Goal: Communication & Community: Answer question/provide support

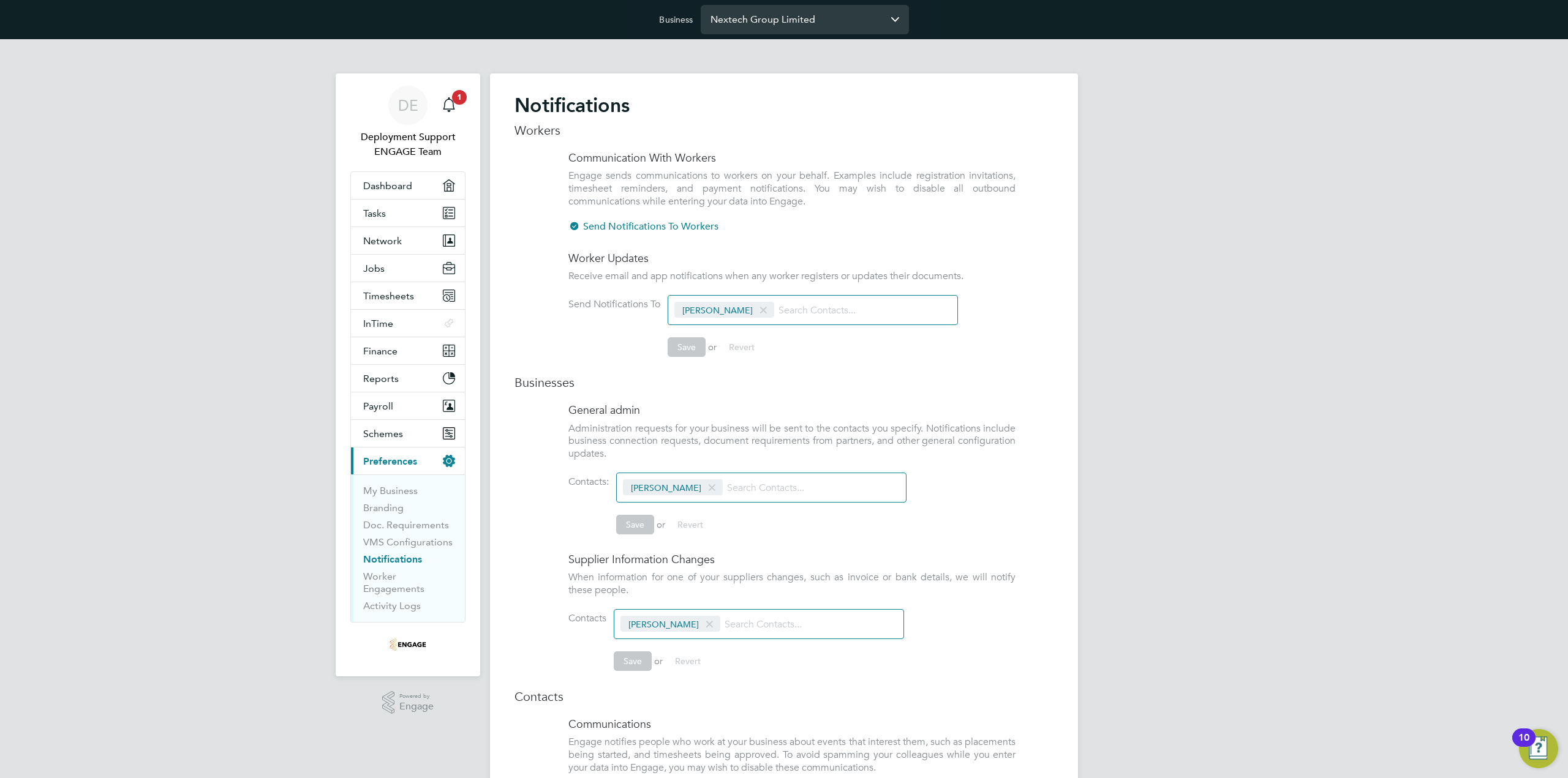
click at [823, 20] on input "Nextech Group Limited" at bounding box center [805, 19] width 209 height 29
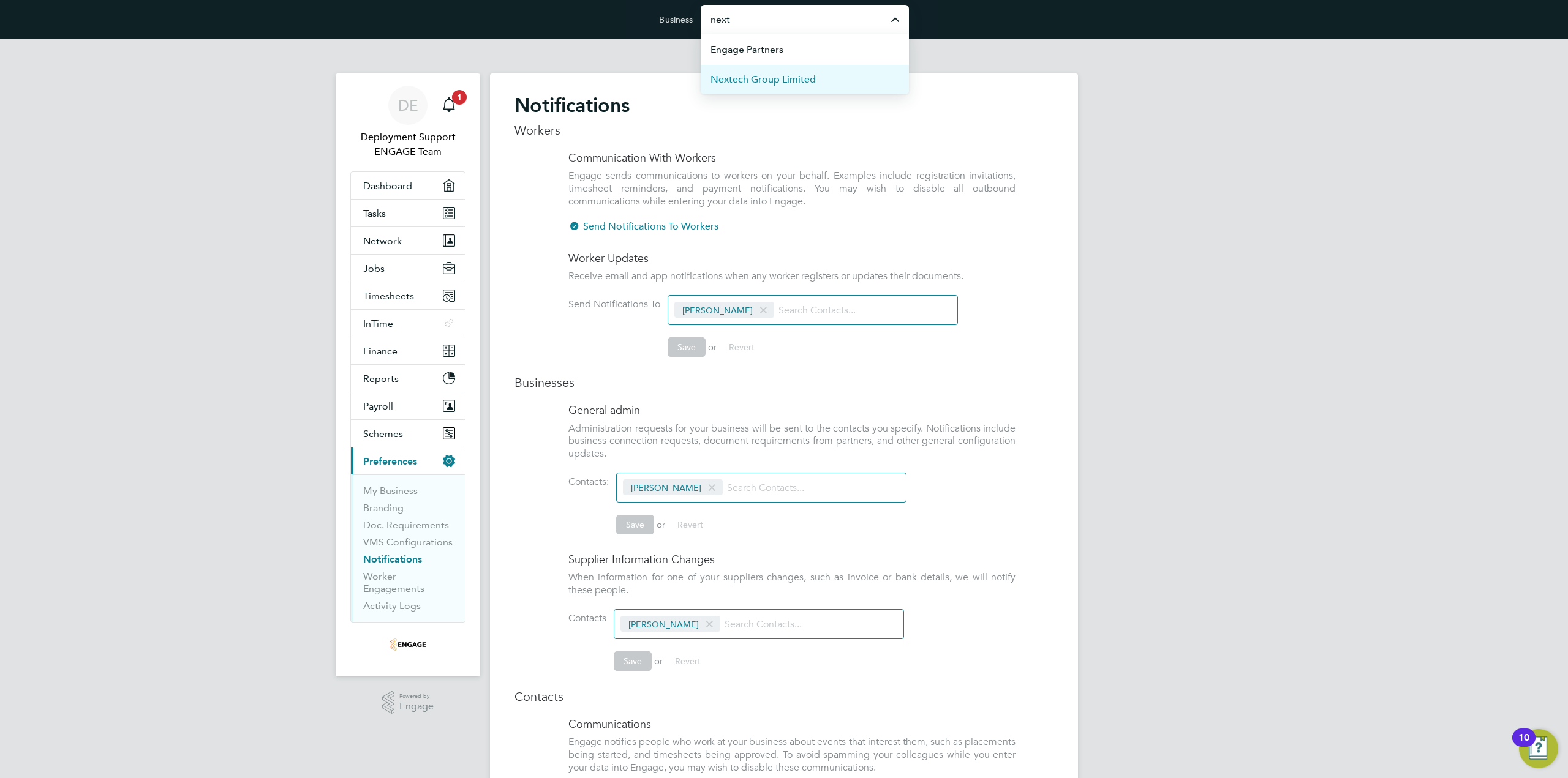
click at [811, 78] on span "Nextech Group Limited" at bounding box center [763, 79] width 105 height 15
type input "Nextech Group Limited"
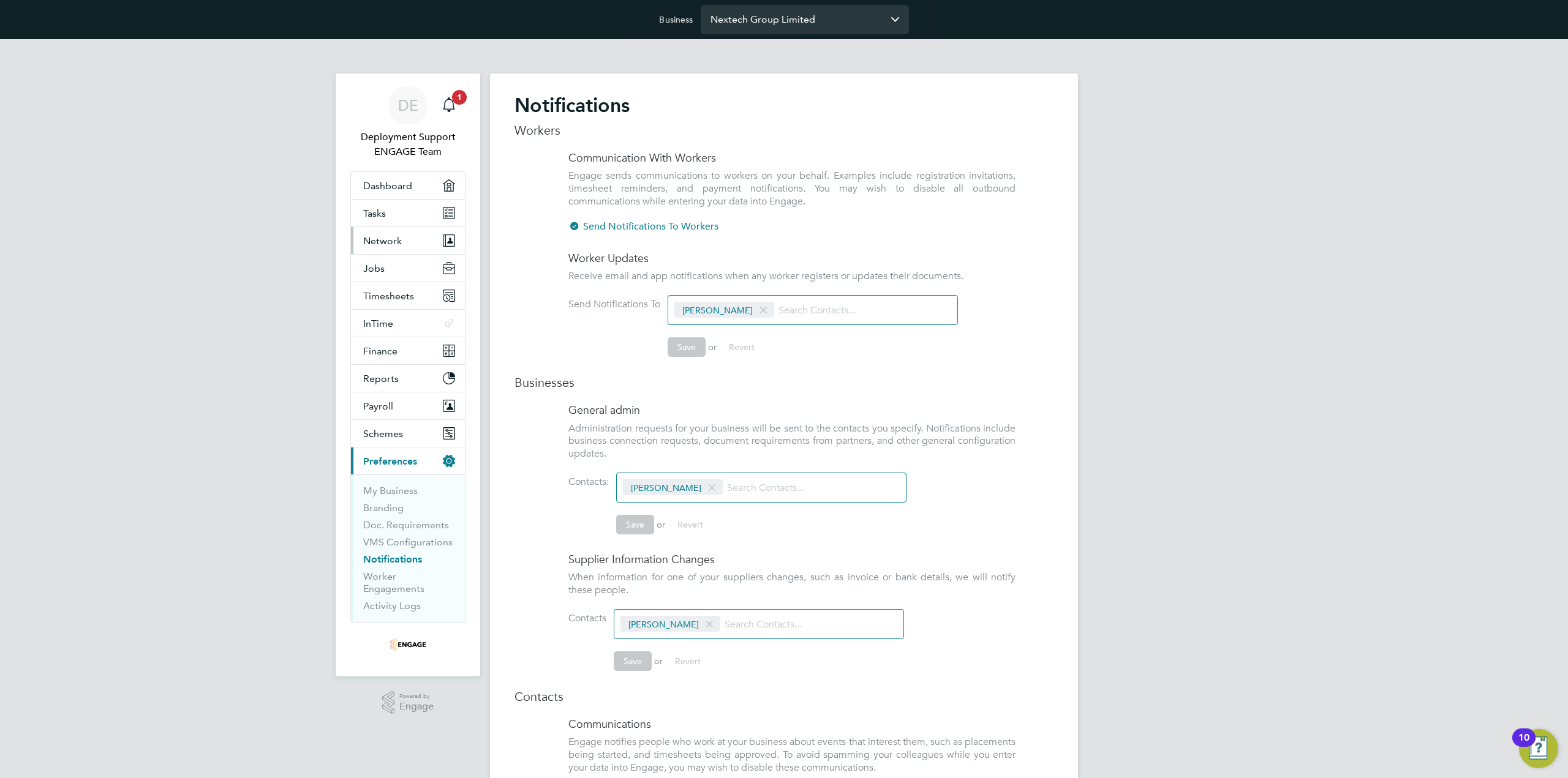
click at [411, 243] on button "Network" at bounding box center [408, 241] width 114 height 27
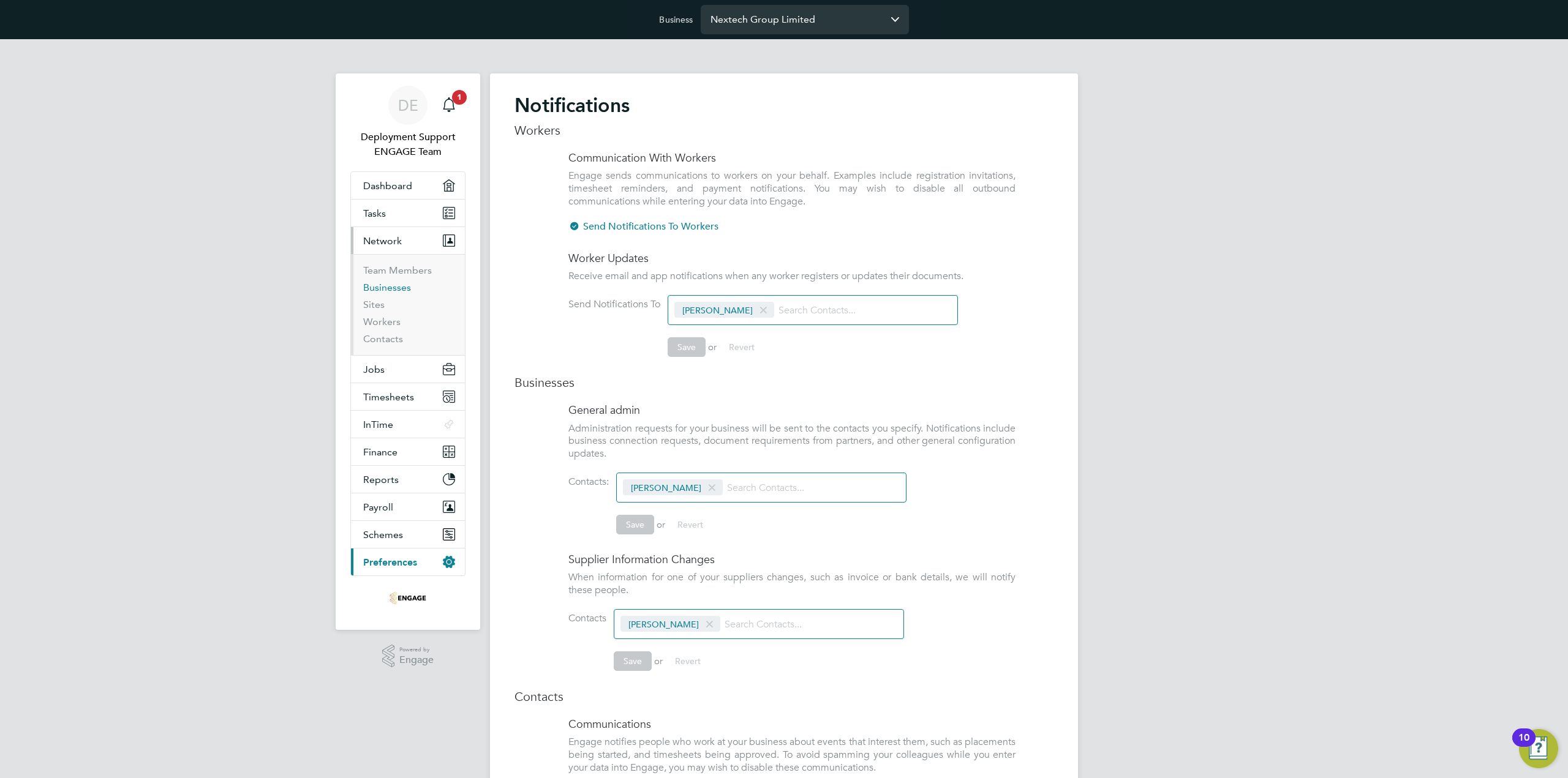
click at [390, 288] on link "Businesses" at bounding box center [387, 288] width 48 height 11
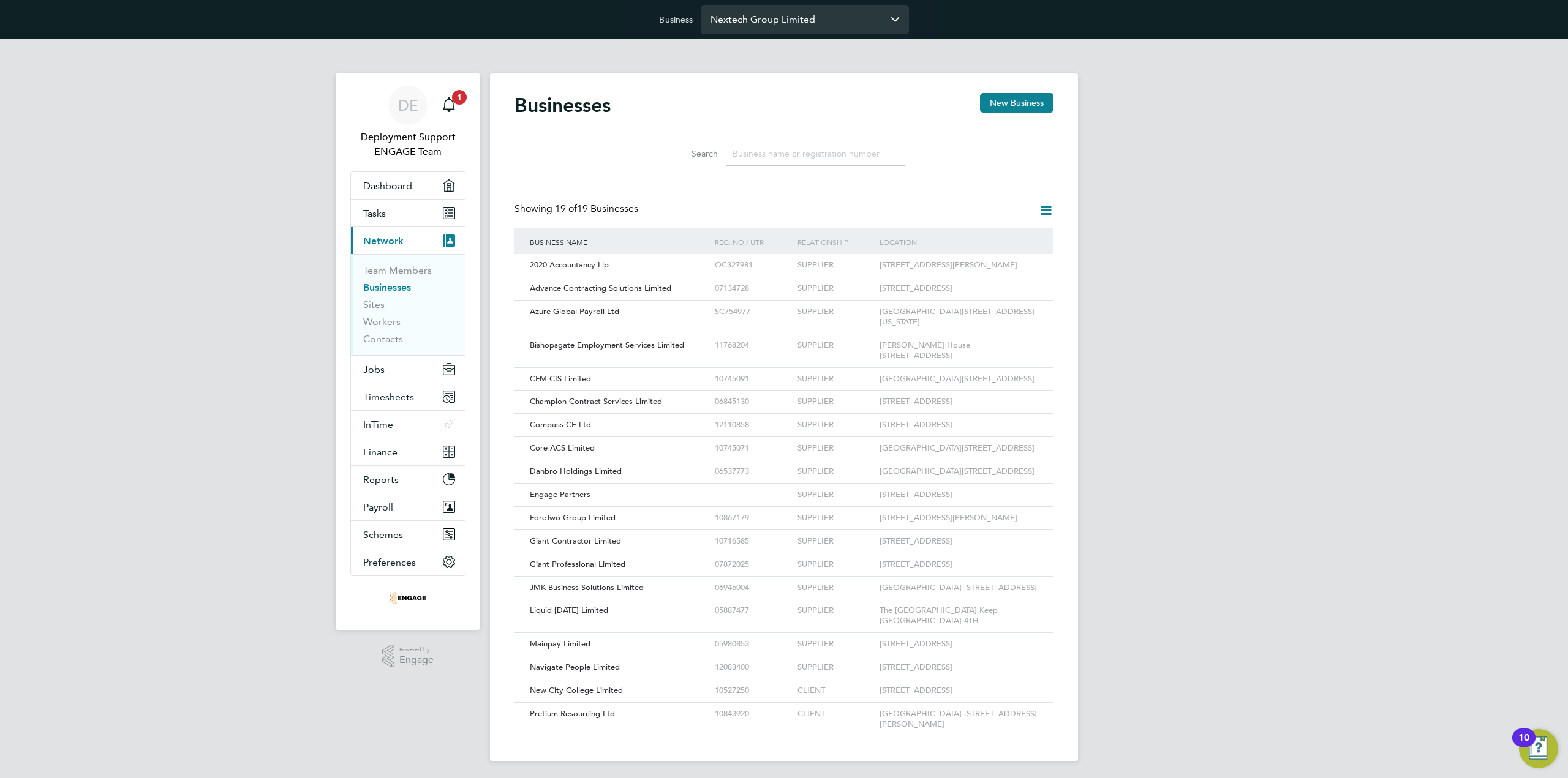
click at [1053, 207] on div "Businesses New Business Search Showing 19 of 19 Businesses Business Name Reg. N…" at bounding box center [784, 417] width 588 height 687
click at [1050, 209] on icon at bounding box center [1046, 210] width 15 height 15
click at [970, 241] on li "Add Business Connection" at bounding box center [986, 239] width 130 height 17
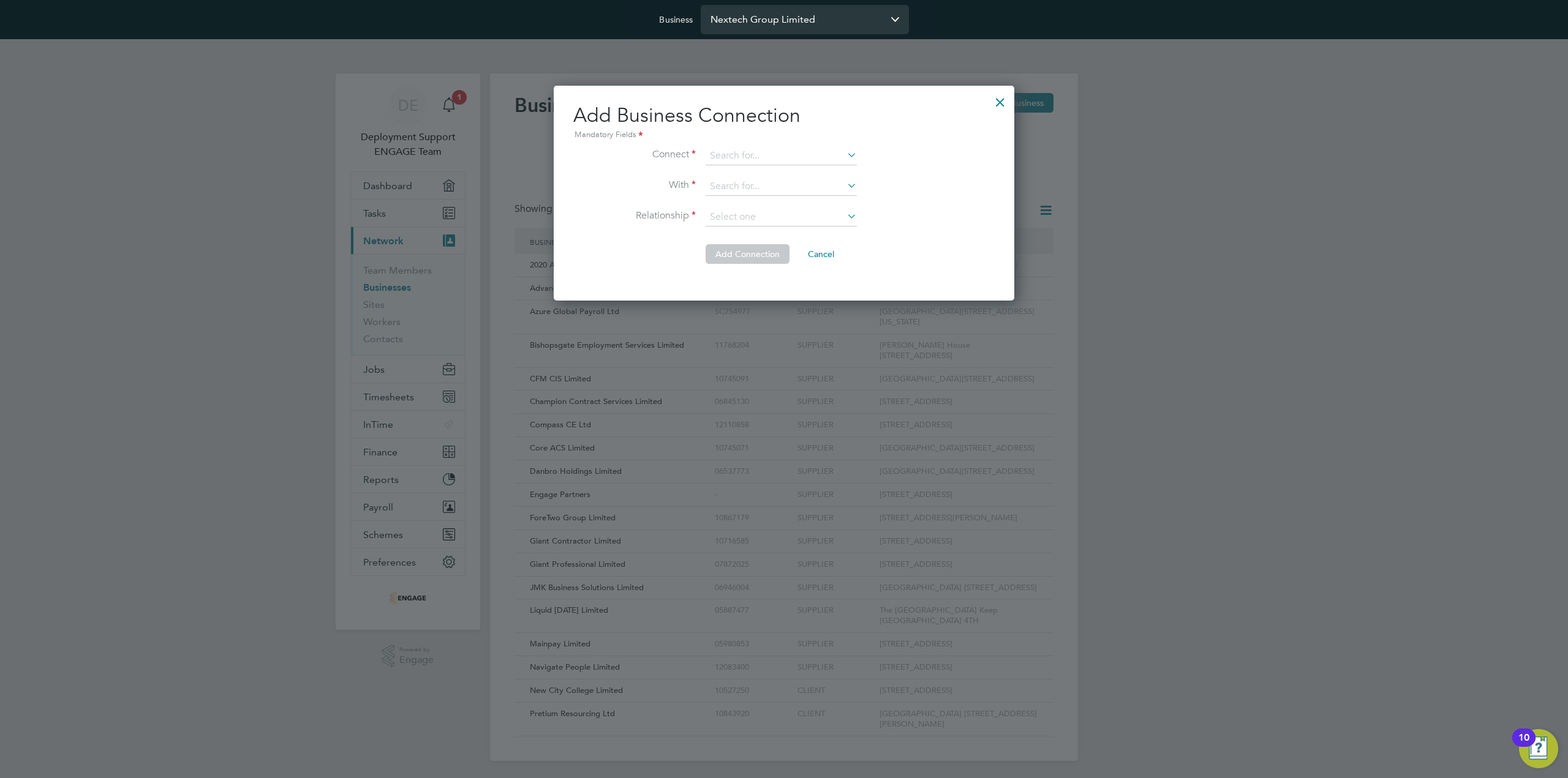
click at [968, 214] on li "Relationship" at bounding box center [784, 224] width 421 height 30
click at [1176, 462] on div at bounding box center [784, 389] width 1568 height 778
click at [1005, 100] on div at bounding box center [1000, 99] width 22 height 22
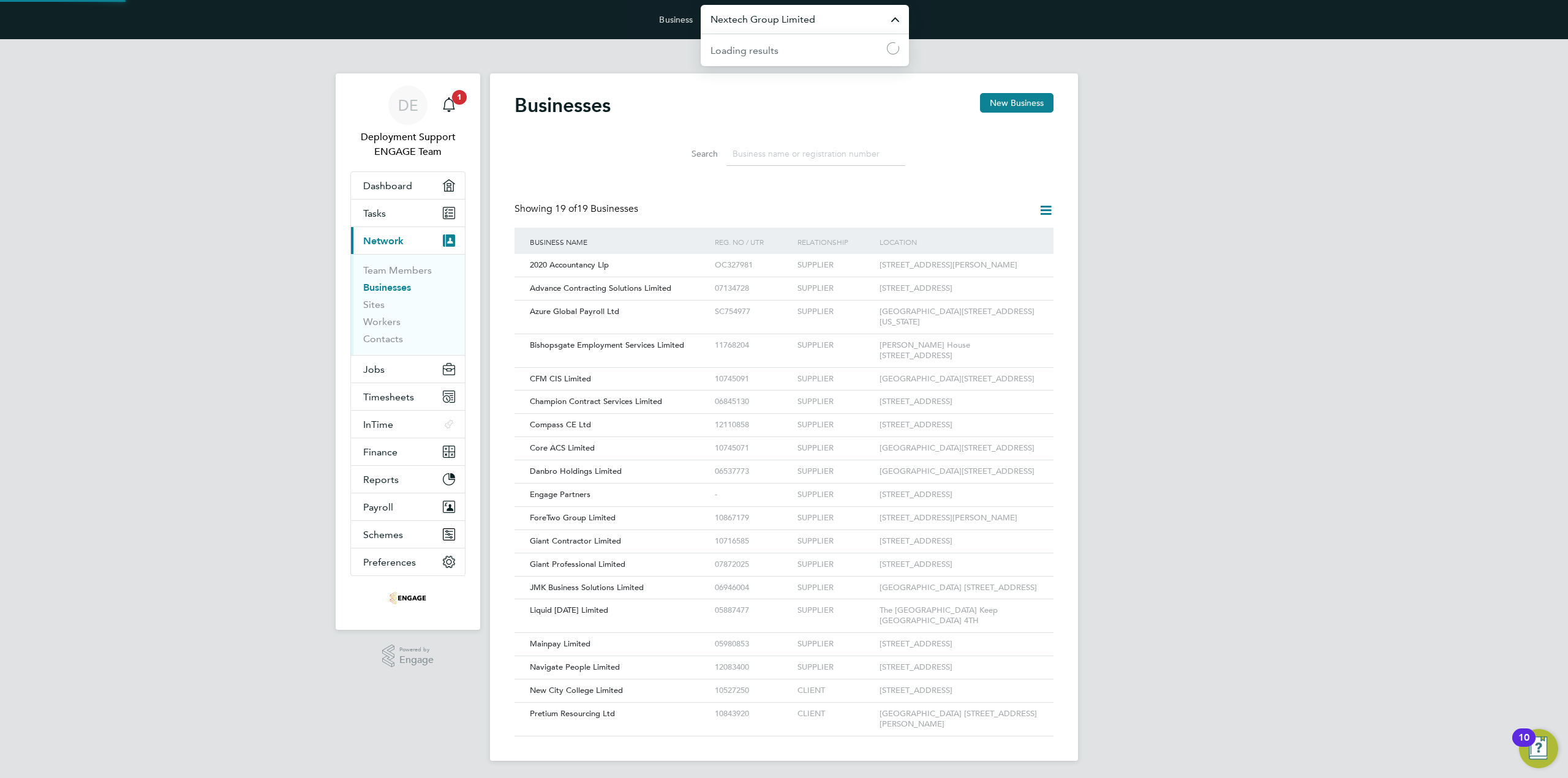
click at [742, 24] on input "Nextech Group Limited" at bounding box center [805, 19] width 209 height 29
click at [754, 53] on span "Engage Partners" at bounding box center [747, 49] width 74 height 15
type input "Engage Partners"
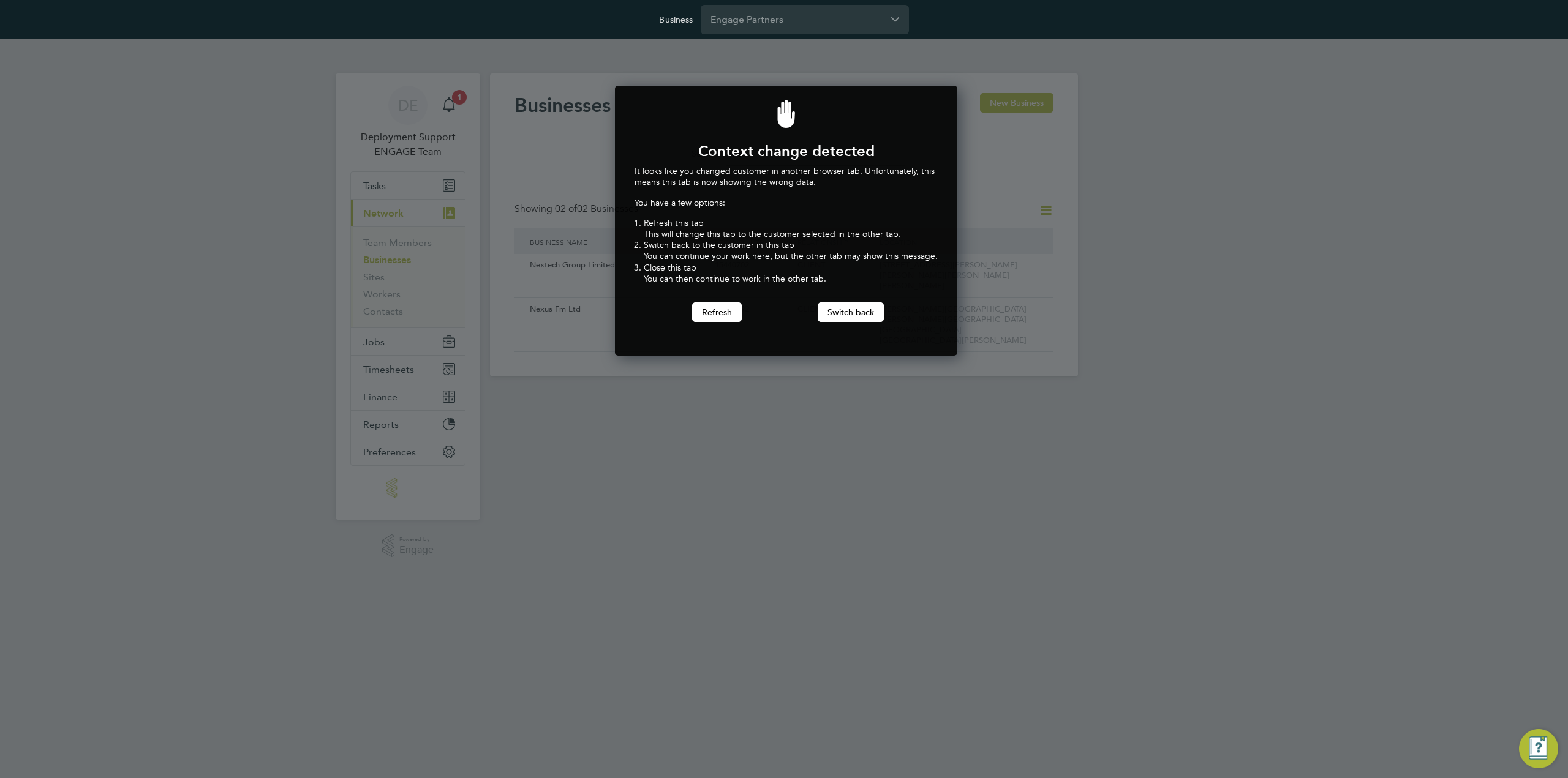
scroll to position [271, 338]
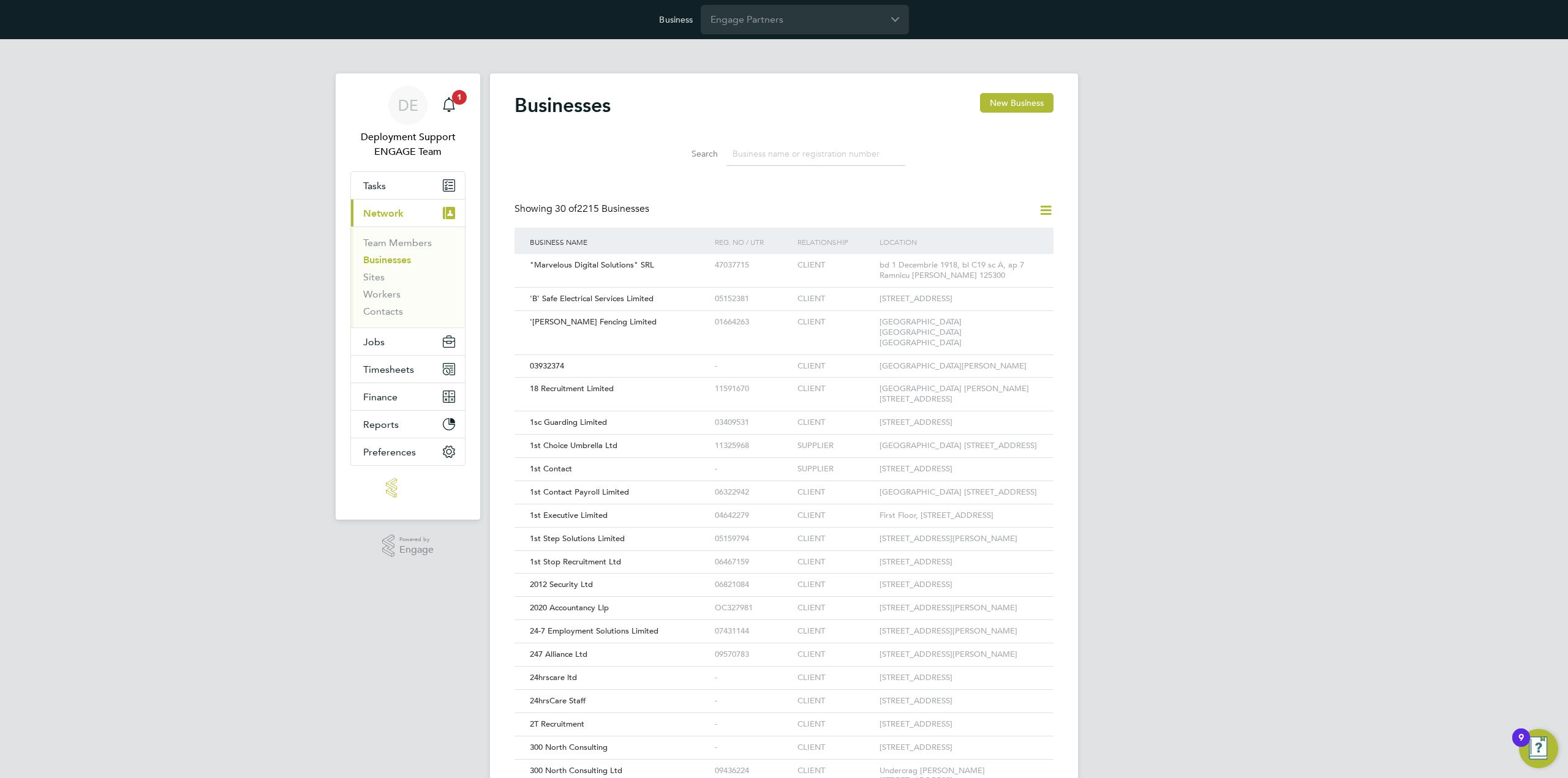
click at [1044, 207] on icon at bounding box center [1046, 210] width 15 height 15
click at [1013, 237] on li "Add Business Connection" at bounding box center [986, 239] width 130 height 17
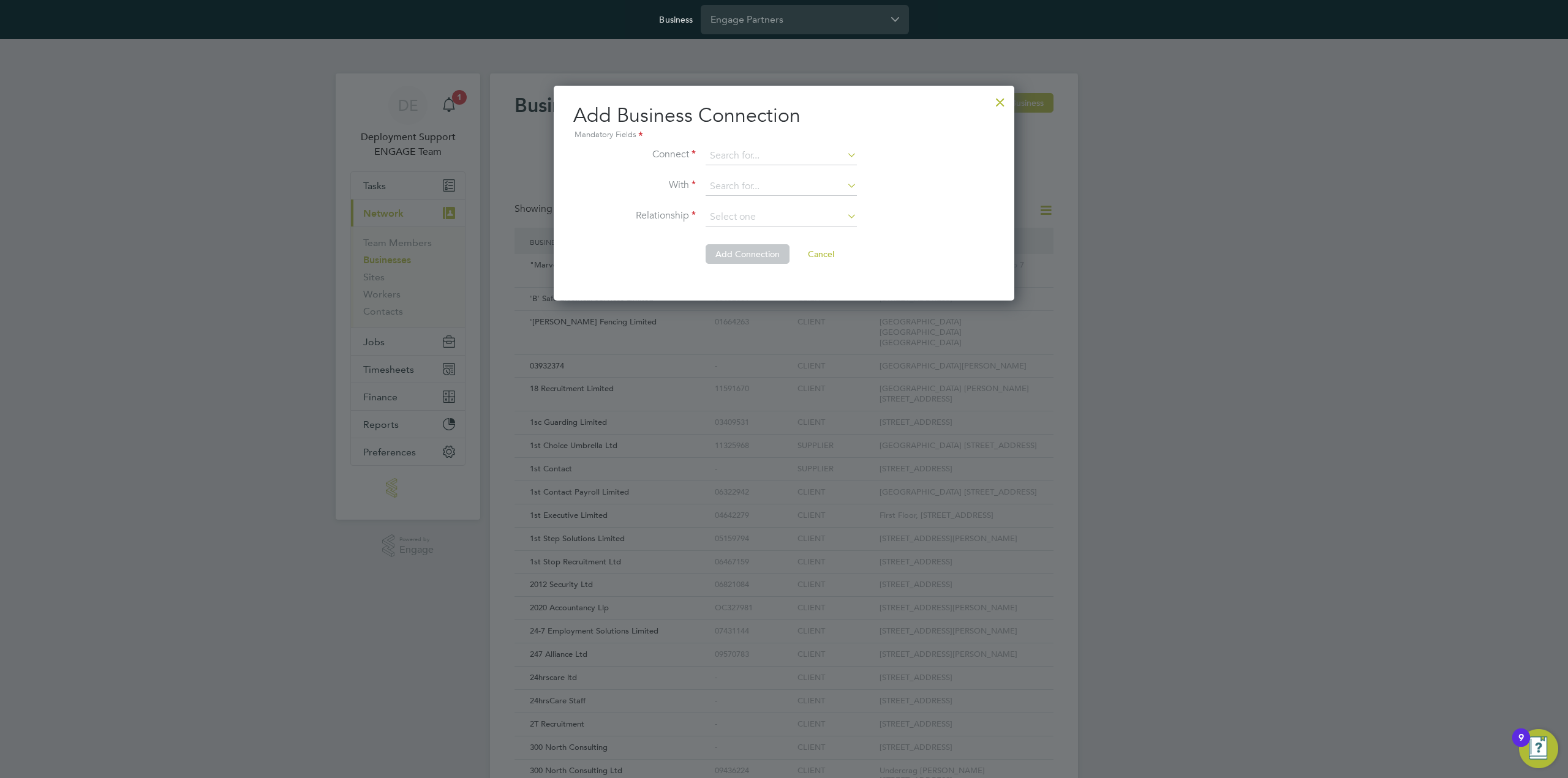
click at [958, 189] on li "With" at bounding box center [784, 193] width 421 height 30
click at [821, 210] on input at bounding box center [781, 217] width 151 height 18
click at [915, 200] on li "With" at bounding box center [784, 193] width 421 height 30
click at [1170, 254] on div at bounding box center [784, 389] width 1568 height 778
click at [999, 97] on div at bounding box center [1000, 99] width 22 height 22
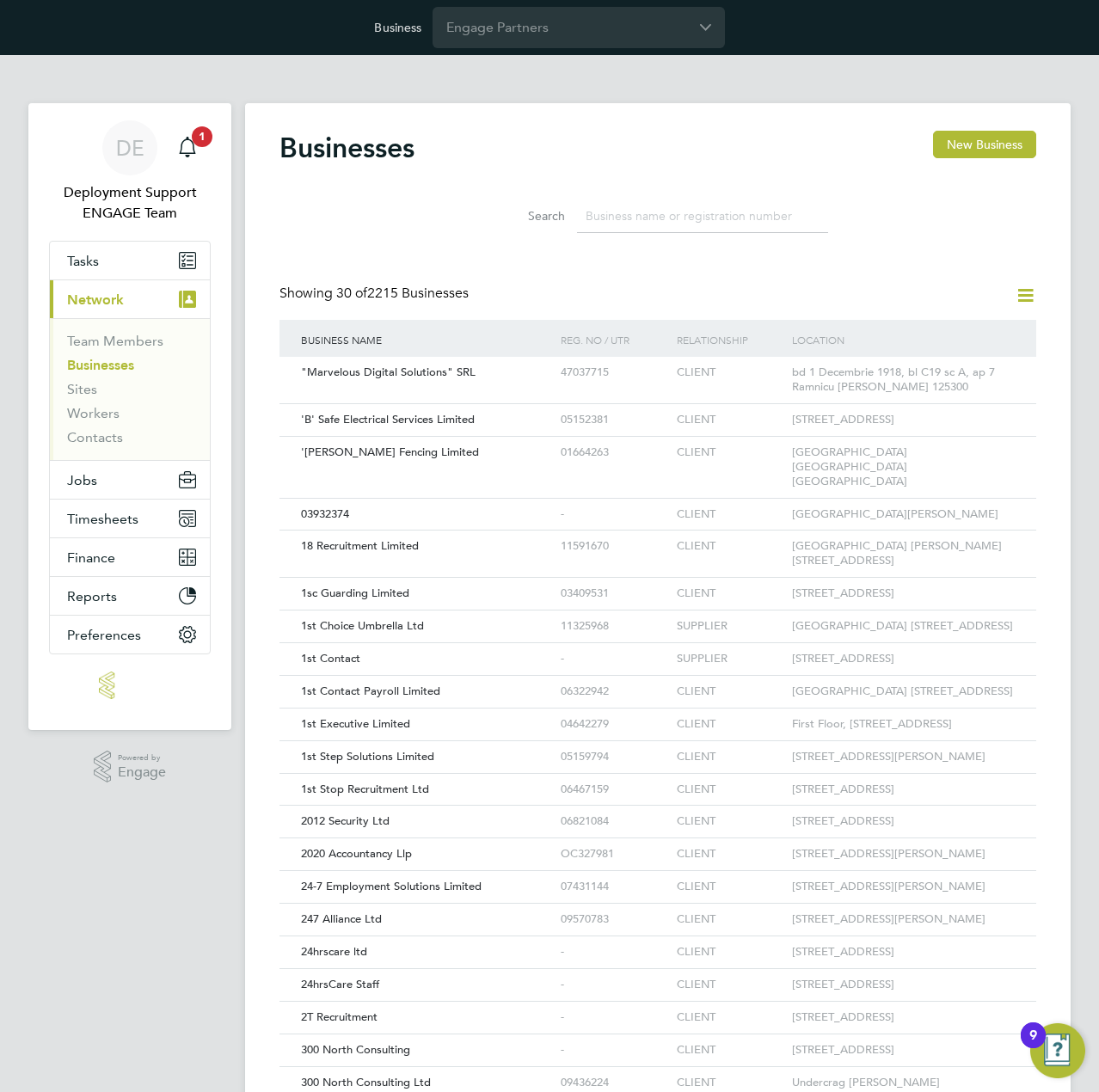
scroll to position [33, 261]
click at [578, 44] on input "Engage Partners" at bounding box center [578, 27] width 293 height 40
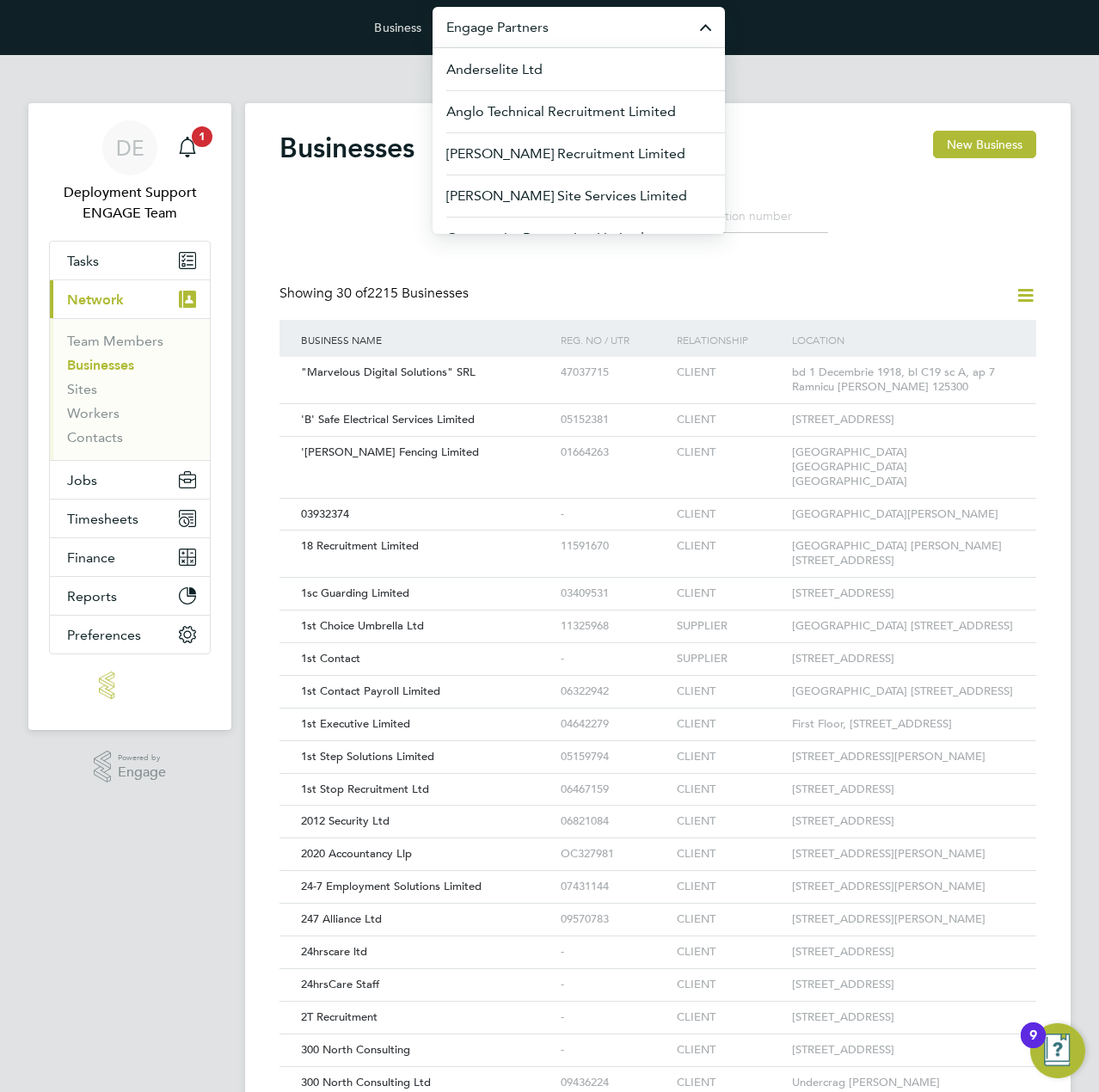
click at [852, 149] on div "Businesses New Business" at bounding box center [658, 157] width 756 height 52
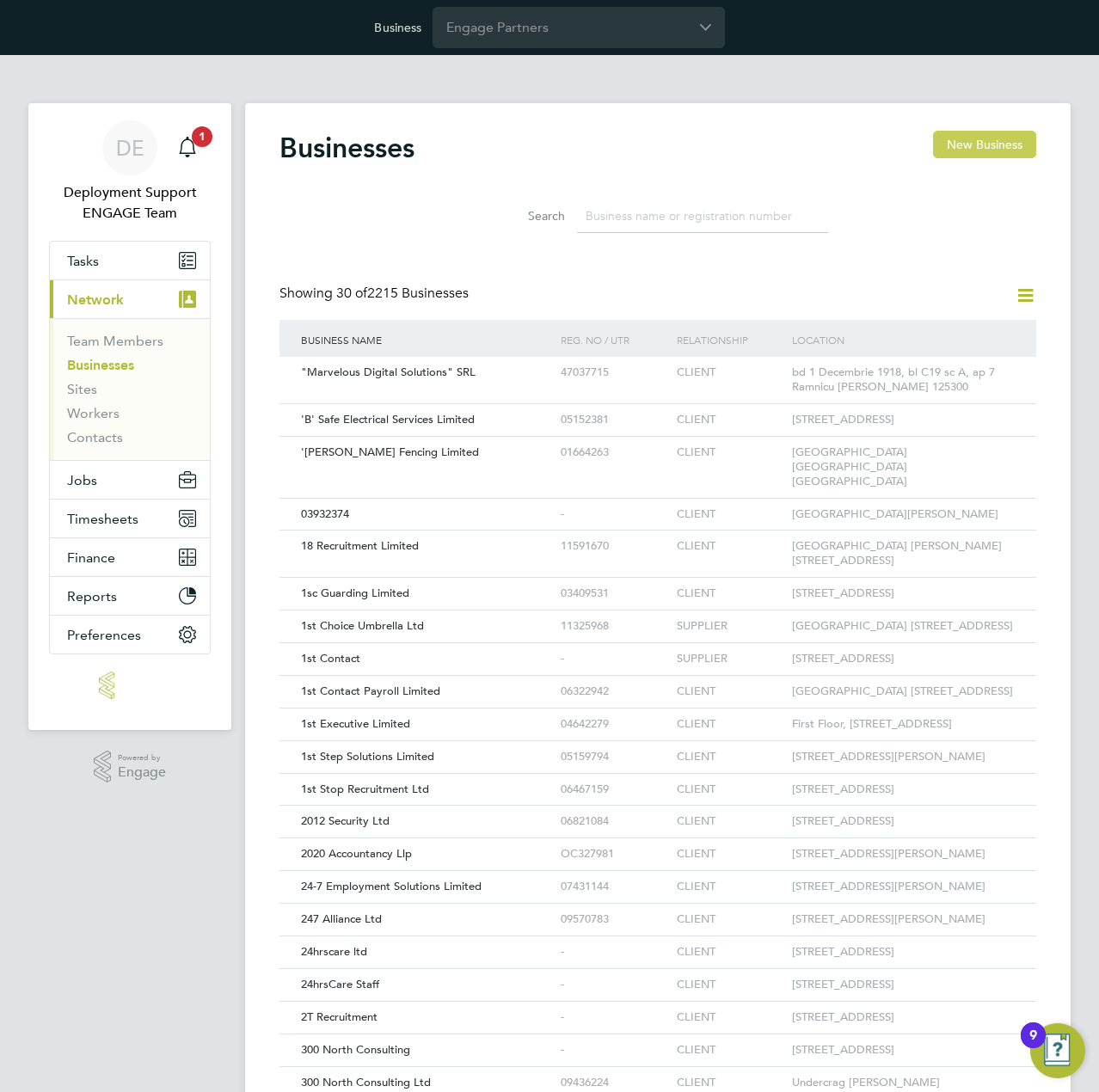
click at [975, 142] on button "New Business" at bounding box center [985, 144] width 103 height 28
type input "United Kingdom"
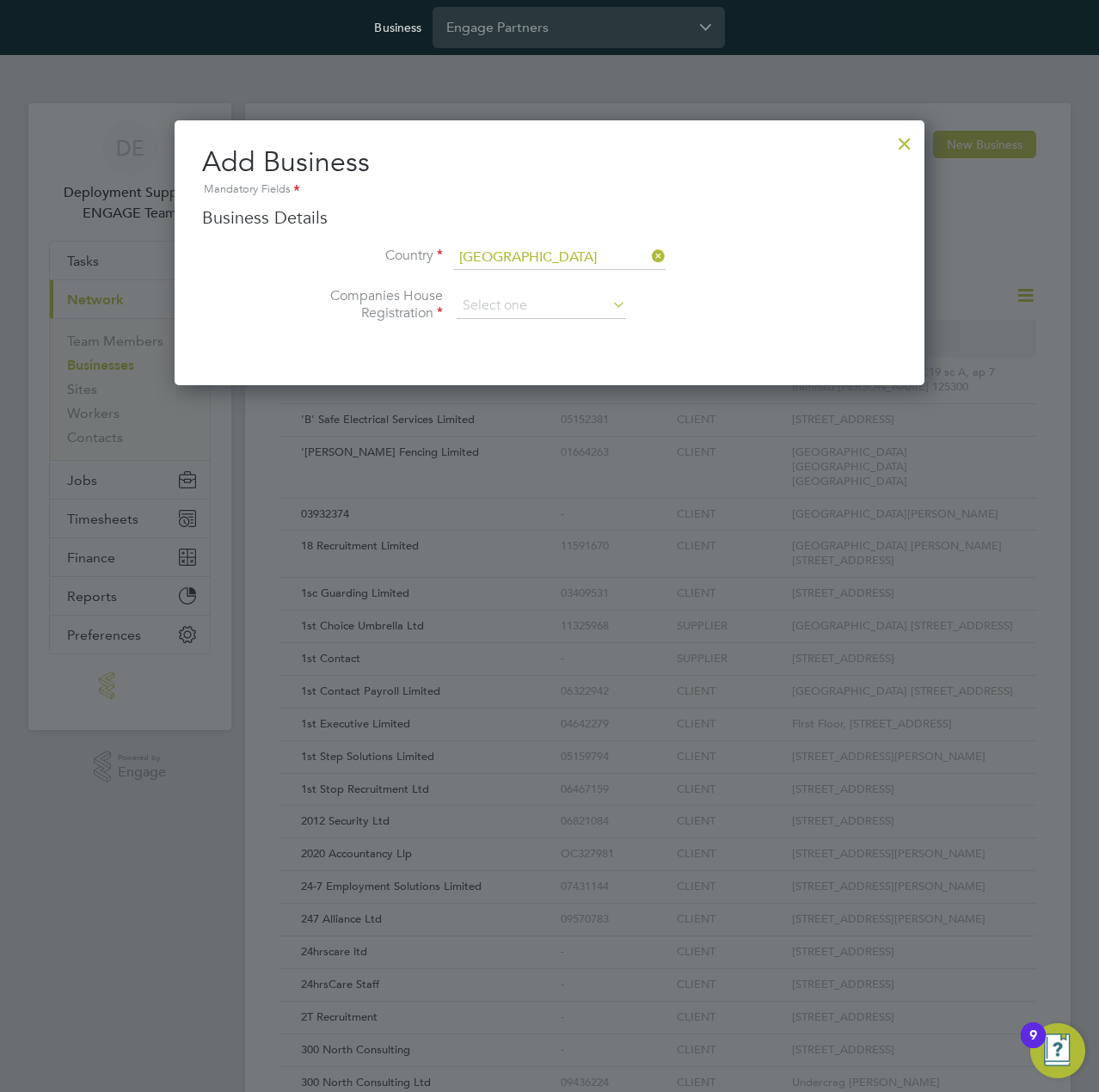
click at [909, 148] on div at bounding box center [904, 139] width 31 height 31
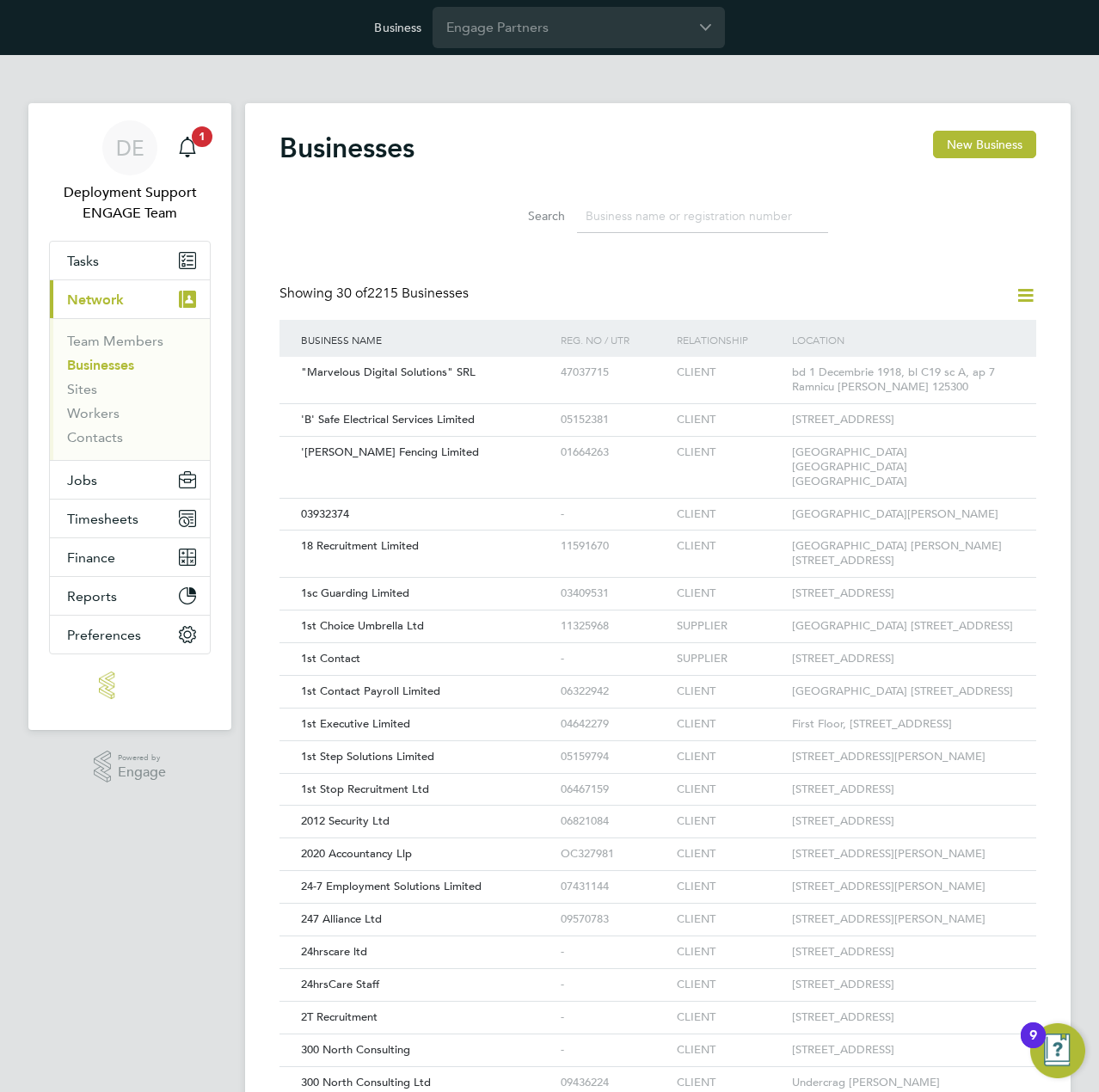
click at [1028, 296] on icon at bounding box center [1025, 295] width 21 height 21
click at [915, 239] on div "Search" at bounding box center [658, 212] width 756 height 60
click at [1023, 294] on icon at bounding box center [1025, 295] width 21 height 21
click at [971, 327] on li "Add Business Connection" at bounding box center [942, 336] width 182 height 24
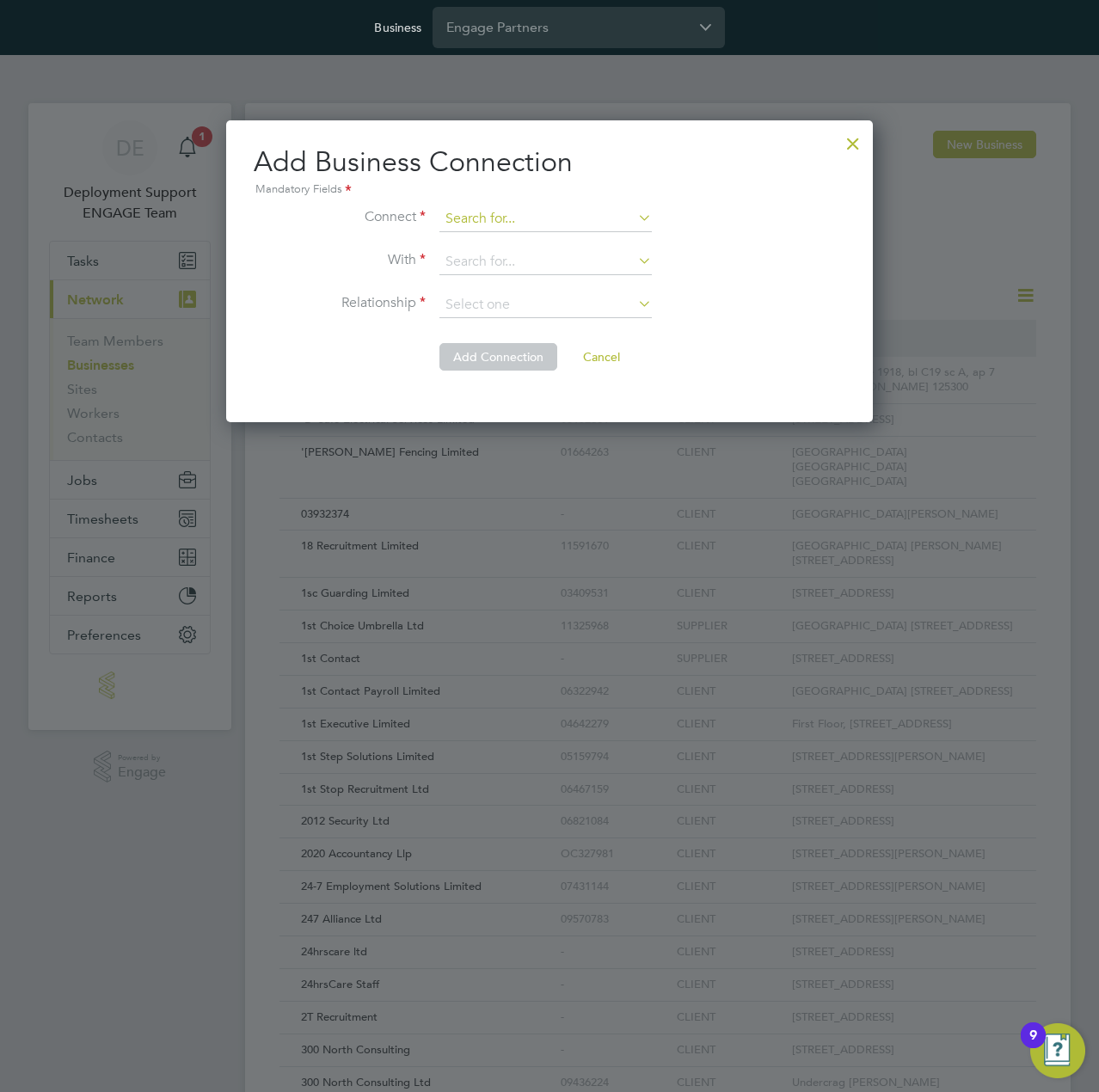
click at [575, 228] on input at bounding box center [545, 219] width 213 height 26
click at [577, 247] on li "Nexte ch Group Limited" at bounding box center [546, 243] width 214 height 23
type input "Nextech Group Limited"
click at [571, 259] on input at bounding box center [545, 262] width 213 height 26
click at [492, 263] on input at bounding box center [545, 262] width 213 height 26
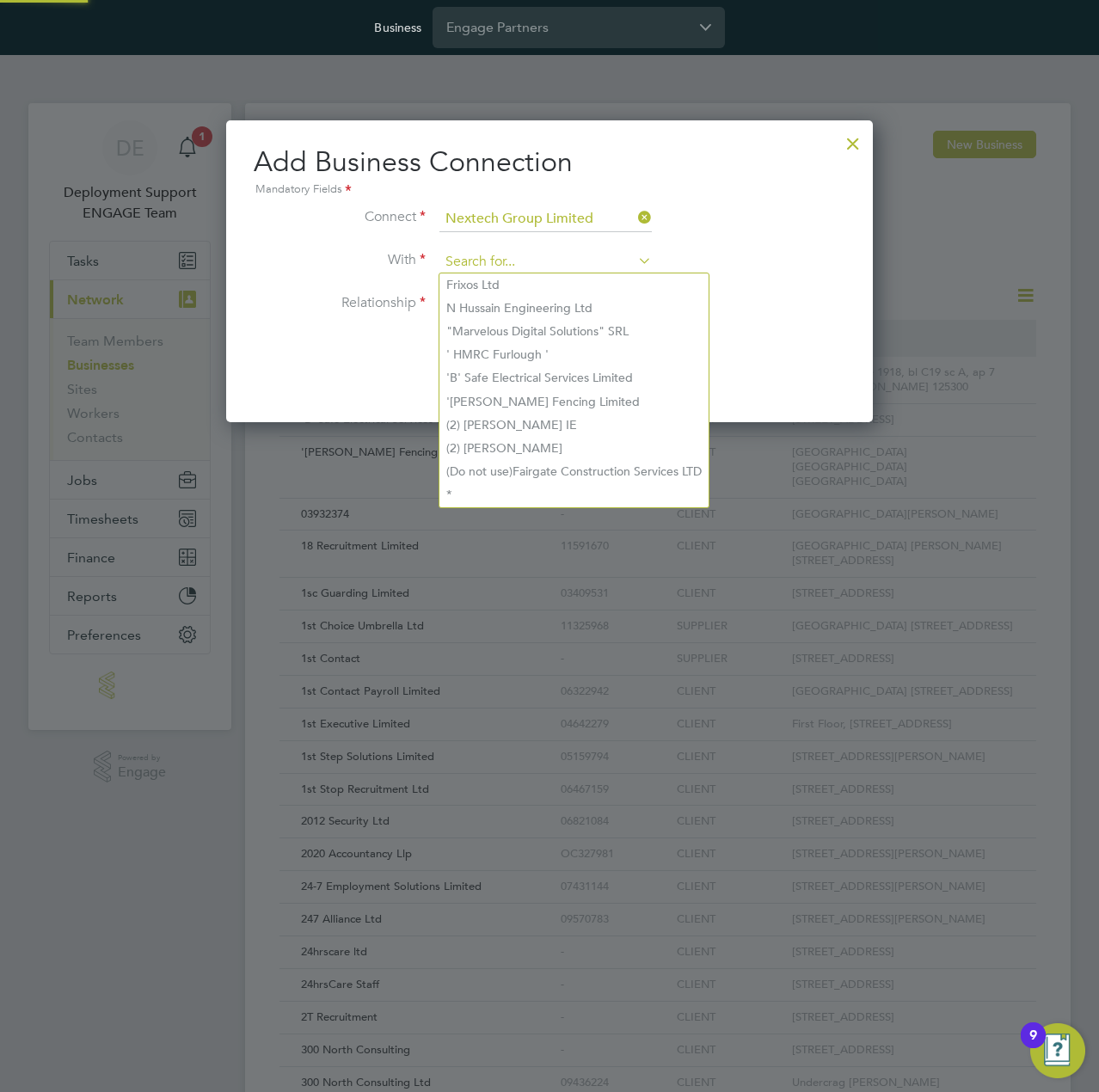
paste input "Brookson Solutions Limited"
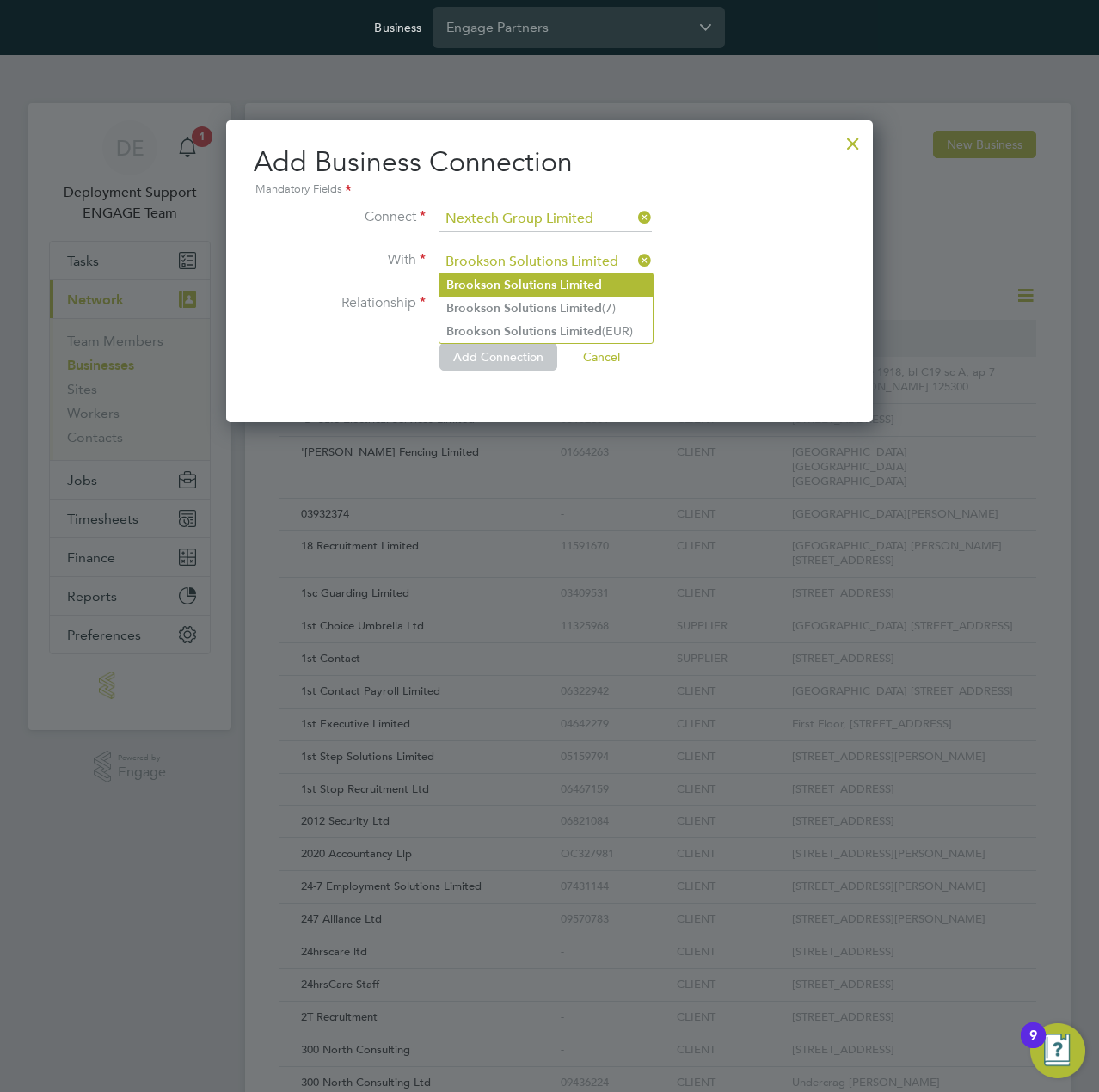
type input "Brookson Solutions Limited"
click at [497, 276] on li "Brookson Solutions Limited" at bounding box center [546, 285] width 214 height 23
click at [602, 305] on input at bounding box center [545, 305] width 213 height 26
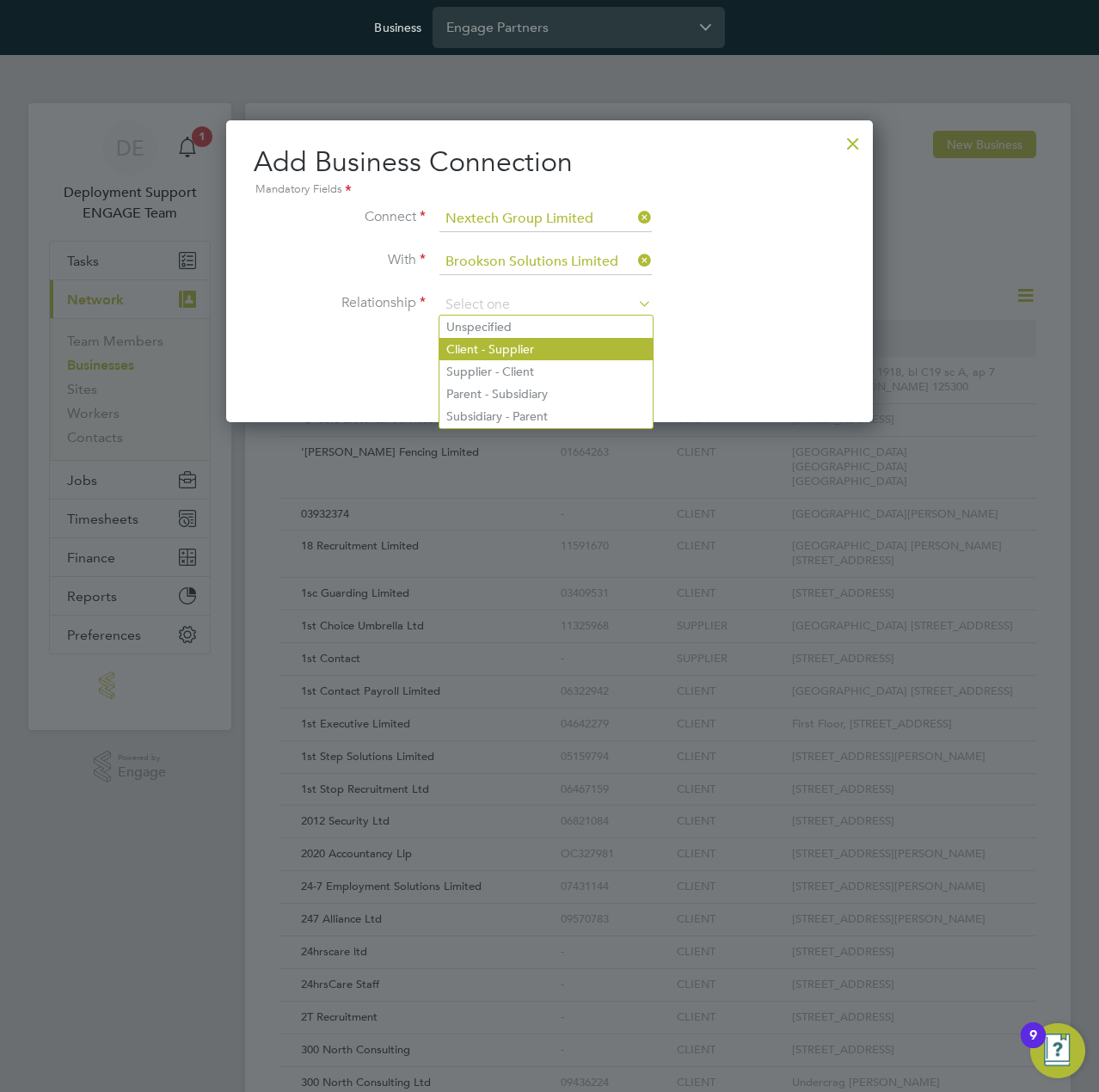
click at [553, 347] on li "Client - Supplier" at bounding box center [546, 349] width 214 height 22
type input "Client - Supplier"
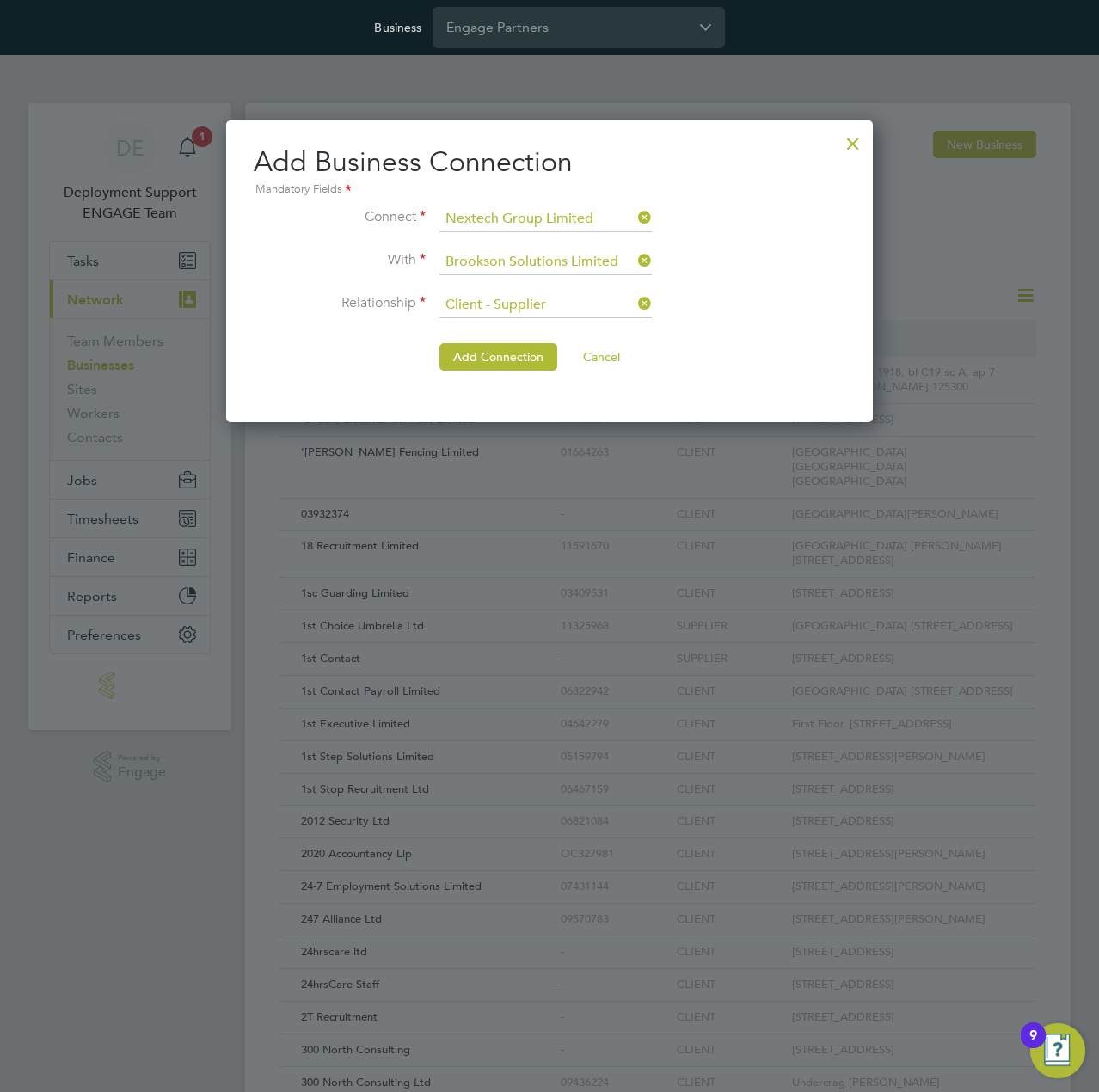
click at [774, 322] on li "Relationship Client - Supplier" at bounding box center [549, 314] width 592 height 43
click at [502, 347] on button "Add Connection" at bounding box center [498, 357] width 117 height 28
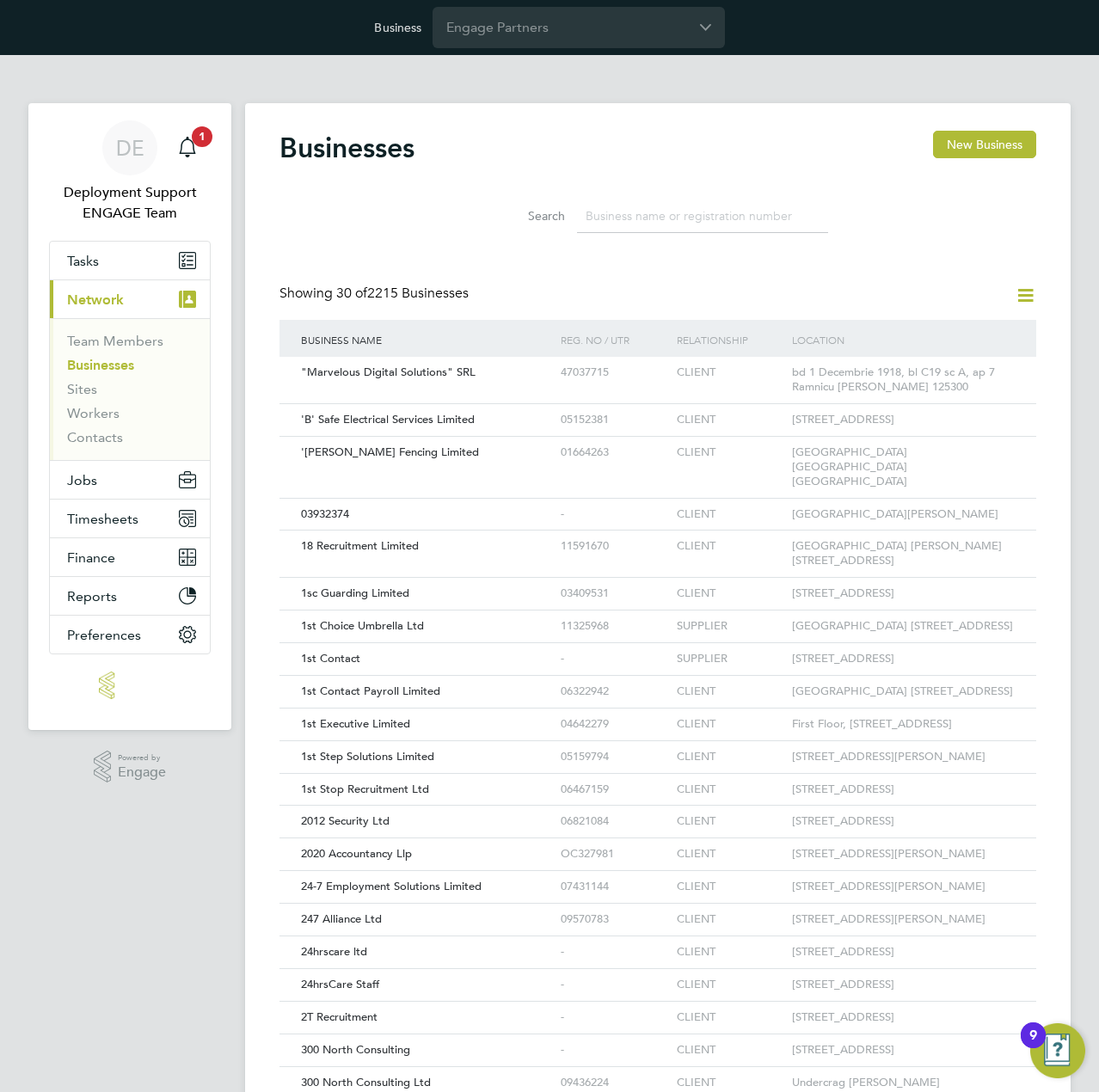
click at [1023, 298] on icon at bounding box center [1025, 295] width 21 height 21
click at [963, 333] on li "Add Business Connection" at bounding box center [942, 336] width 182 height 24
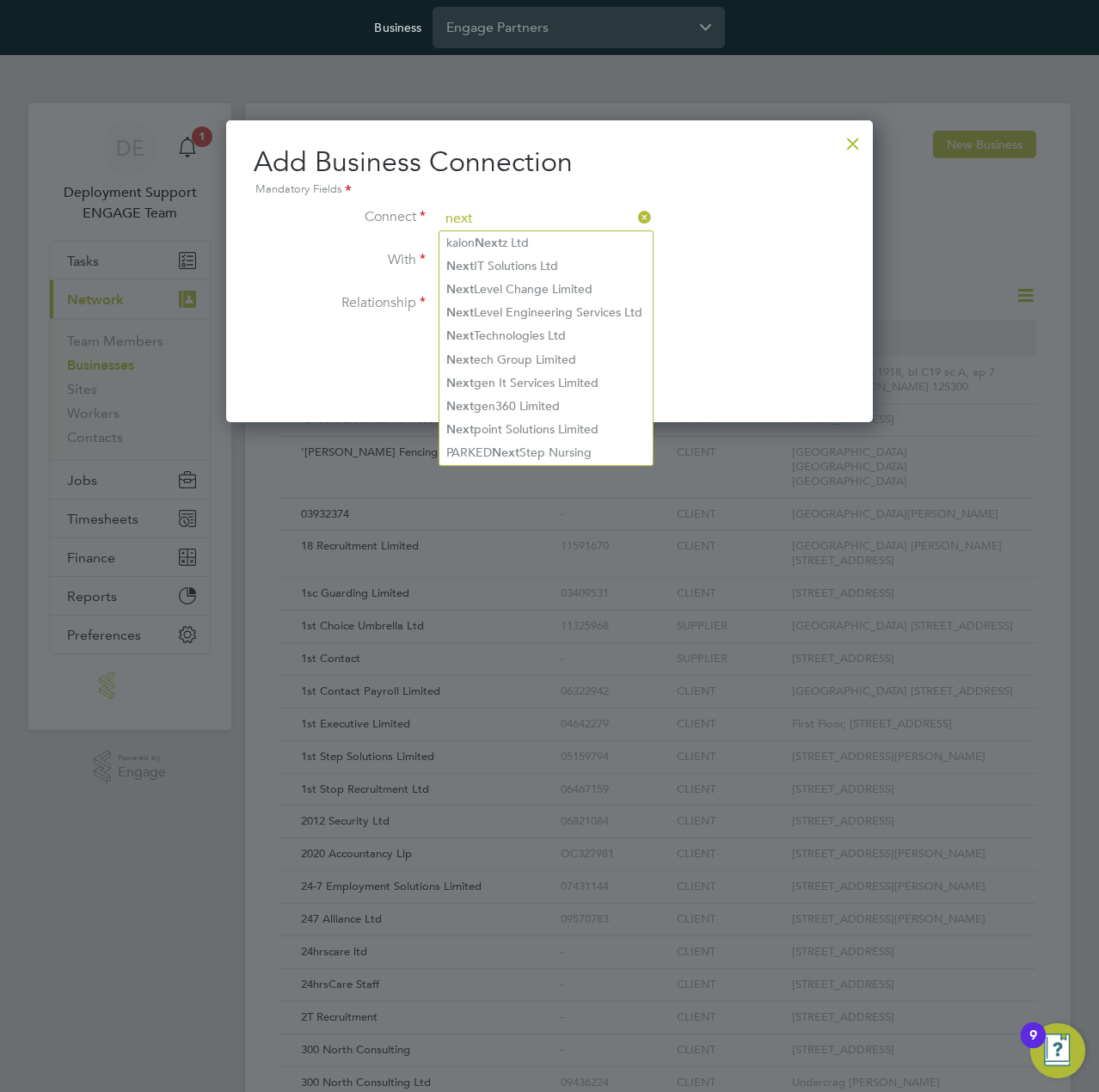
type input "next"
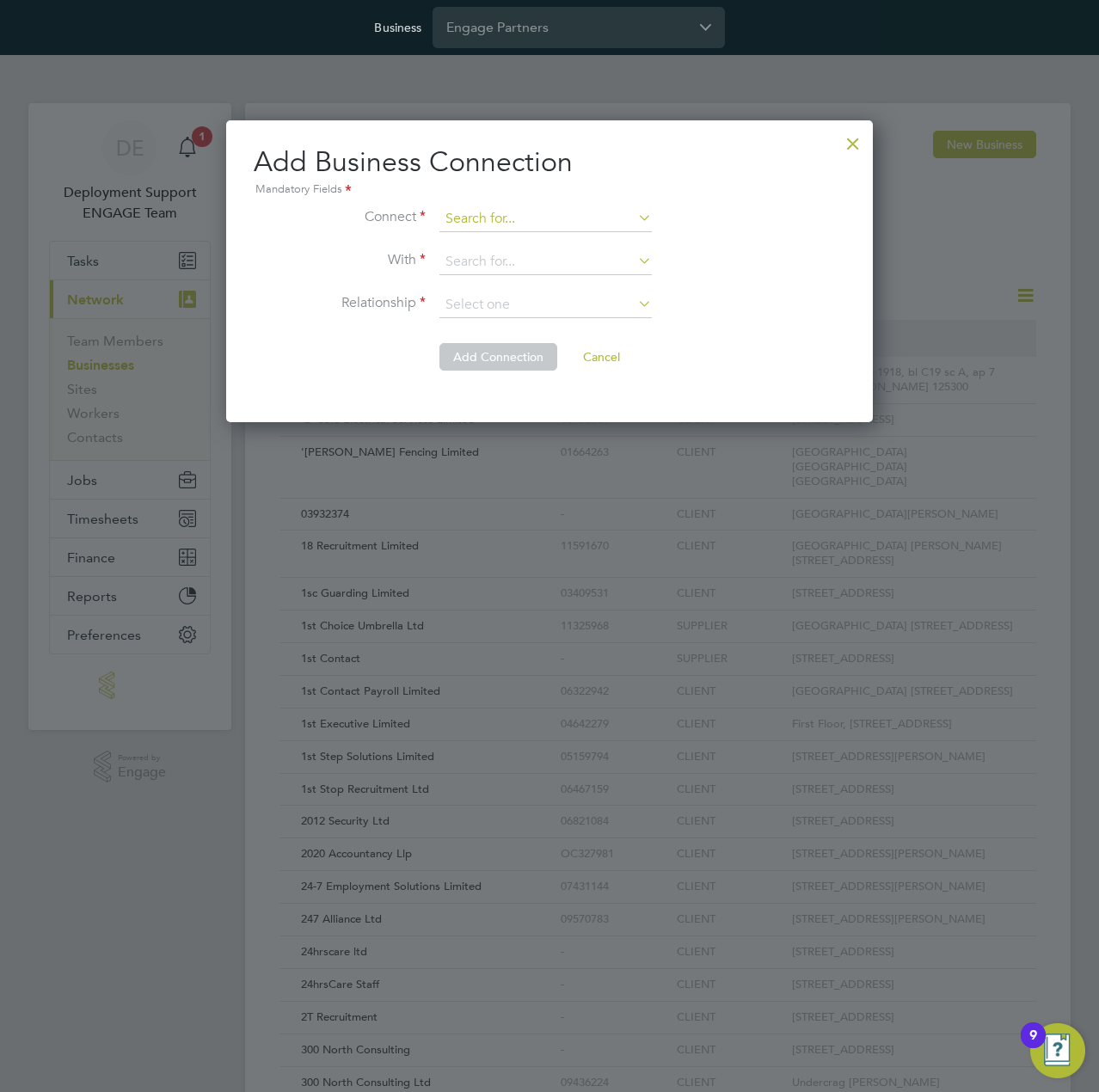
click at [509, 222] on input at bounding box center [545, 219] width 213 height 26
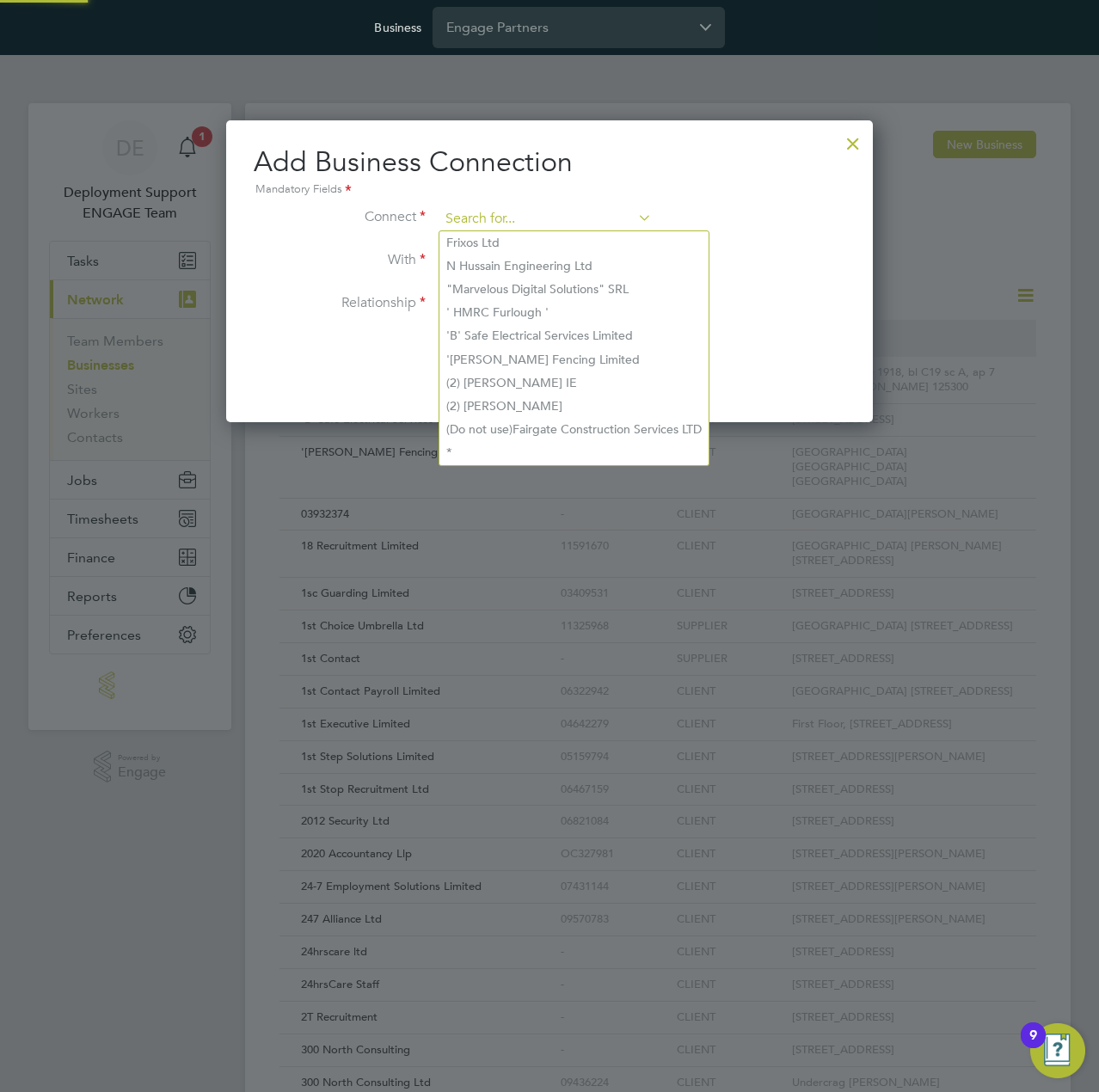
paste input "Nextech Group Limited"
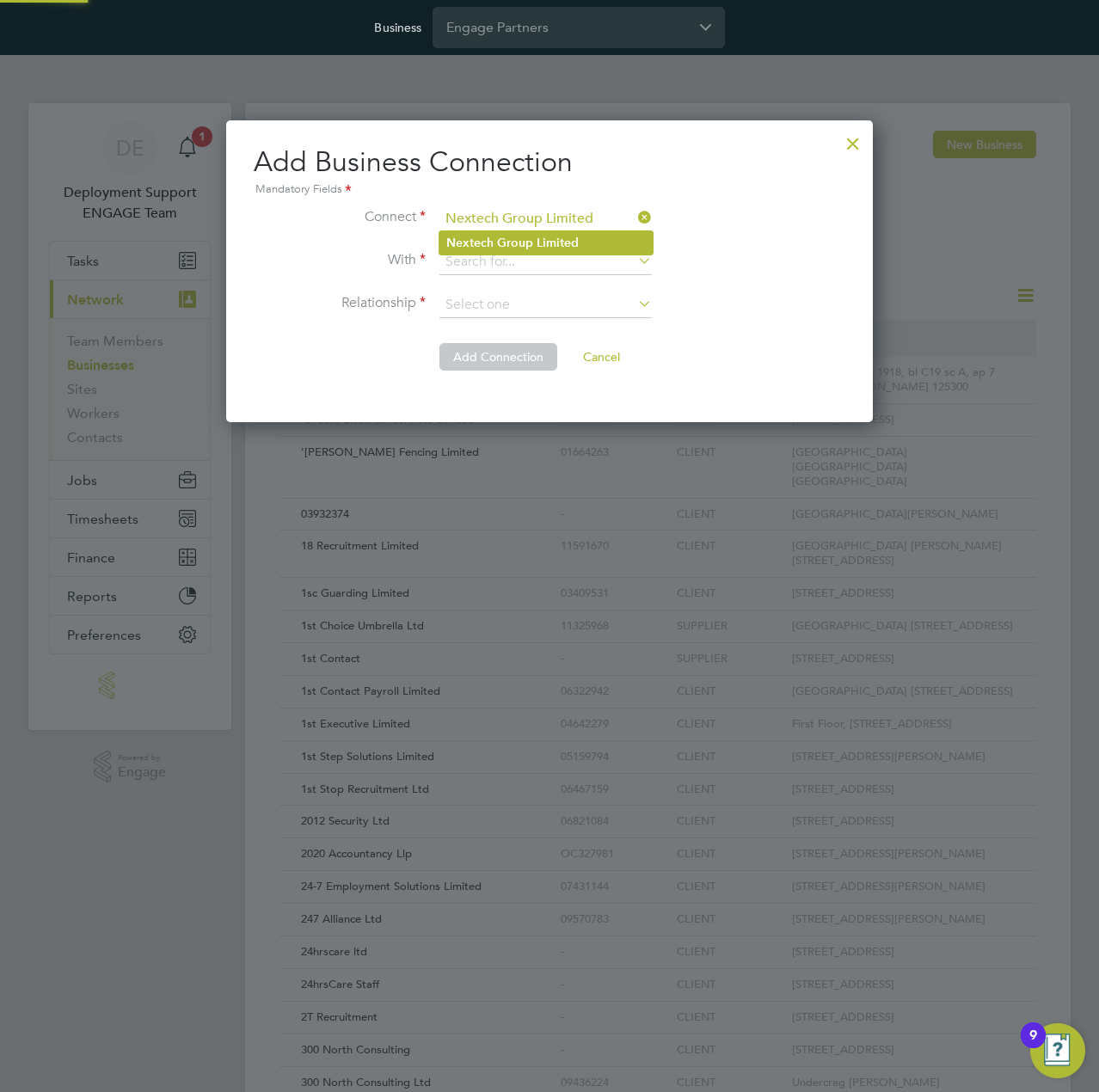
type input "Nextech Group Limited"
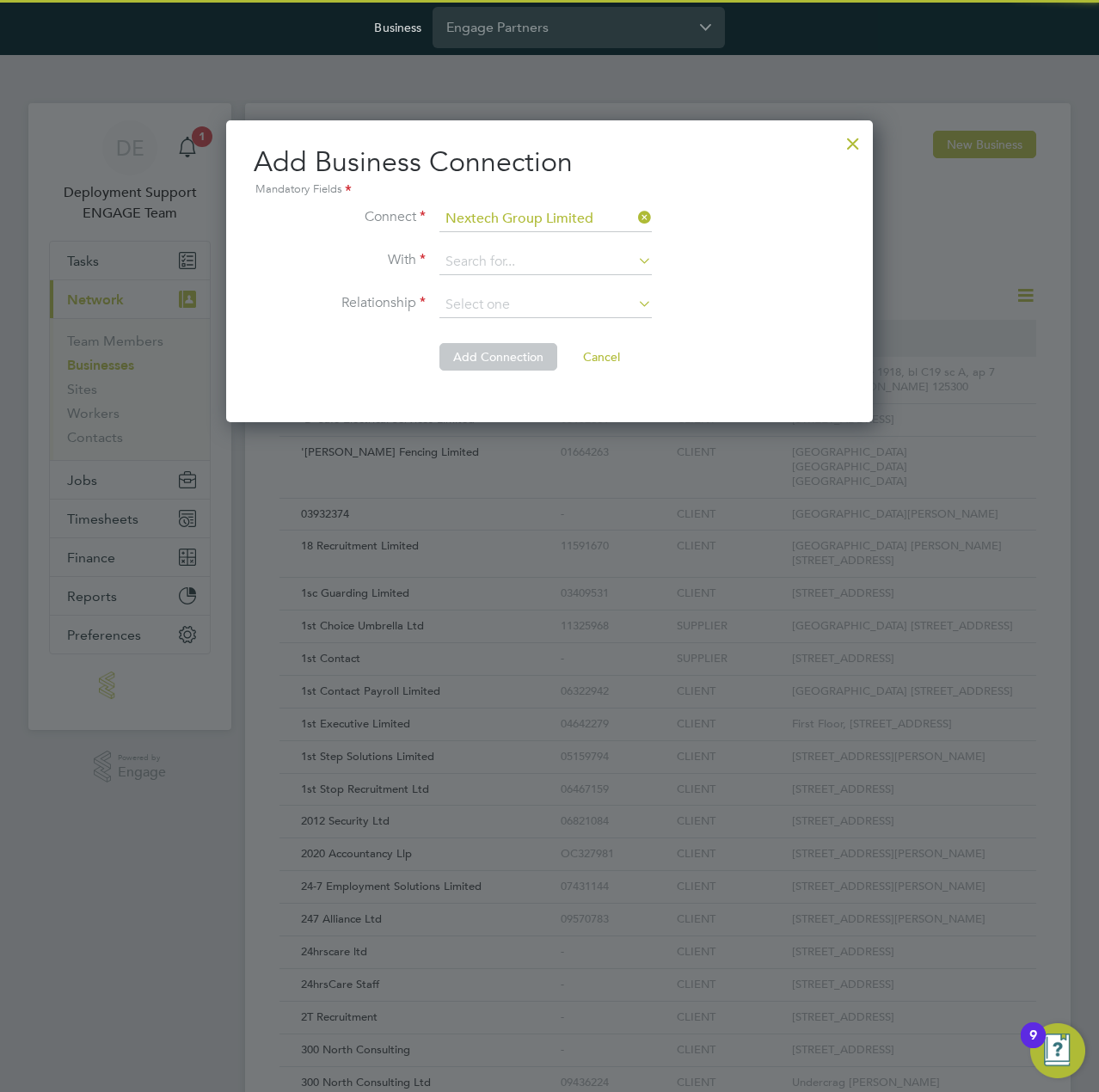
click at [527, 242] on b "Group" at bounding box center [515, 243] width 36 height 14
click at [563, 263] on input at bounding box center [545, 262] width 213 height 26
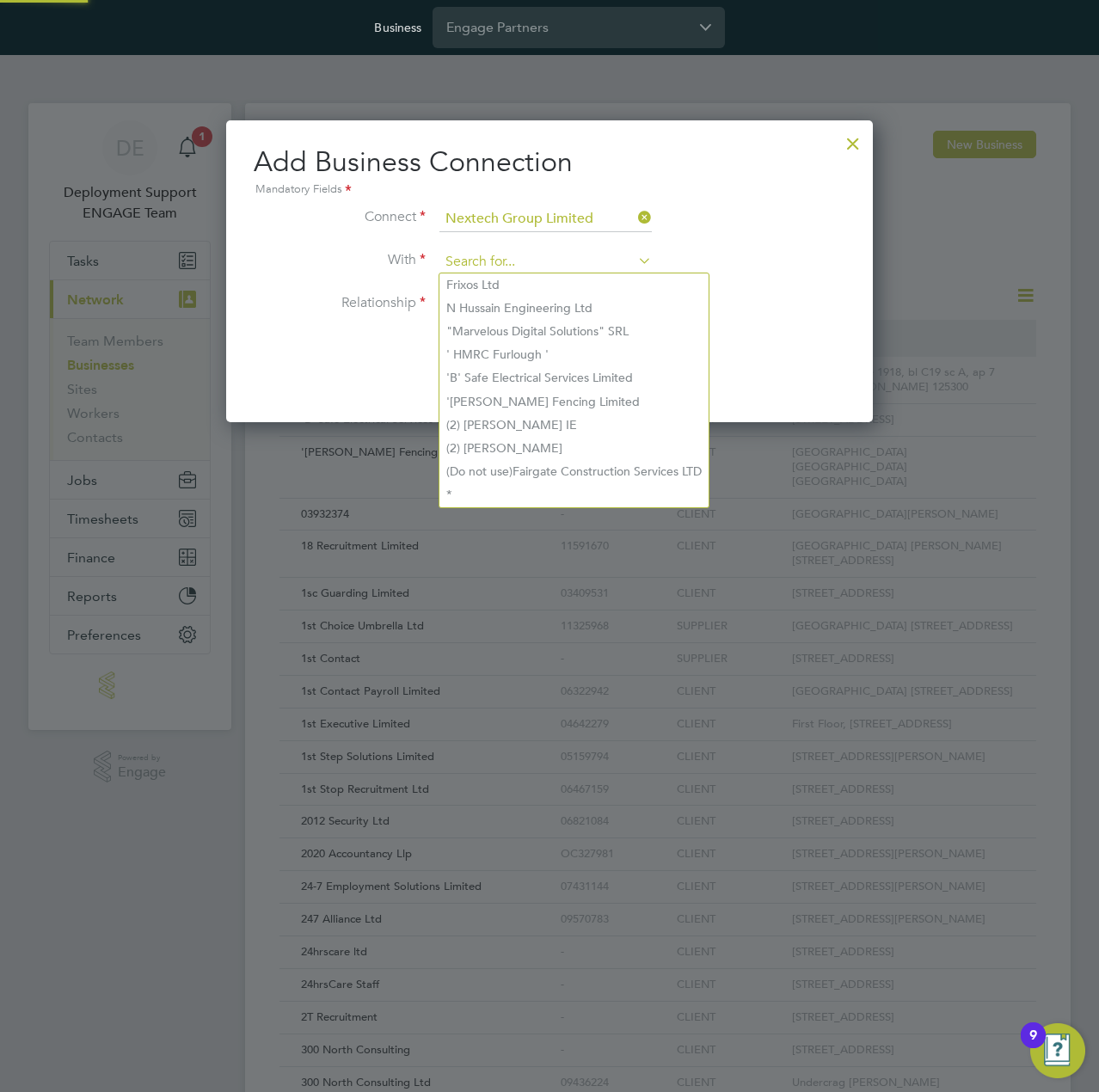
paste input "Crest Plus Operations Limited"
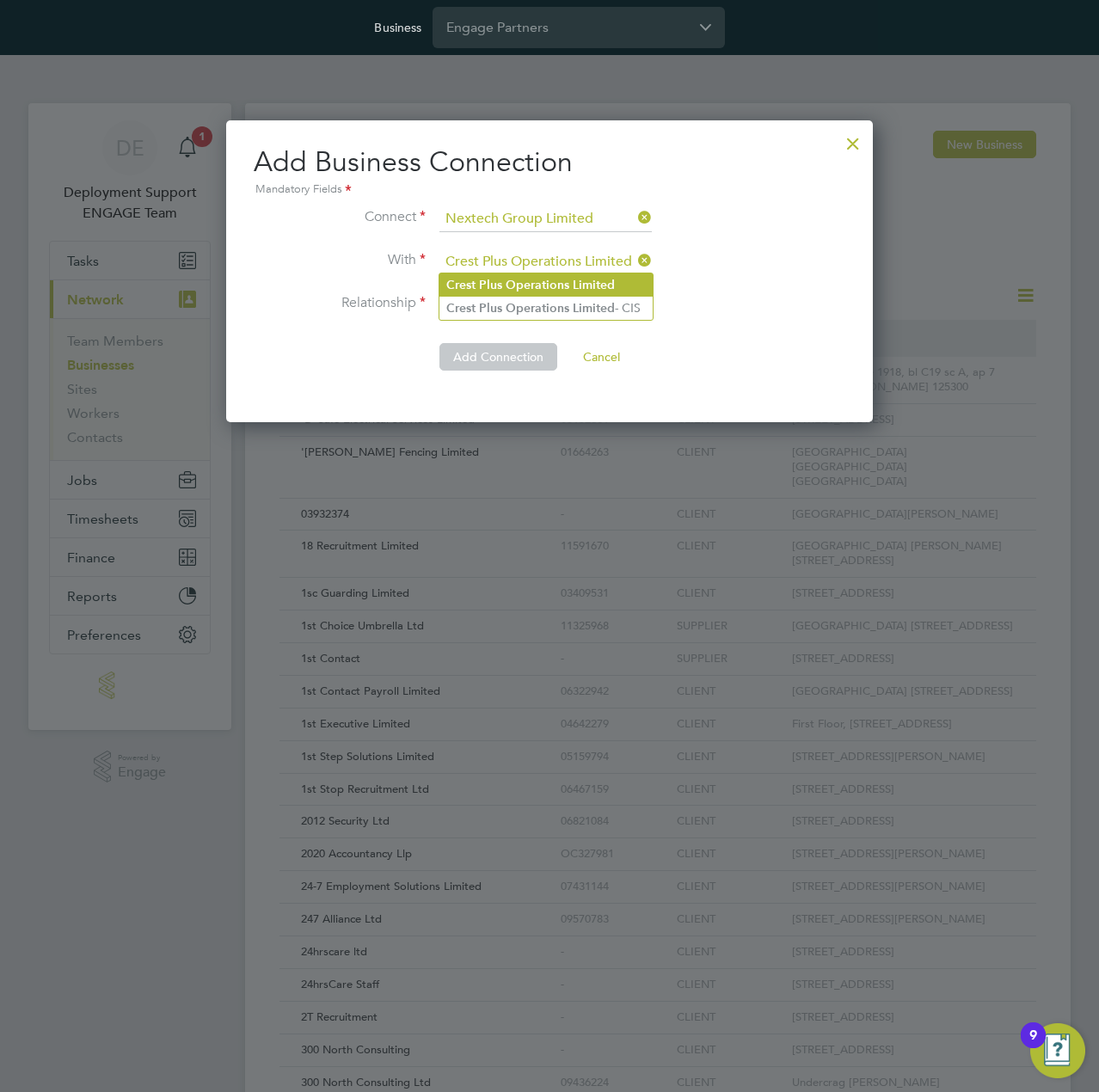
type input "Crest Plus Operations Limited"
click at [549, 278] on b "Operations" at bounding box center [537, 285] width 64 height 14
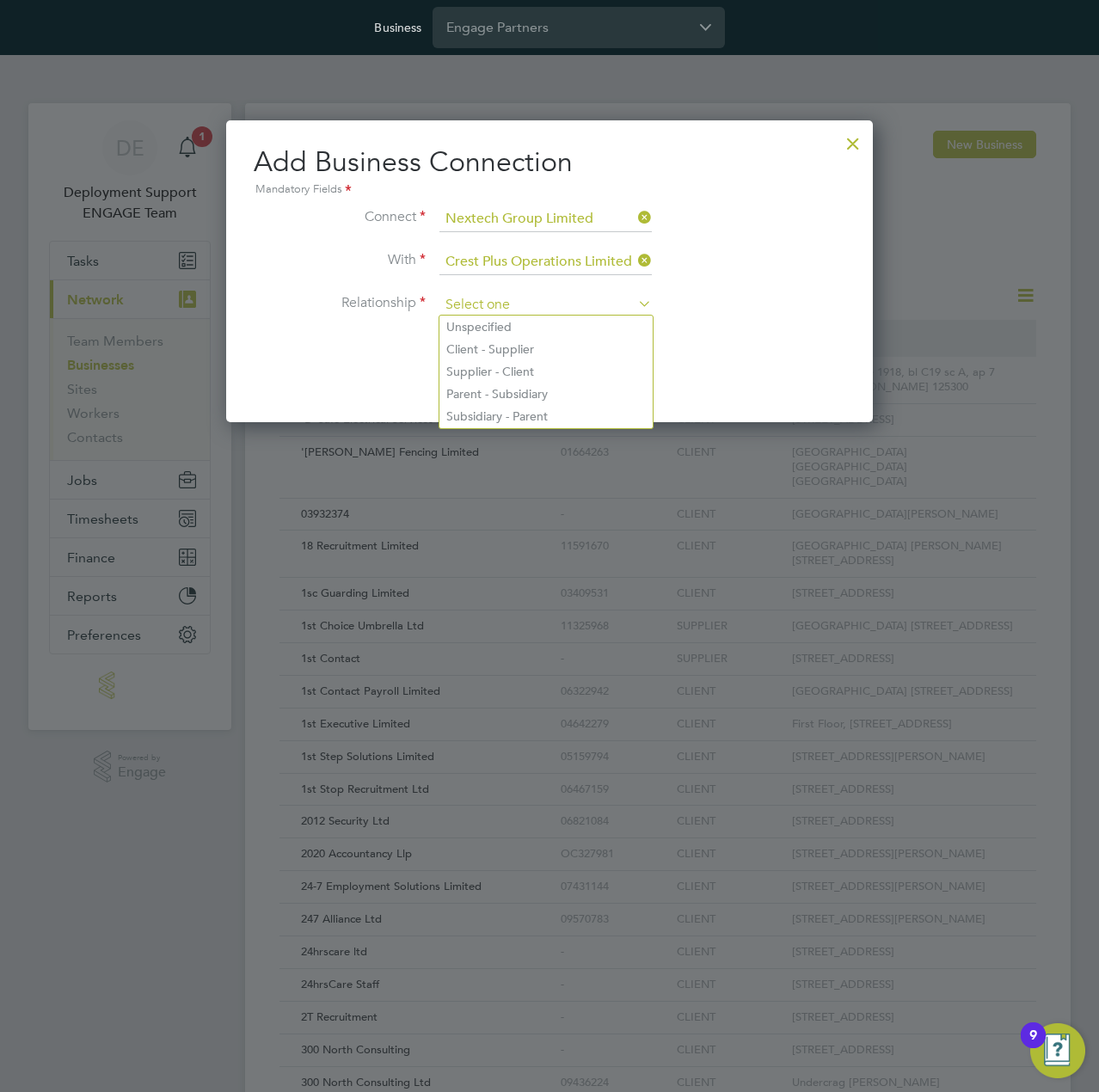
click at [536, 298] on input at bounding box center [545, 305] width 213 height 26
click at [528, 346] on li "Client - Supplier" at bounding box center [546, 349] width 214 height 22
type input "Client - Supplier"
click at [507, 353] on button "Add Connection" at bounding box center [498, 357] width 117 height 28
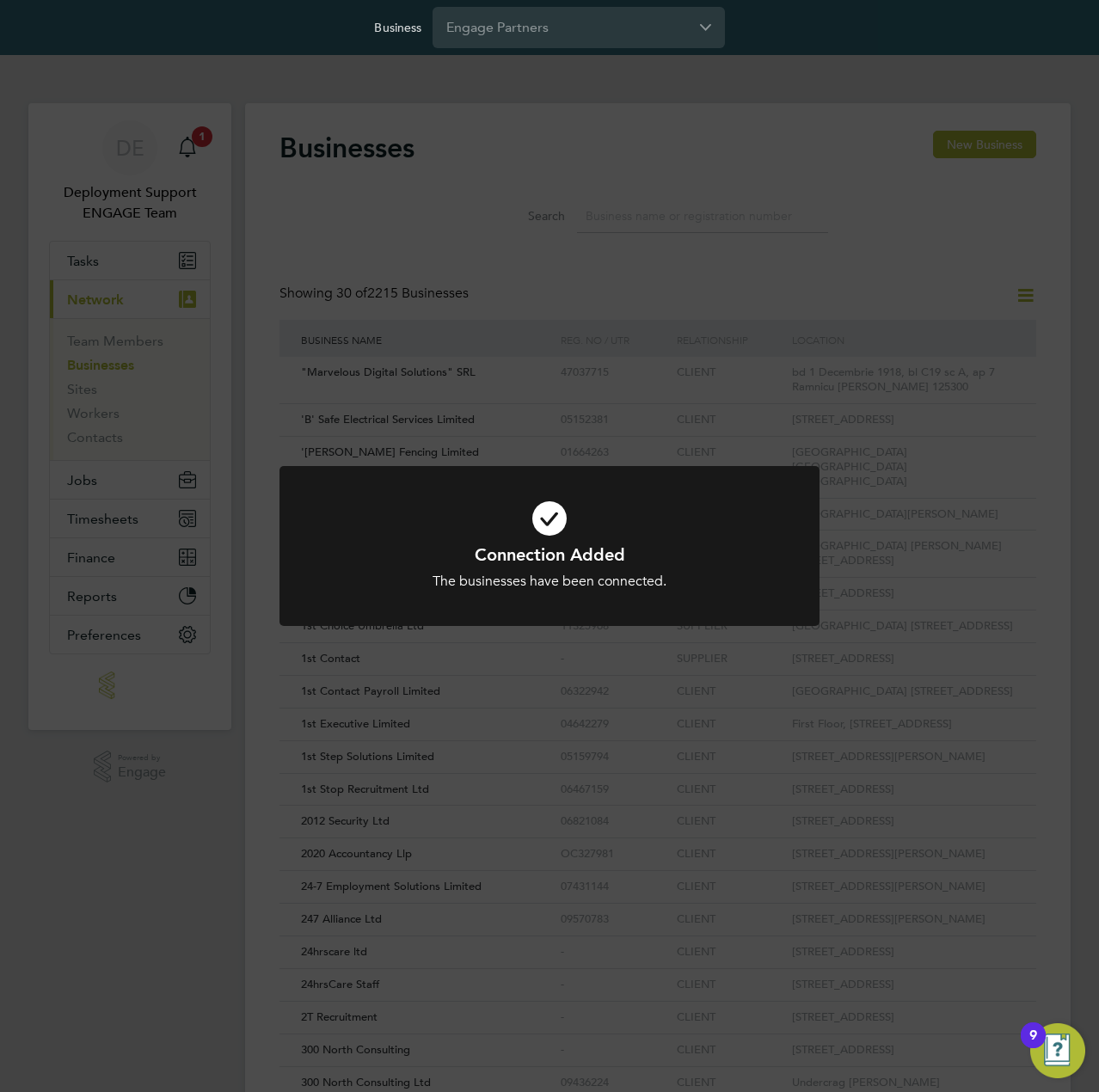
click at [797, 256] on div "Connection Added The businesses have been connected. Cancel Okay" at bounding box center [549, 546] width 1099 height 1092
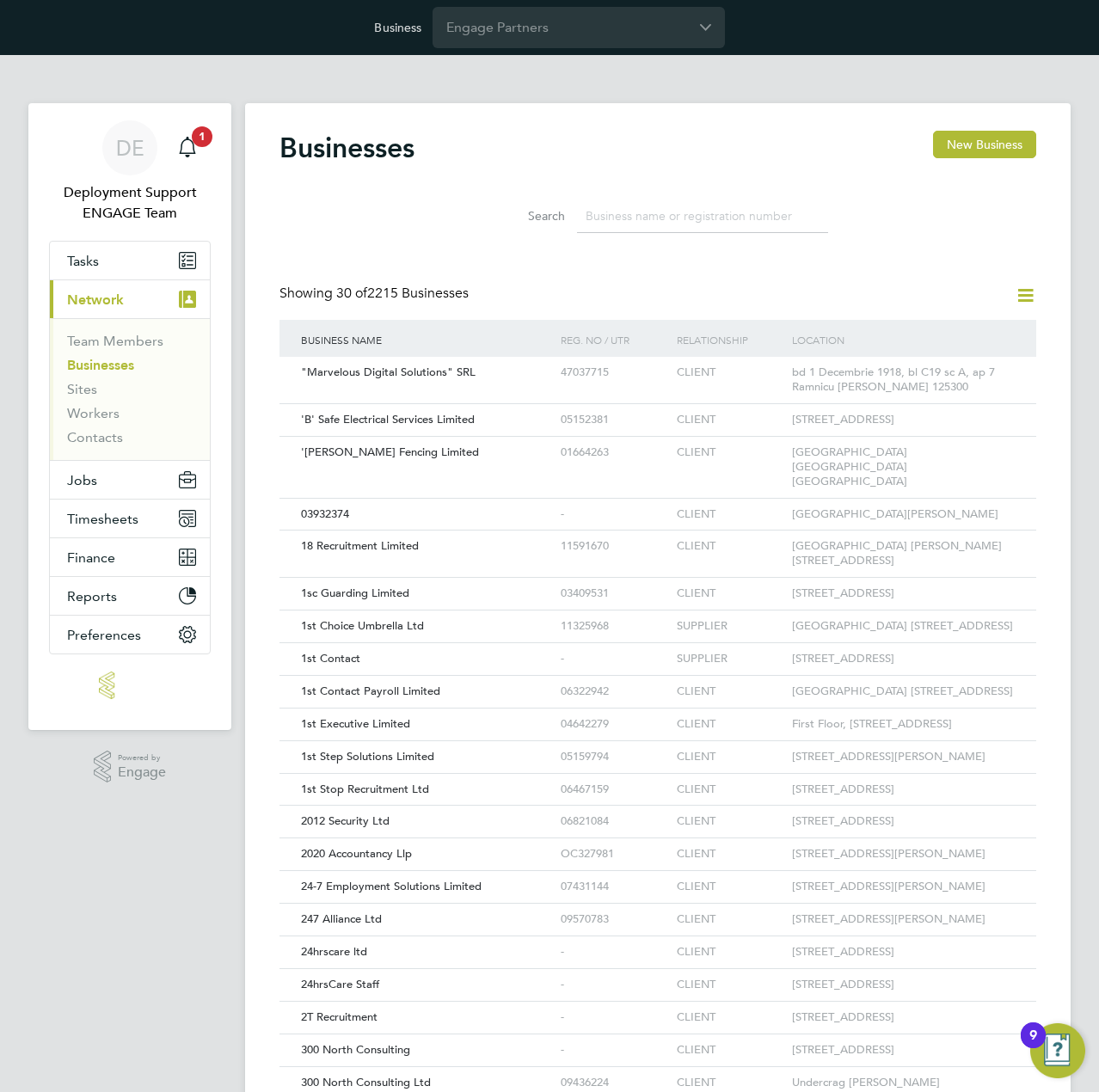
click at [1027, 290] on icon at bounding box center [1025, 295] width 21 height 21
click at [987, 329] on li "Add Business Connection" at bounding box center [942, 336] width 182 height 24
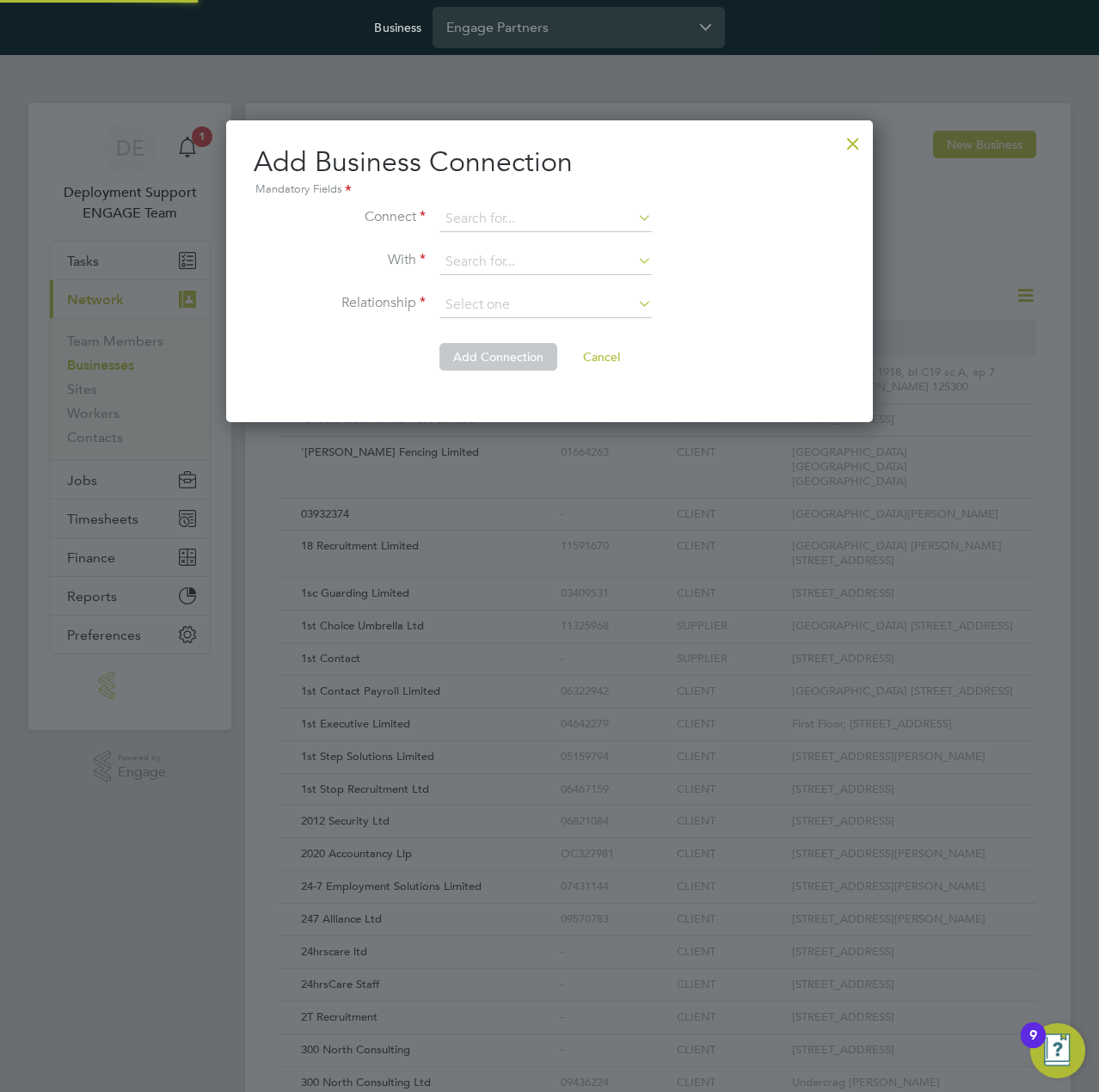
scroll to position [299, 647]
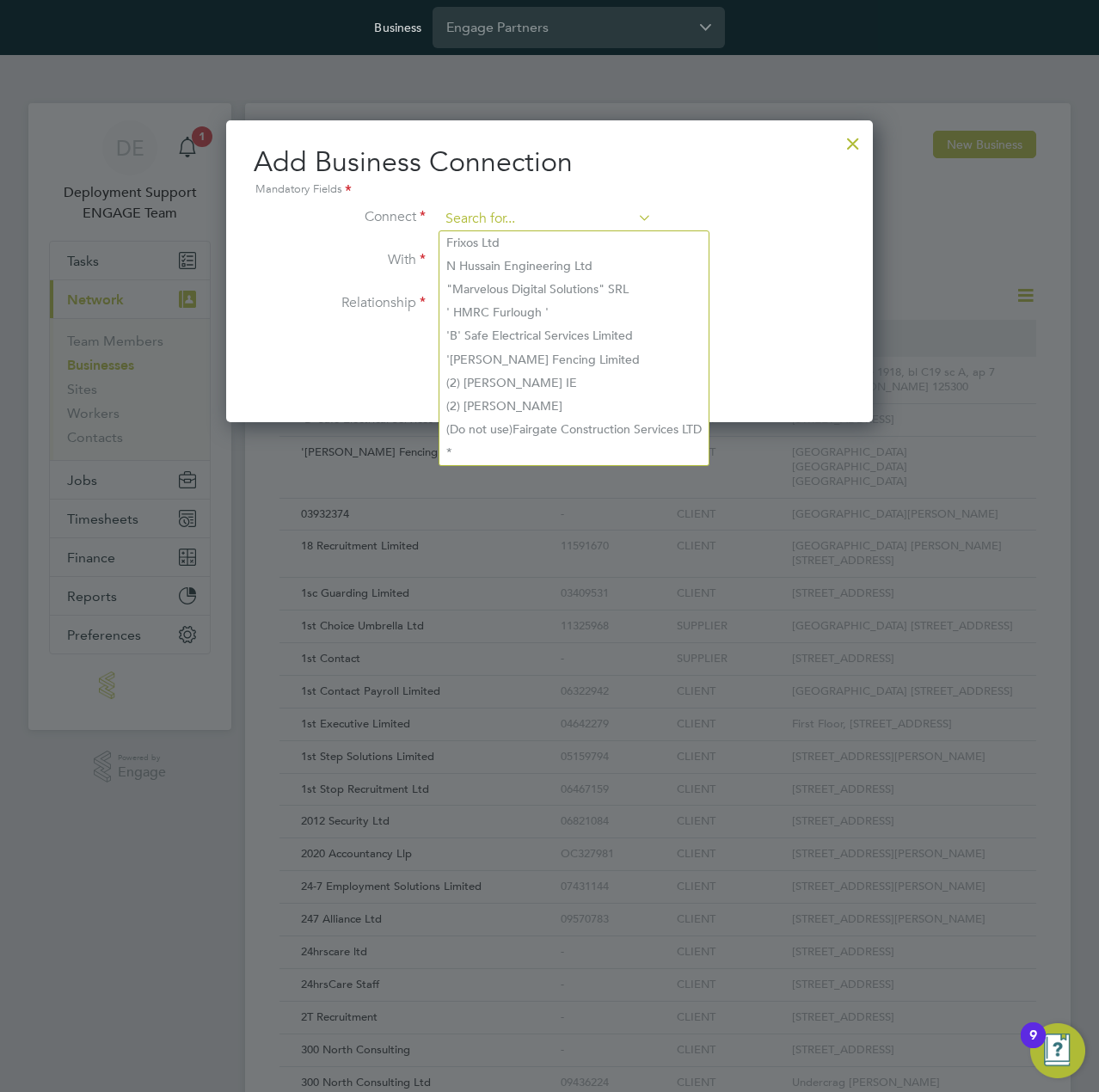
drag, startPoint x: 503, startPoint y: 222, endPoint x: 505, endPoint y: 209, distance: 13.2
click at [505, 210] on input at bounding box center [545, 219] width 213 height 26
paste input "Nextech Group Limited"
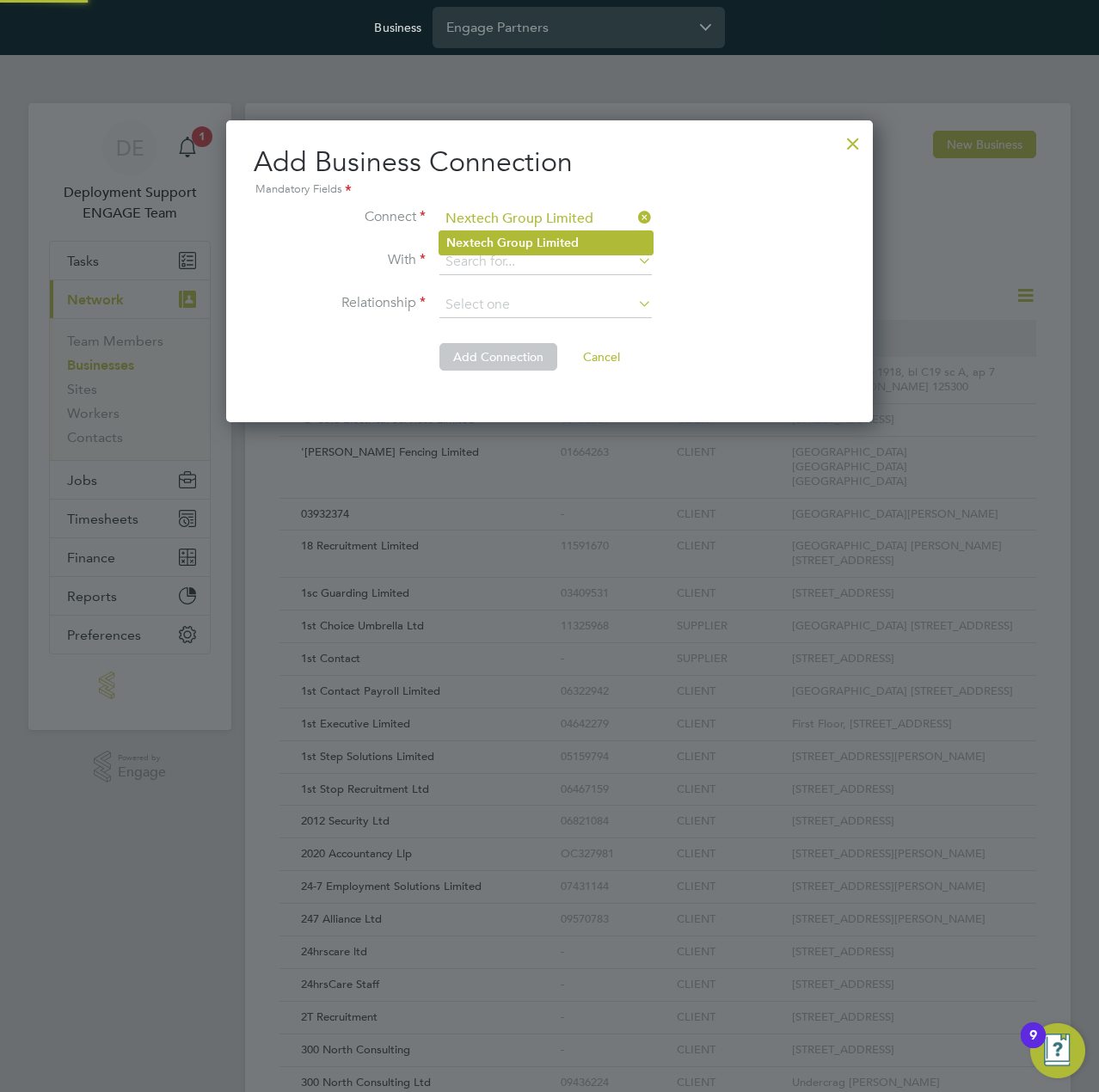
type input "Nextech Group Limited"
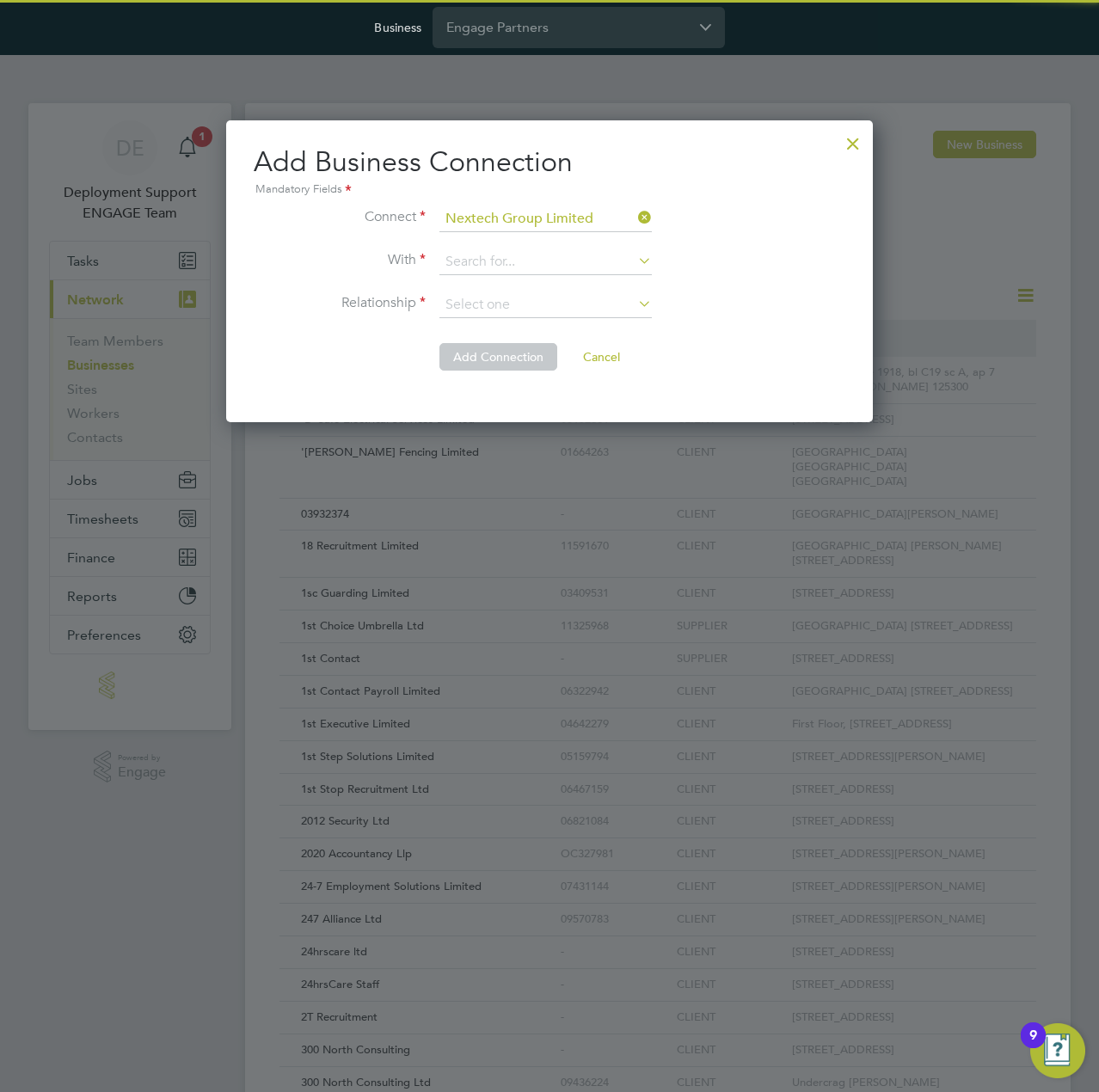
click at [505, 237] on b "Group" at bounding box center [515, 243] width 36 height 14
click at [554, 269] on input at bounding box center [545, 262] width 213 height 26
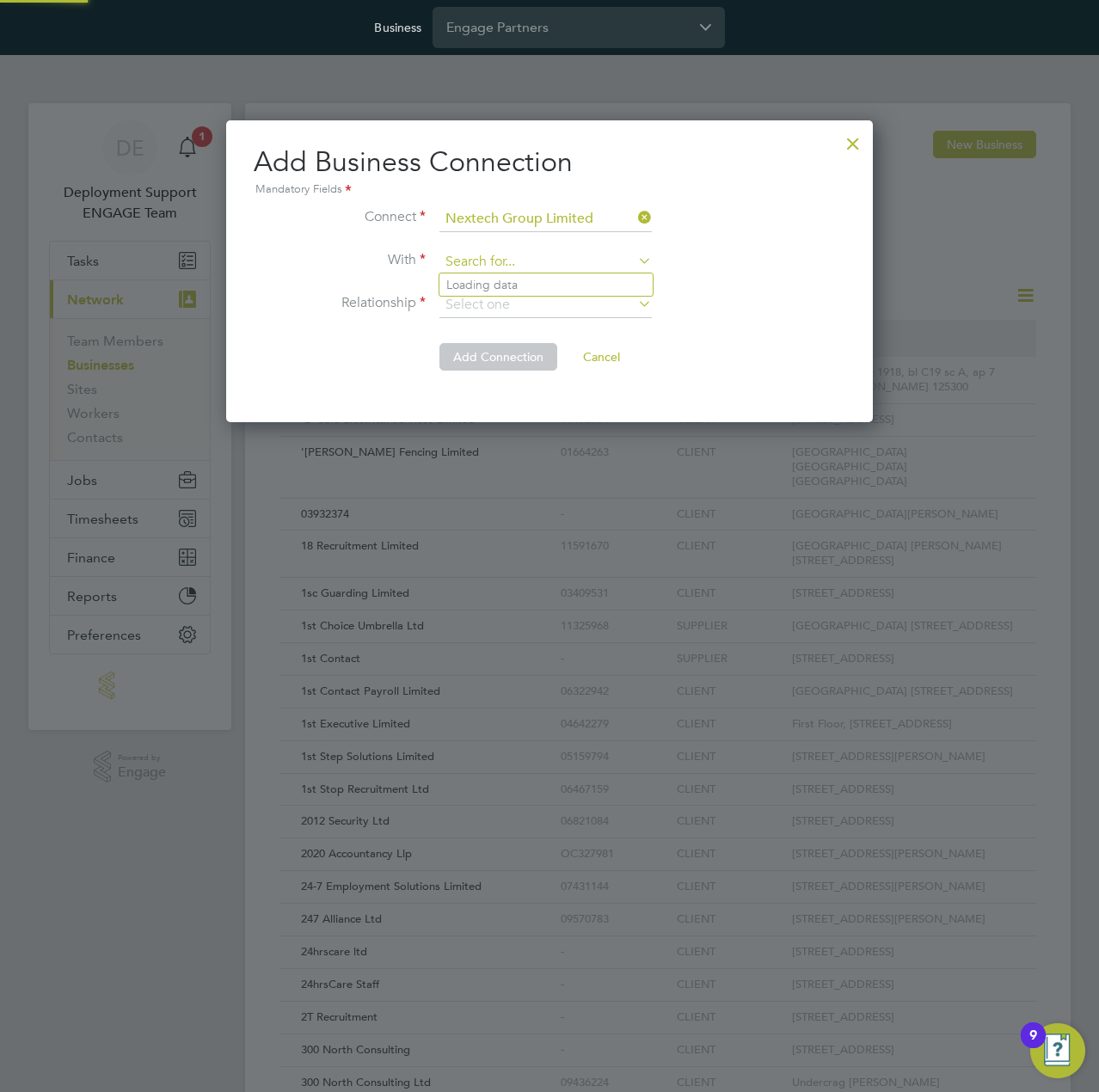
click at [521, 252] on input at bounding box center [545, 262] width 213 height 26
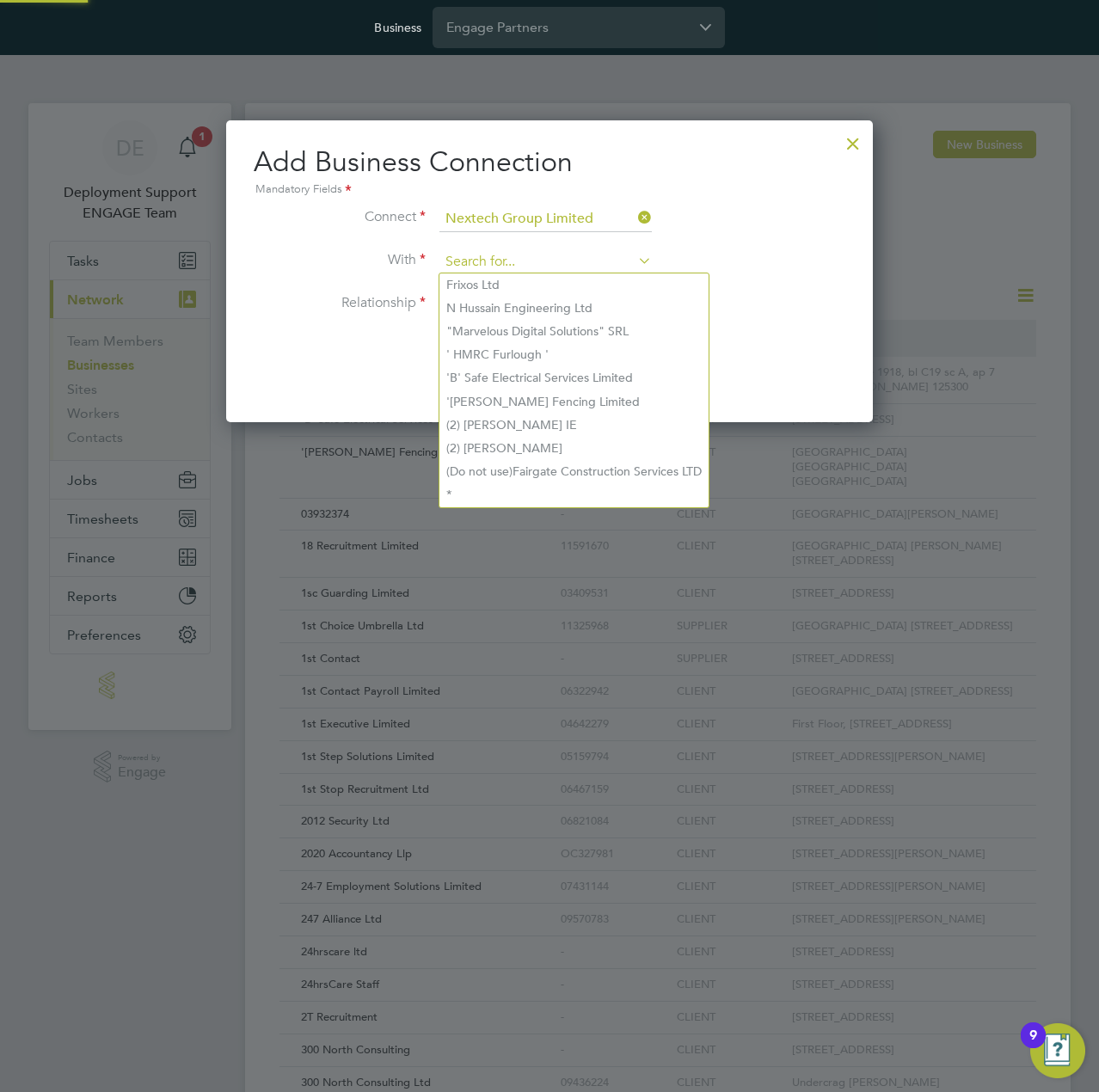
paste input "Giant Employment Limited"
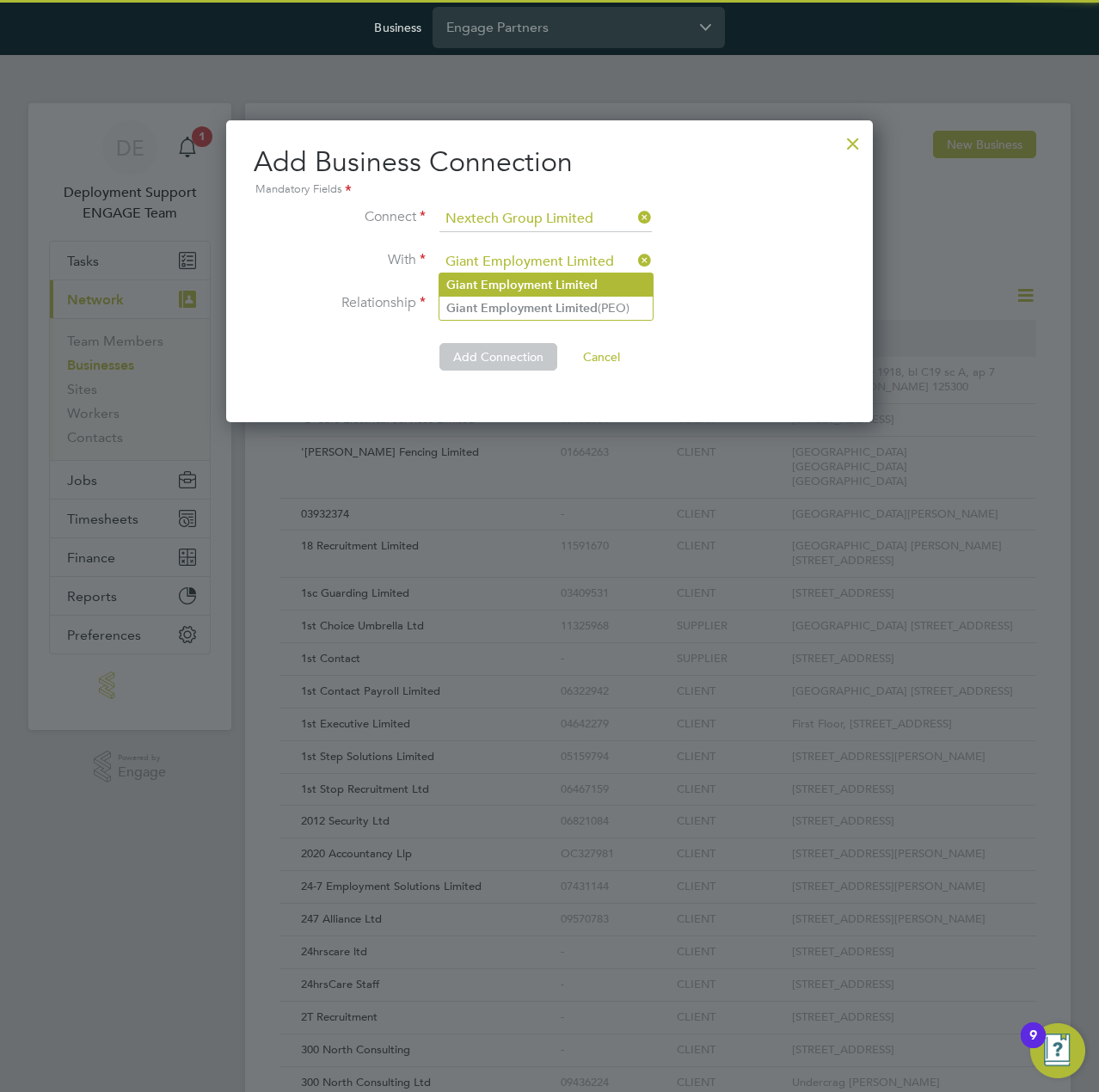
type input "Giant Employment Limited"
click at [448, 283] on b "Giant" at bounding box center [462, 285] width 31 height 14
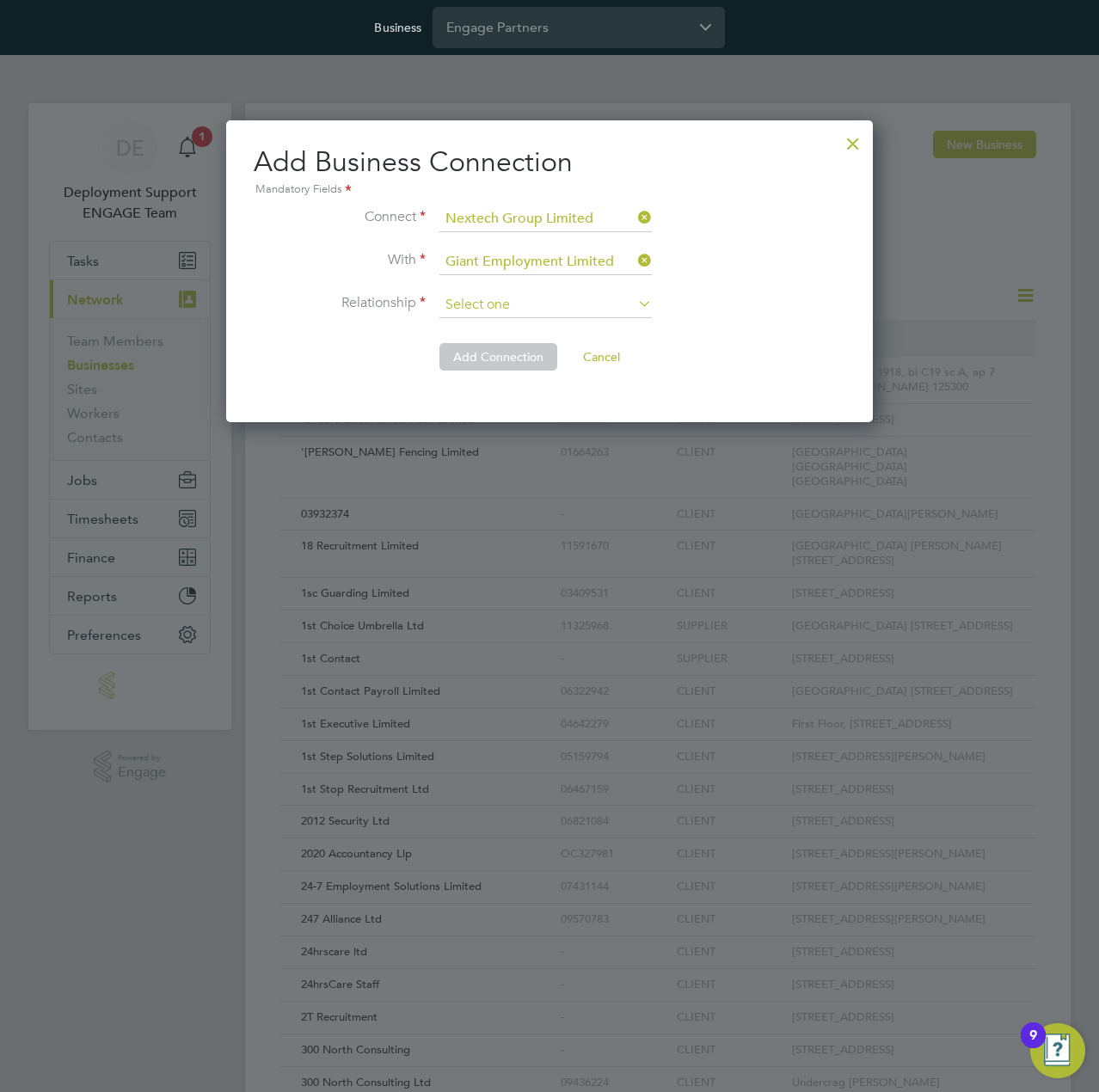
click at [517, 308] on input at bounding box center [545, 305] width 213 height 26
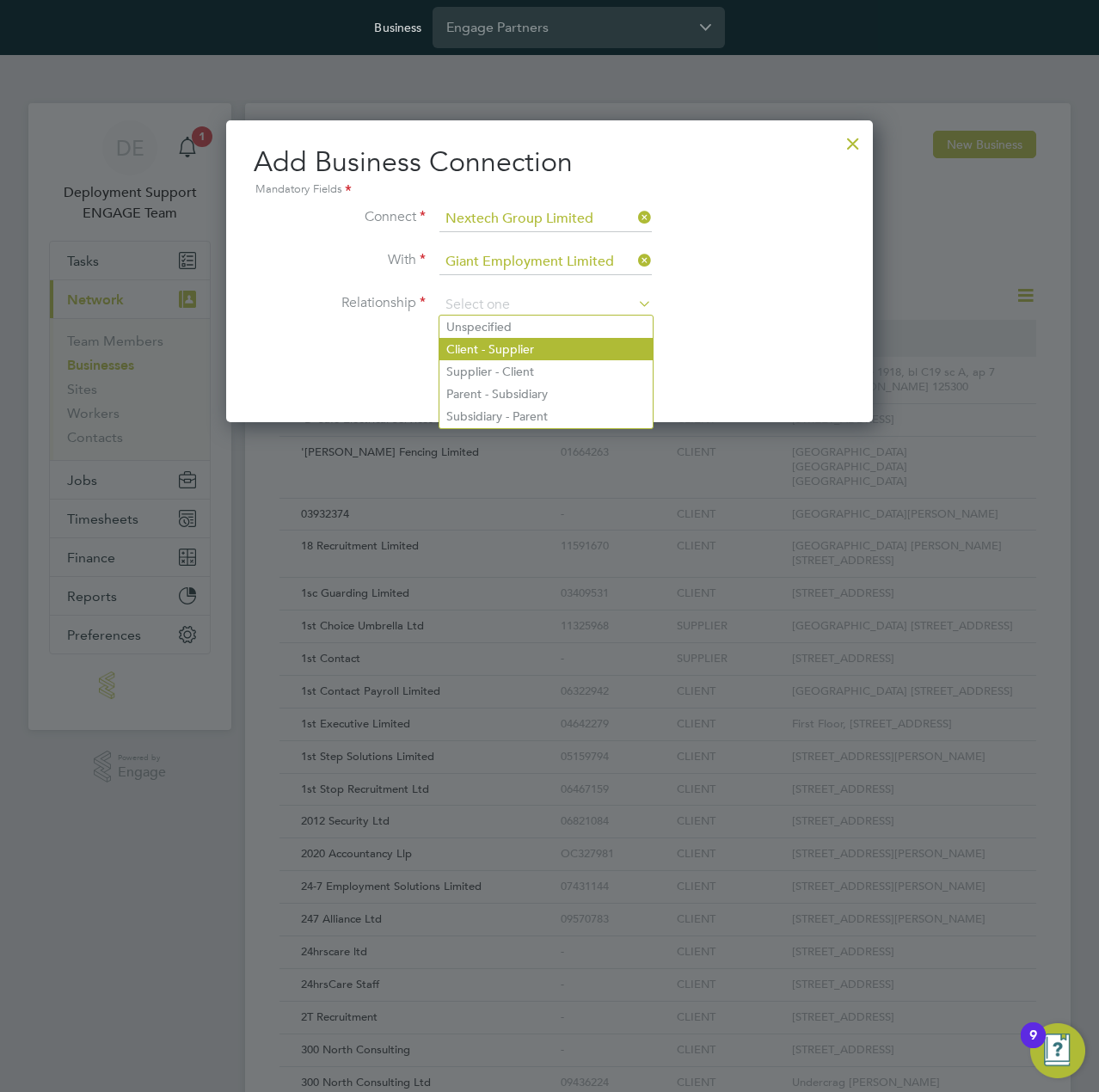
click at [546, 349] on li "Client - Supplier" at bounding box center [546, 349] width 214 height 22
type input "Client - Supplier"
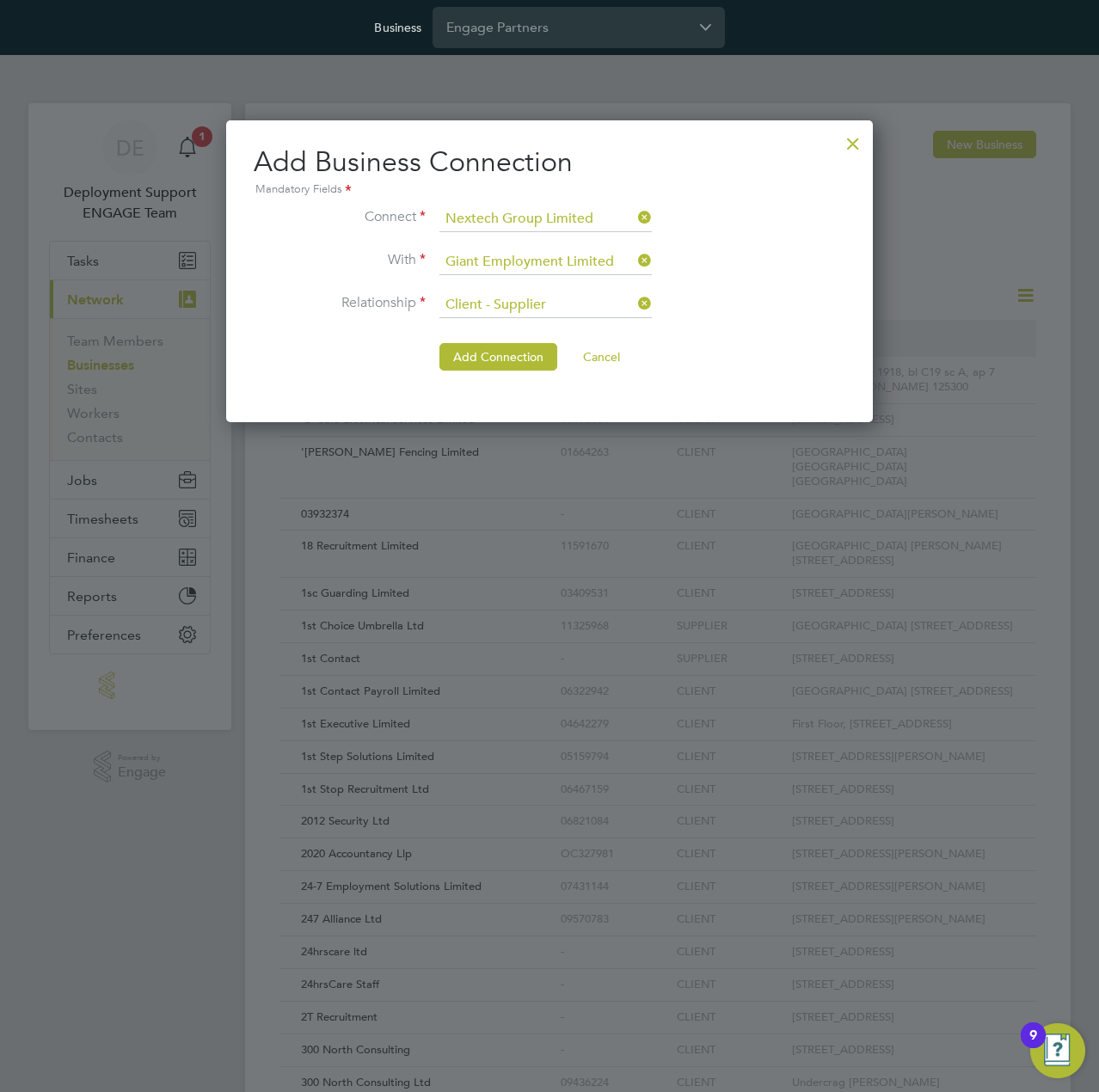
click at [371, 339] on ng-form "Connect Nextech Group Limited With Giant Employment Limited Relationship Client…" at bounding box center [549, 297] width 592 height 182
click at [481, 360] on button "Add Connection" at bounding box center [498, 357] width 117 height 28
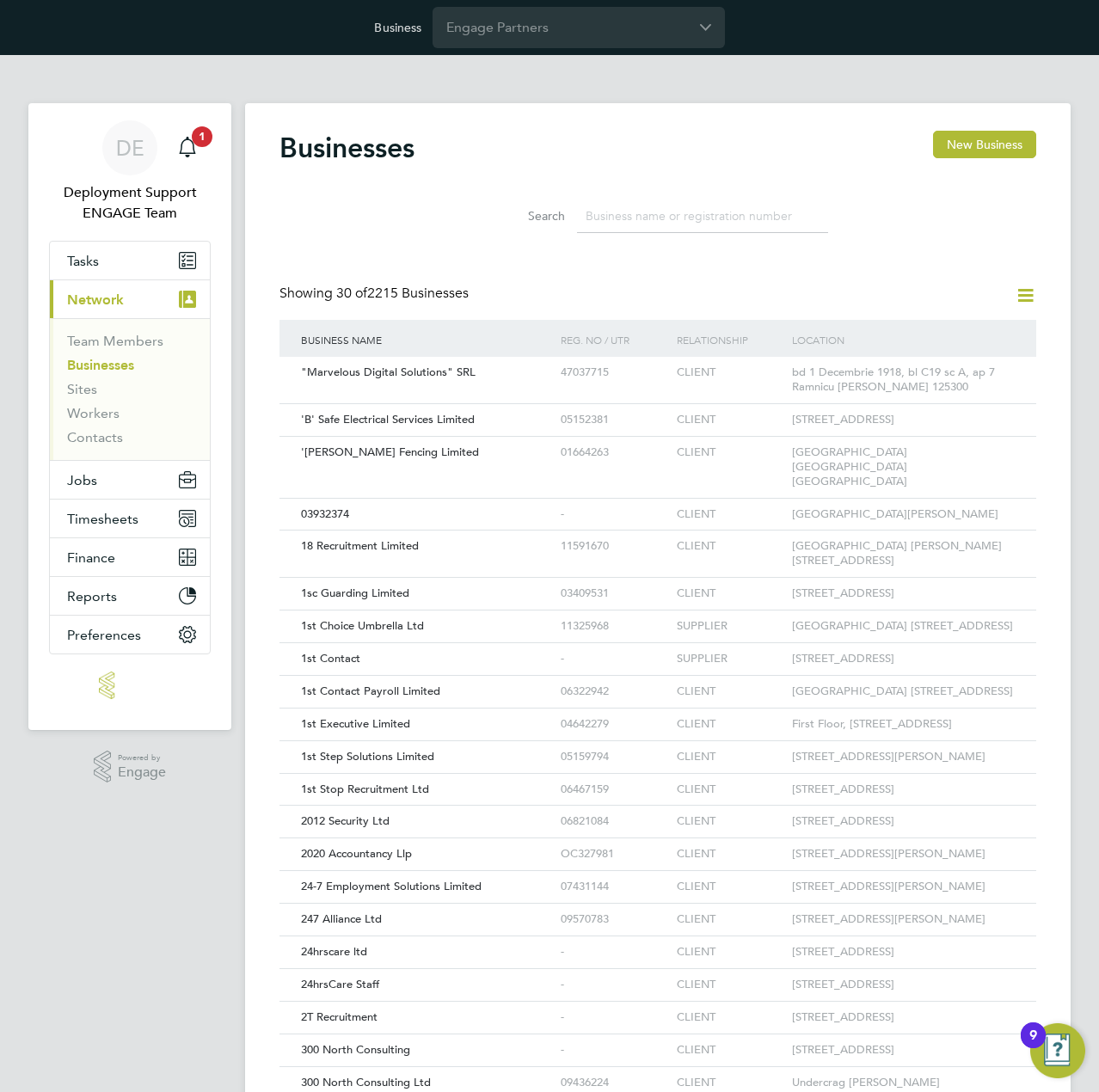
click at [1025, 291] on icon at bounding box center [1025, 295] width 21 height 21
click at [955, 325] on li "Add Business Connection" at bounding box center [942, 336] width 182 height 24
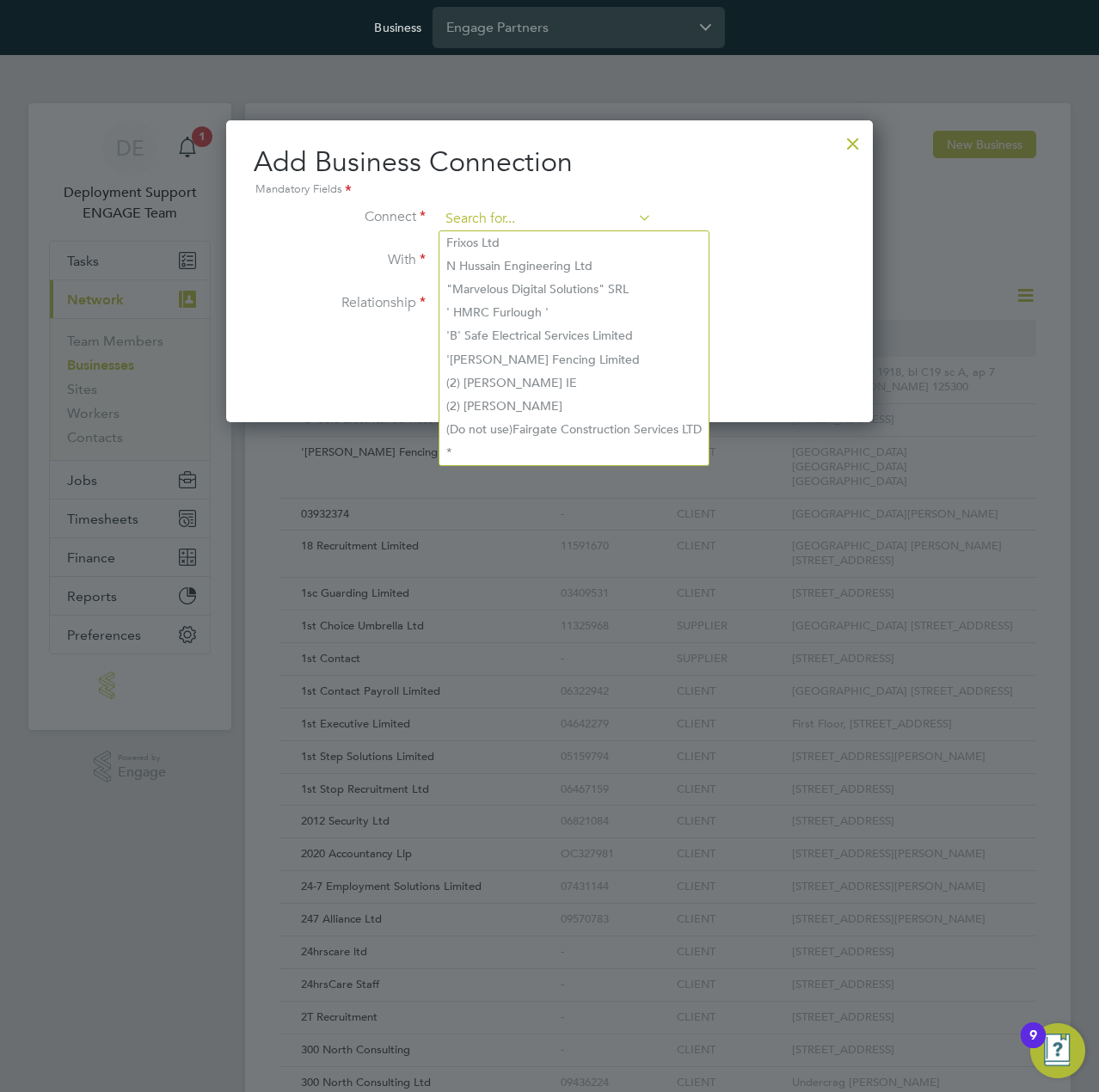
click at [477, 214] on input at bounding box center [545, 219] width 213 height 26
paste input "Nextech Group Limited"
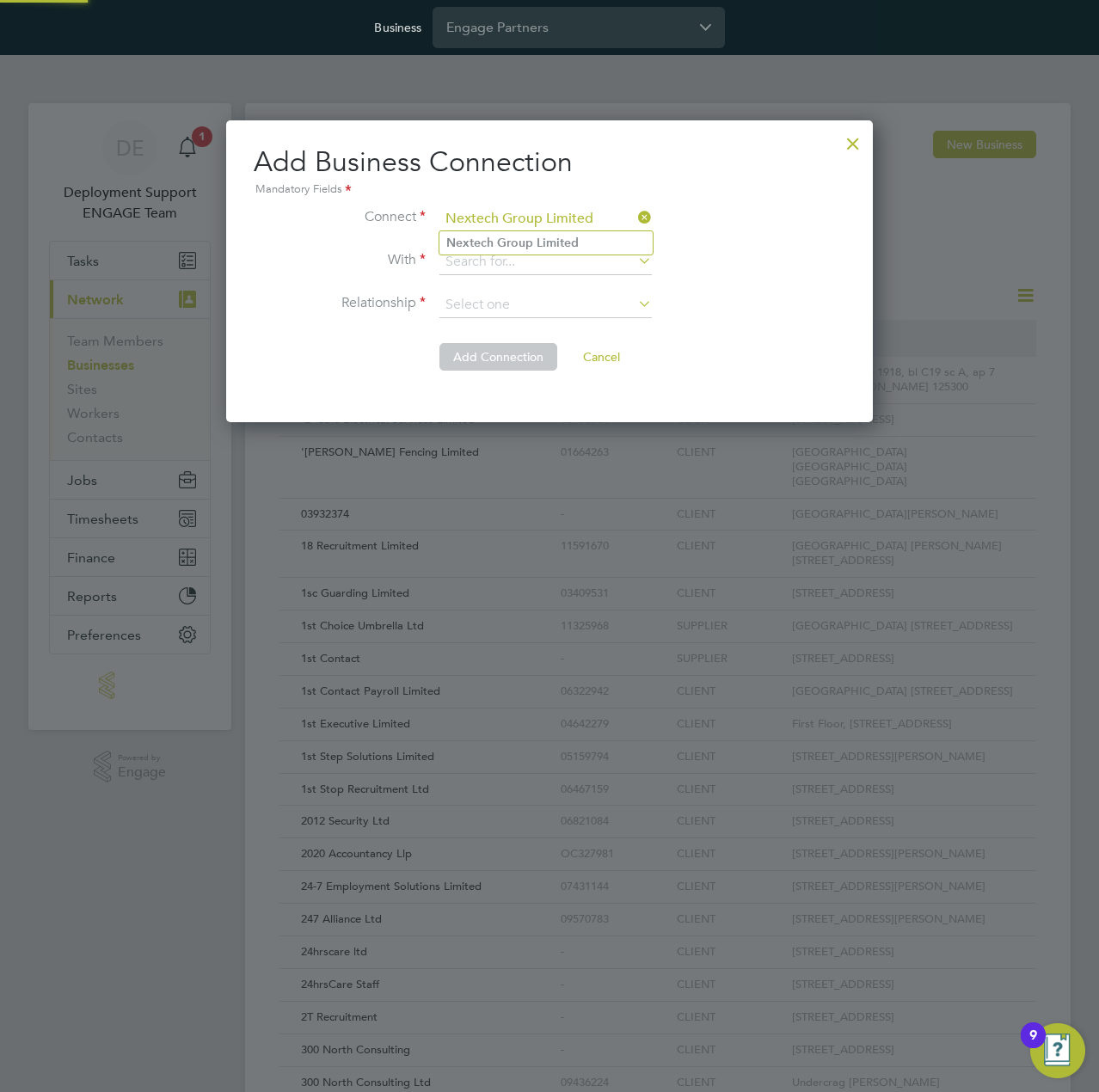
type input "Nextech Group Limited"
click at [487, 236] on b "Nextech" at bounding box center [470, 243] width 47 height 14
click at [521, 257] on input at bounding box center [545, 262] width 213 height 26
click at [523, 247] on li "Connect Nextech Group Limited" at bounding box center [549, 228] width 592 height 43
click at [523, 262] on input at bounding box center [545, 262] width 213 height 26
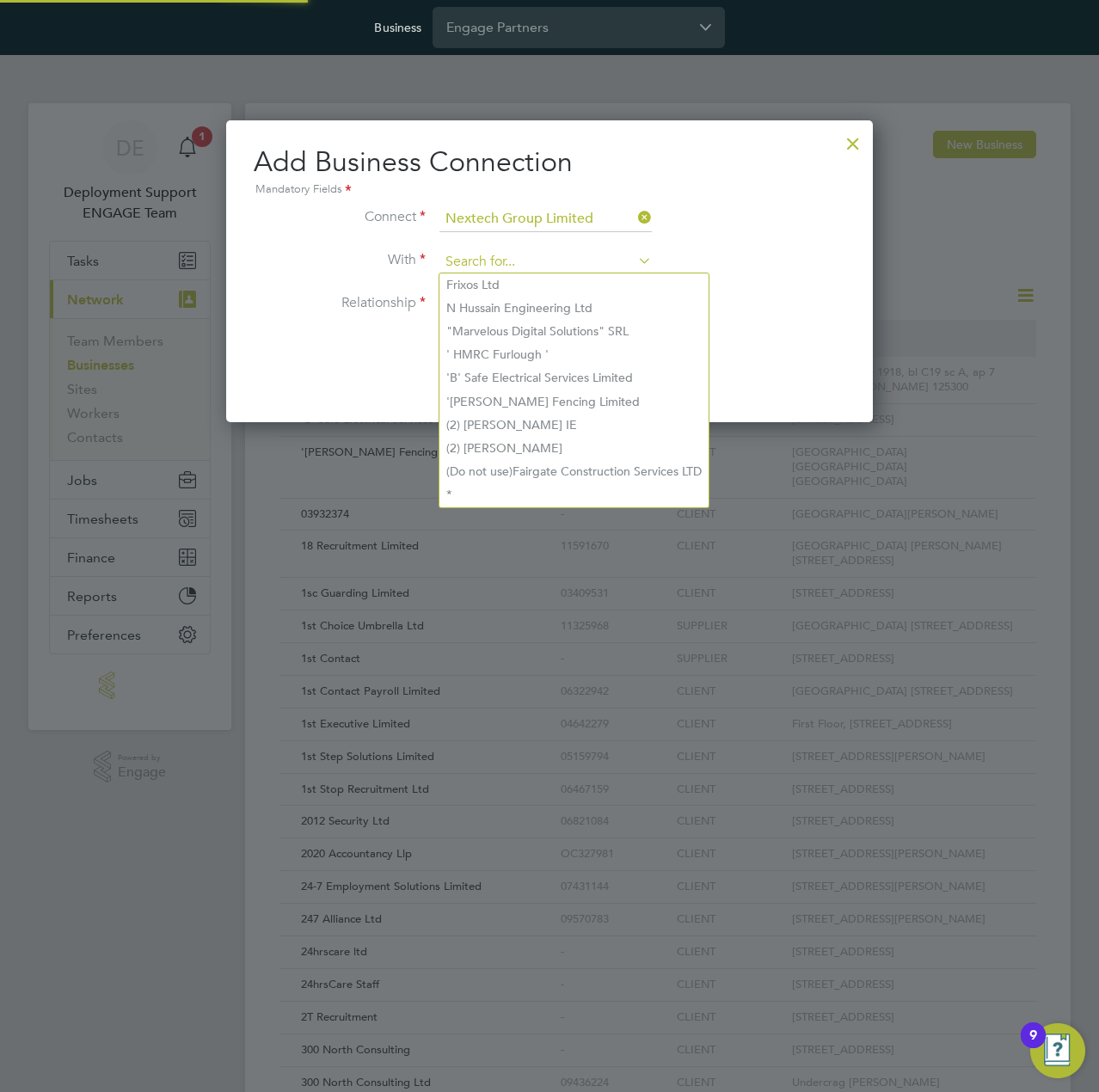
paste input "Sapphire DNP Limited"
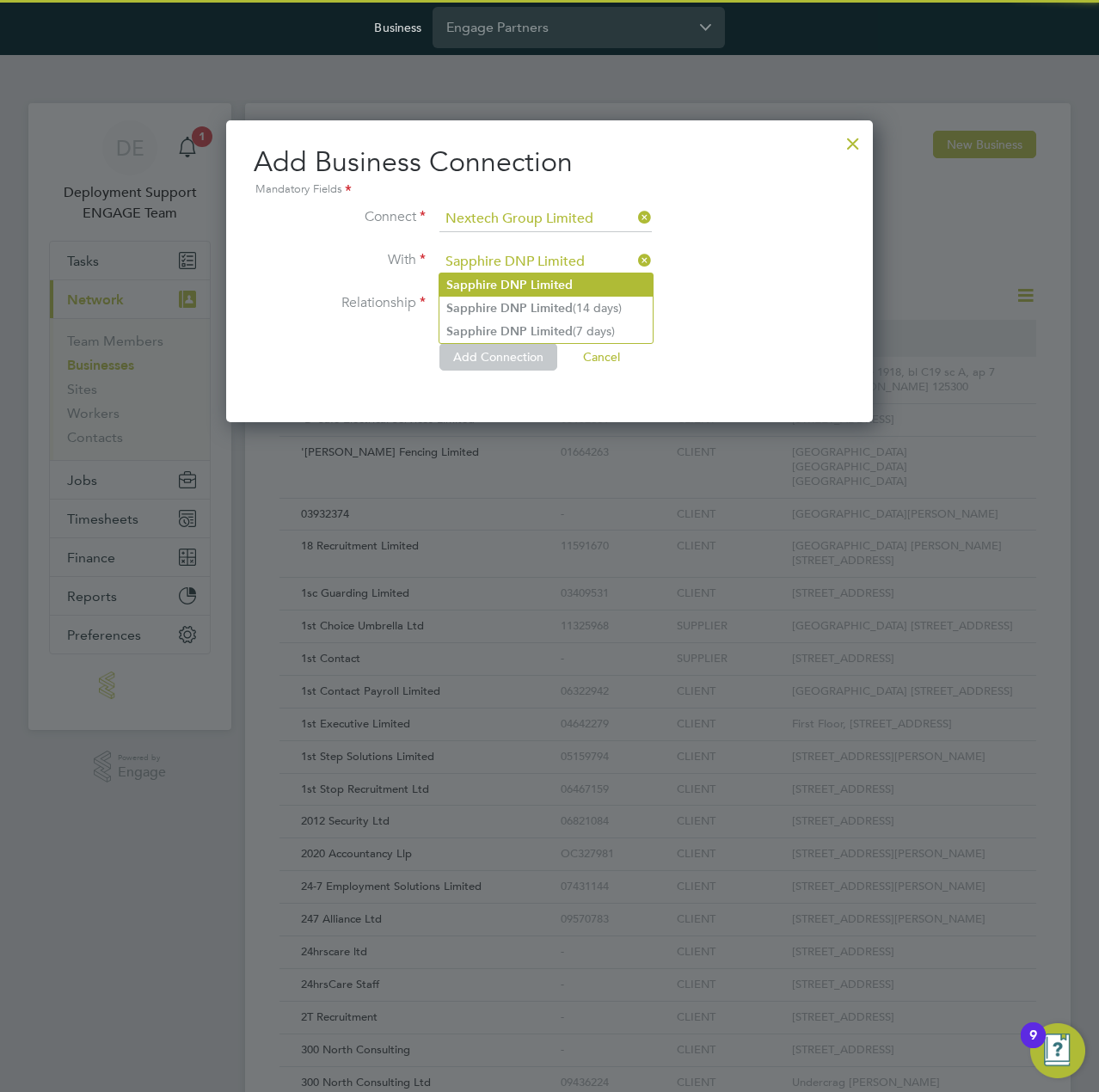
type input "Sapphire DNP Limited"
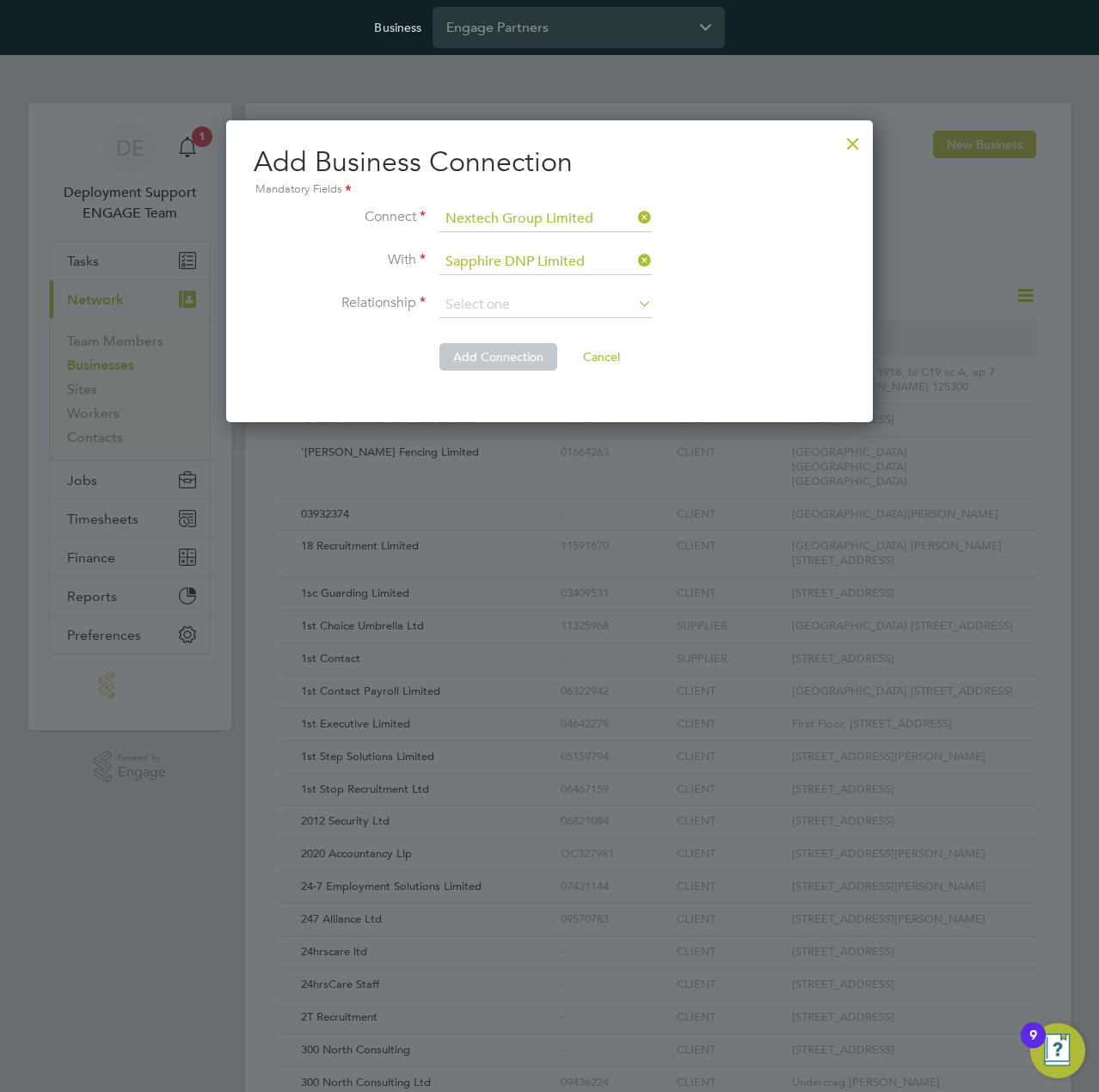
click at [547, 286] on b "Limited" at bounding box center [551, 285] width 42 height 14
click at [602, 305] on input at bounding box center [545, 305] width 213 height 26
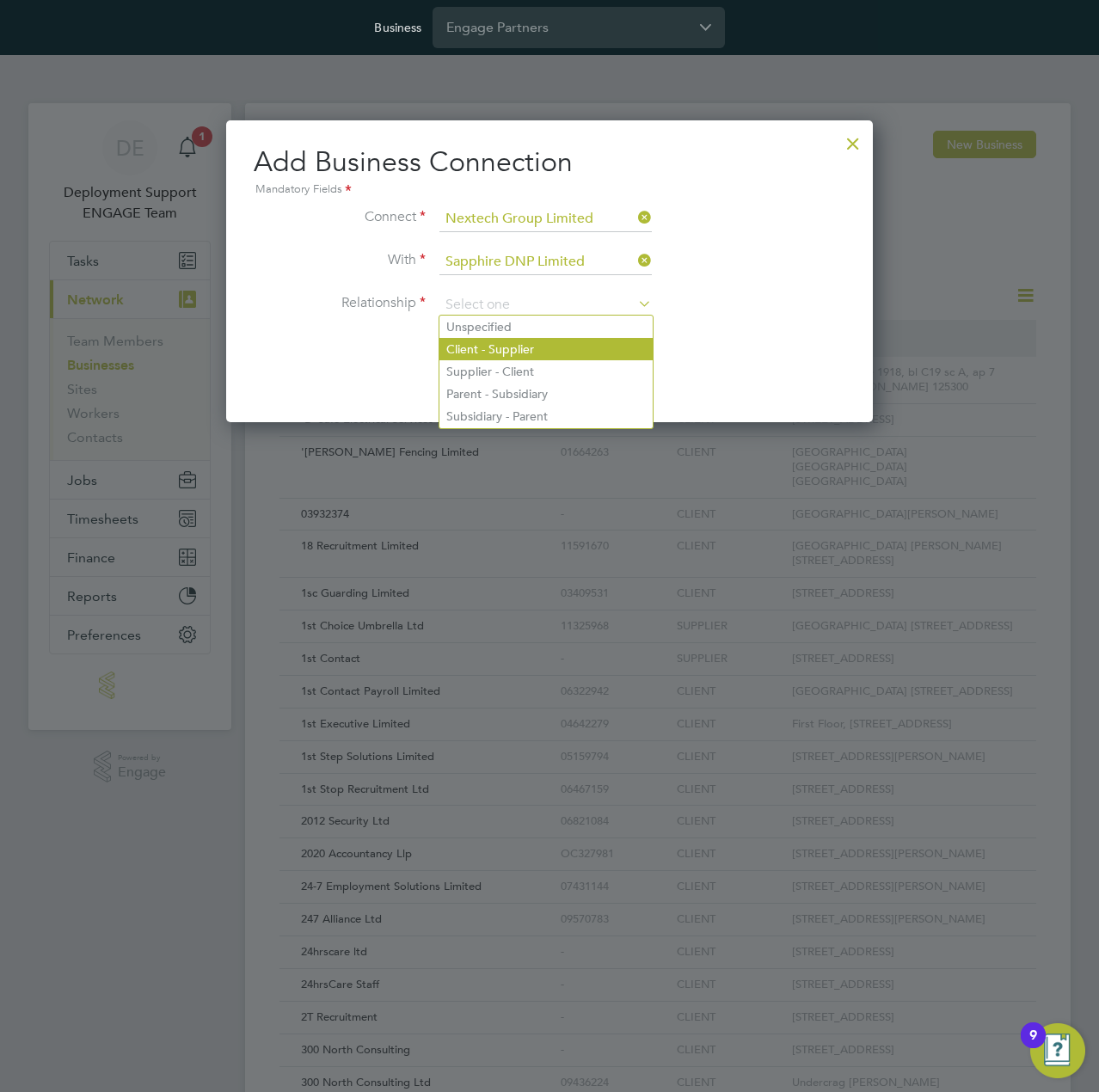
click at [523, 355] on li "Client - Supplier" at bounding box center [546, 349] width 214 height 22
type input "Client - Supplier"
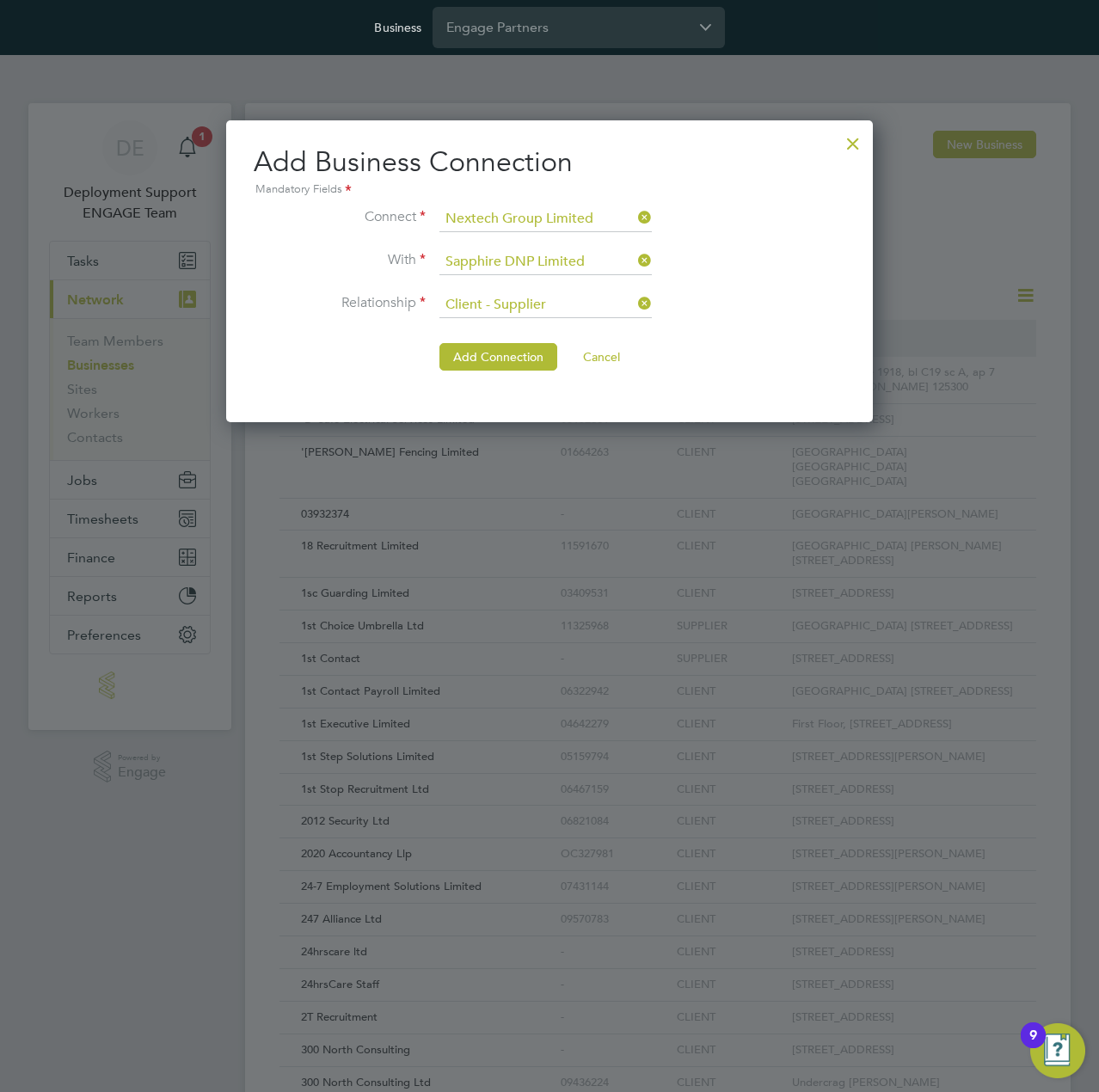
click at [752, 319] on li "Relationship Client - Supplier" at bounding box center [549, 314] width 592 height 43
click at [490, 354] on button "Add Connection" at bounding box center [498, 357] width 117 height 28
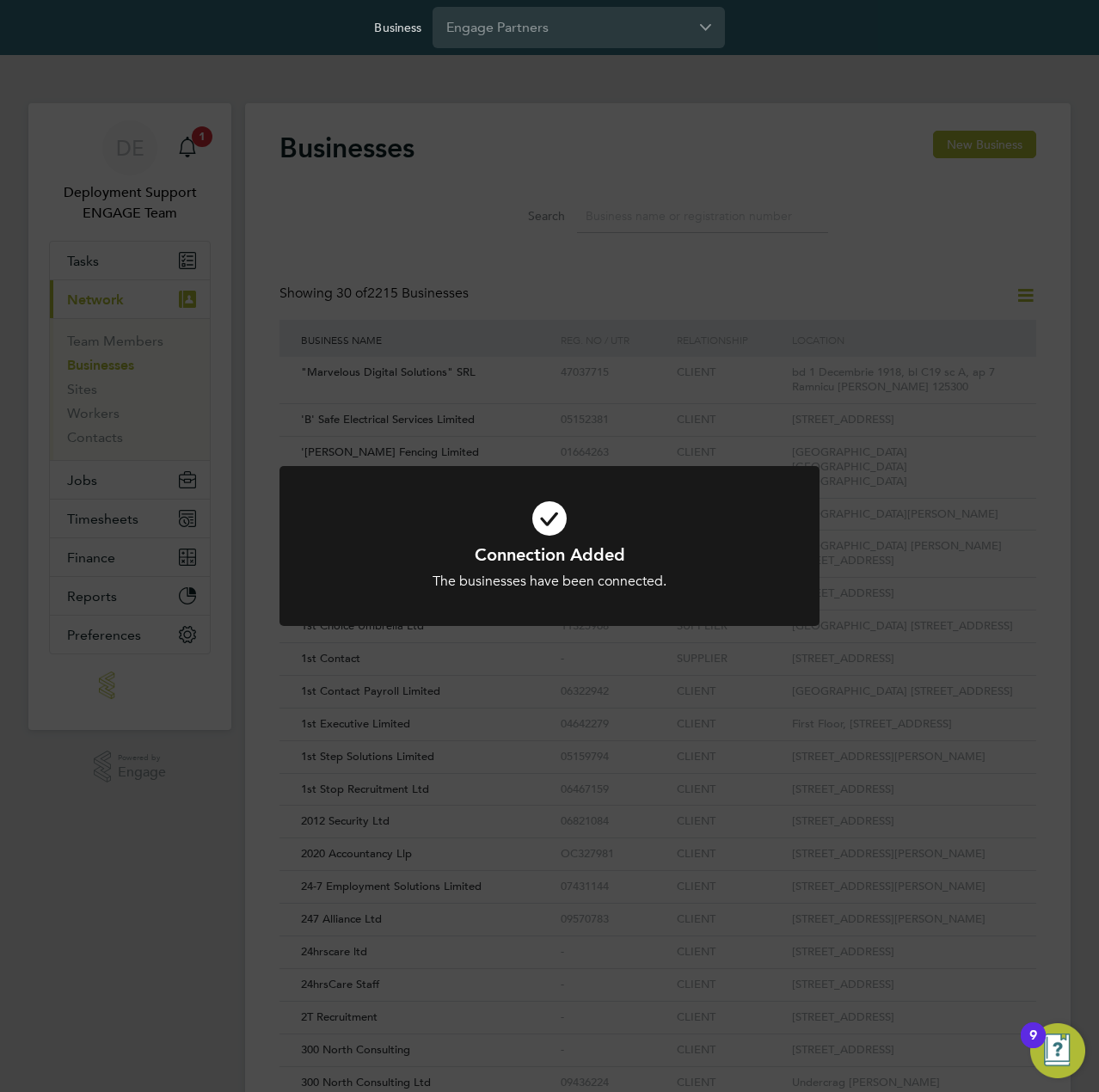
click at [699, 288] on div "Connection Added The businesses have been connected. Cancel Okay" at bounding box center [549, 546] width 1099 height 1092
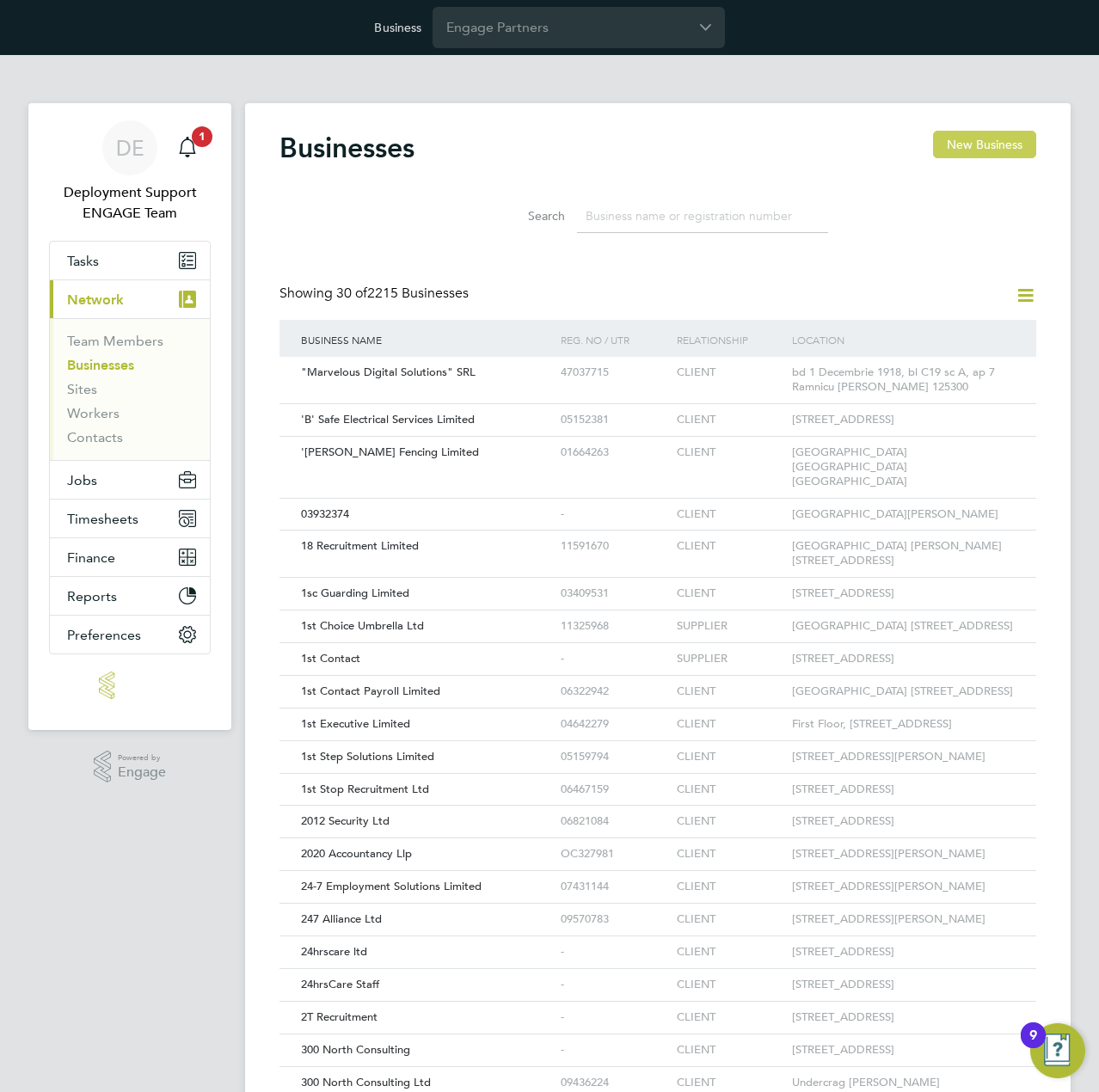
click at [982, 139] on button "New Business" at bounding box center [985, 144] width 103 height 28
type input "United Kingdom"
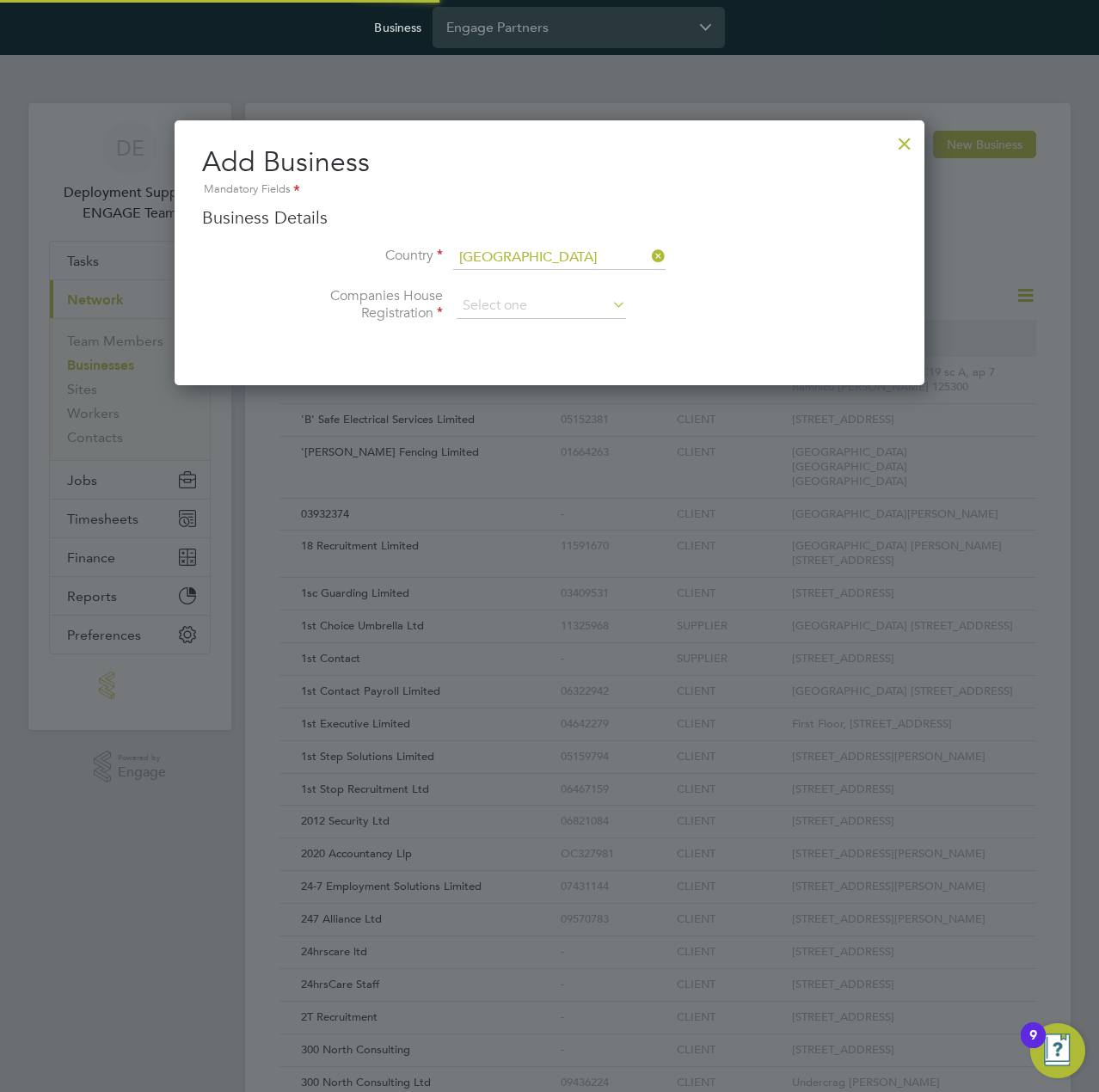
scroll to position [266, 750]
click at [900, 149] on div at bounding box center [904, 139] width 31 height 31
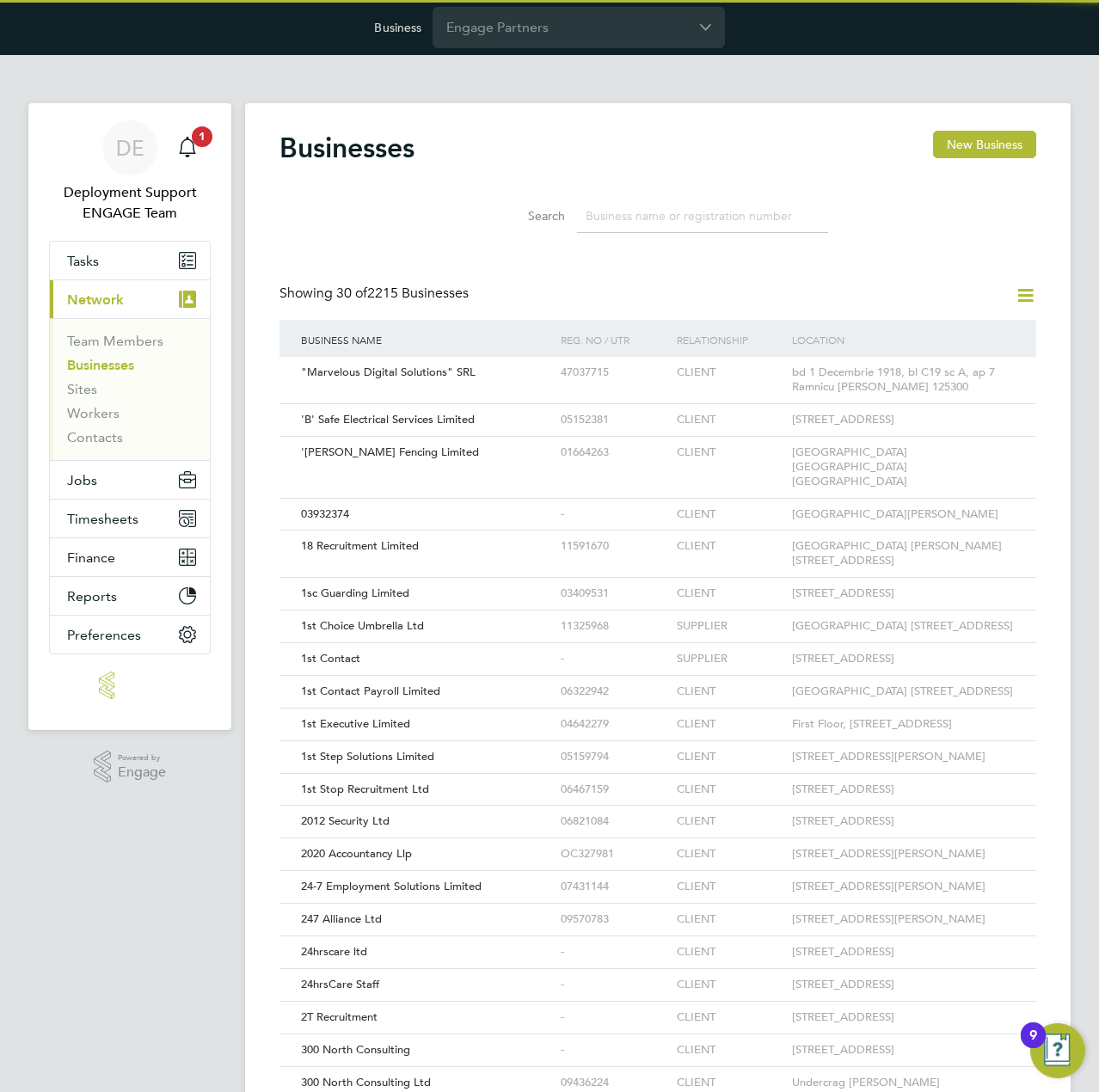
click at [1034, 290] on icon at bounding box center [1025, 295] width 21 height 21
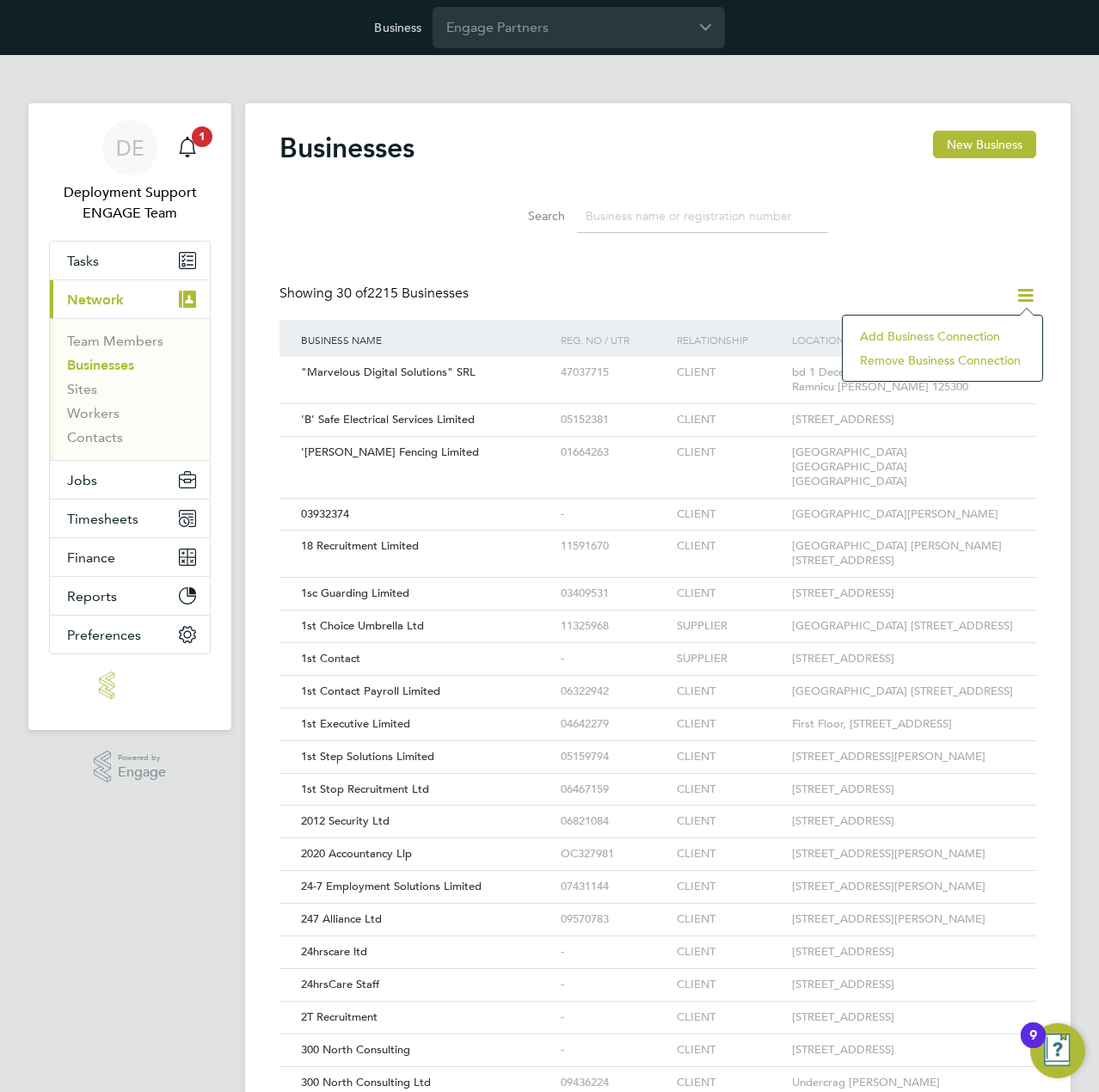
click at [946, 331] on li "Add Business Connection" at bounding box center [942, 336] width 182 height 24
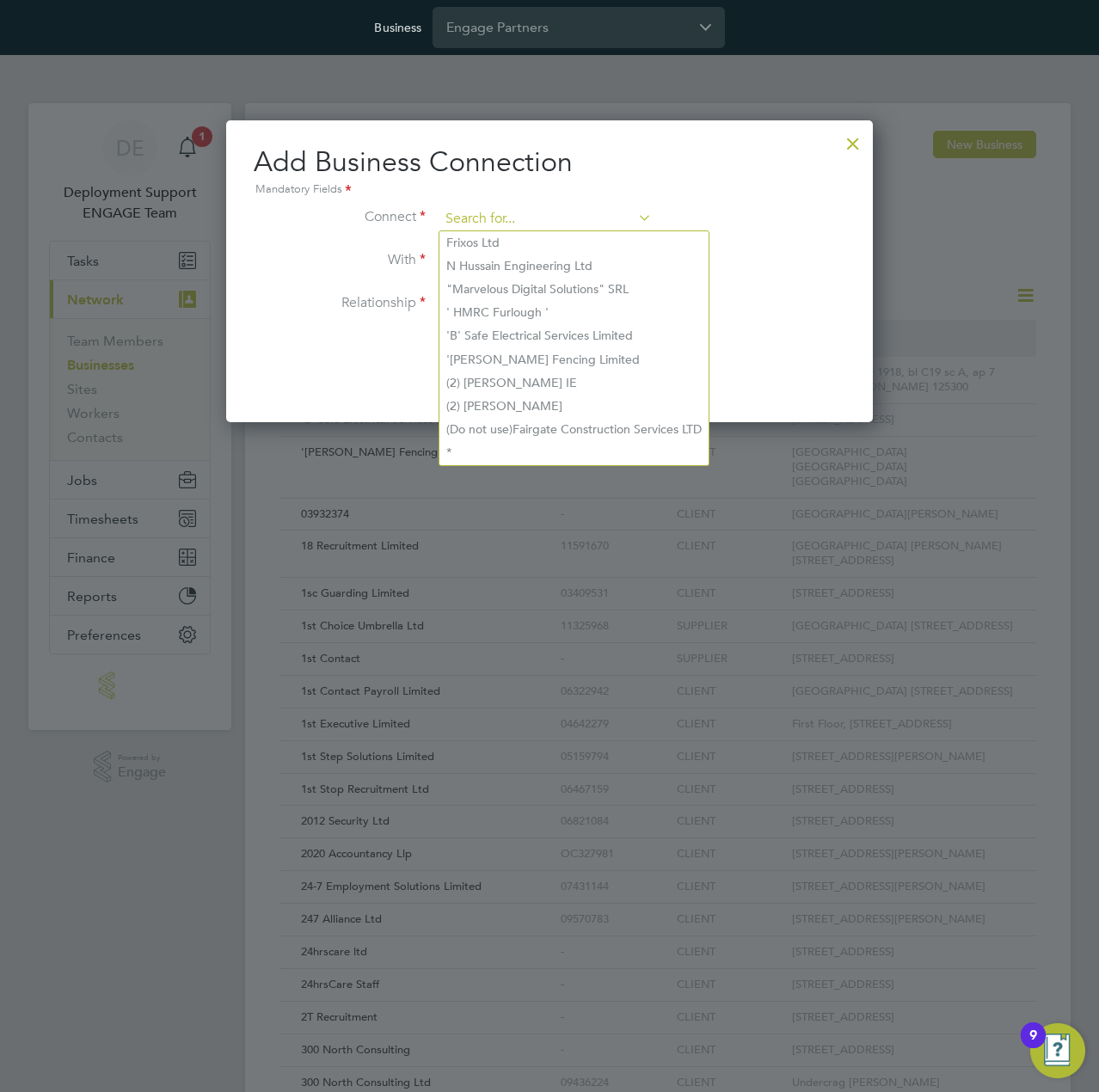
paste input "Nextech Group Limited"
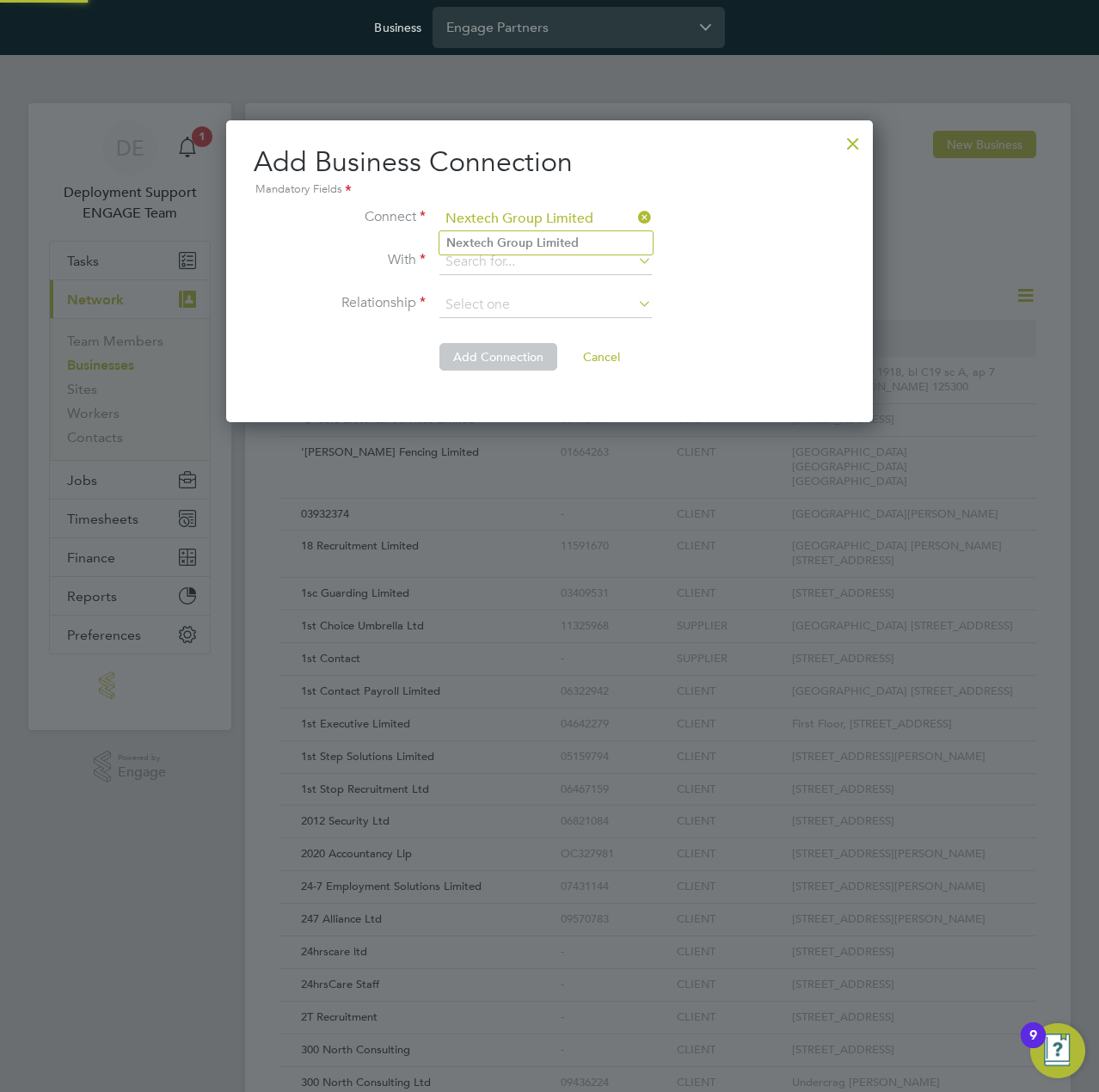
type input "Nextech Group Limited"
click at [543, 234] on li "Nextech Group Limited" at bounding box center [546, 243] width 214 height 23
click at [521, 261] on input at bounding box center [545, 262] width 213 height 26
click at [562, 251] on input at bounding box center [545, 262] width 213 height 26
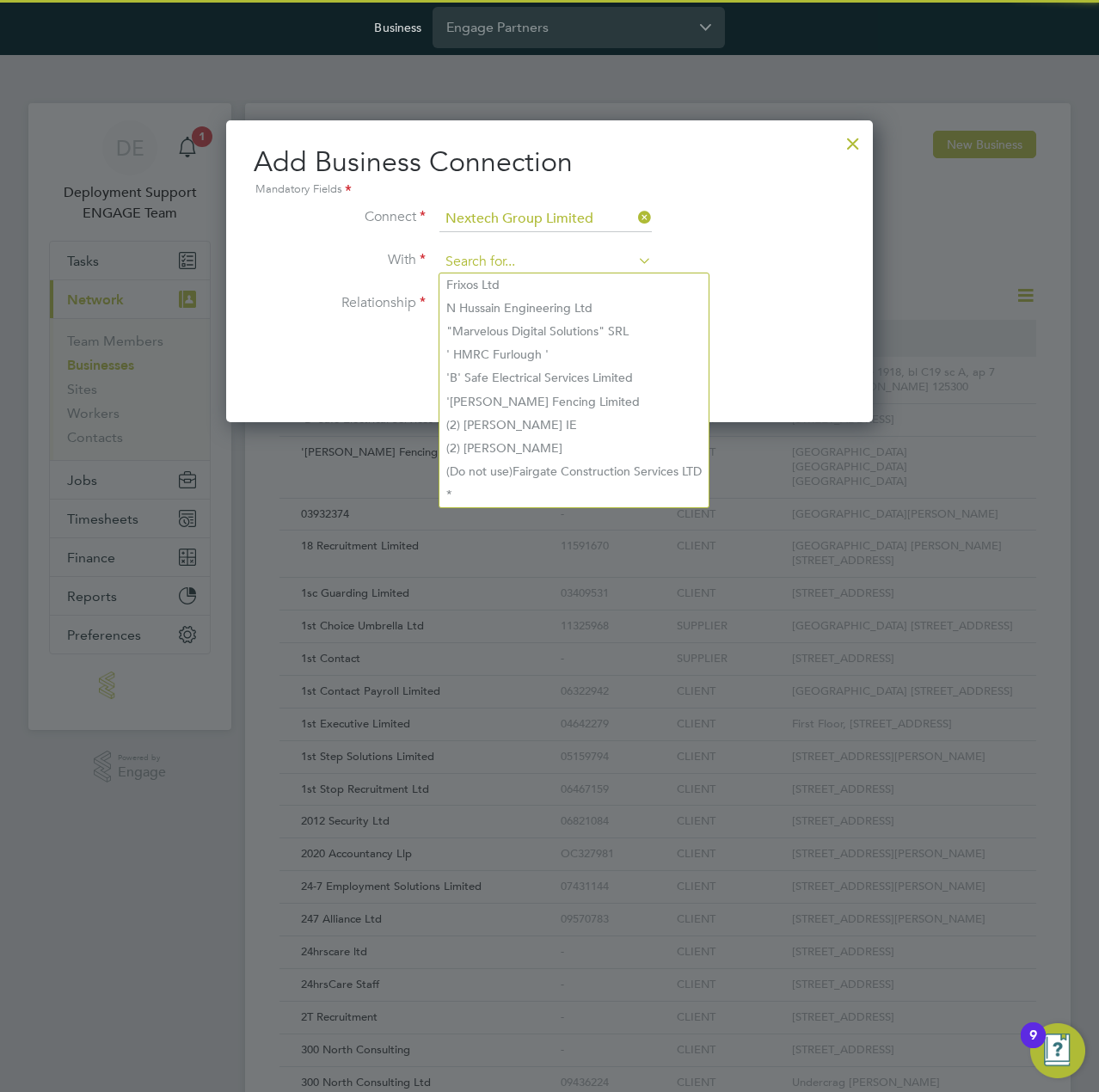
paste input "UMBRELLA-COMPANY LIMITED"
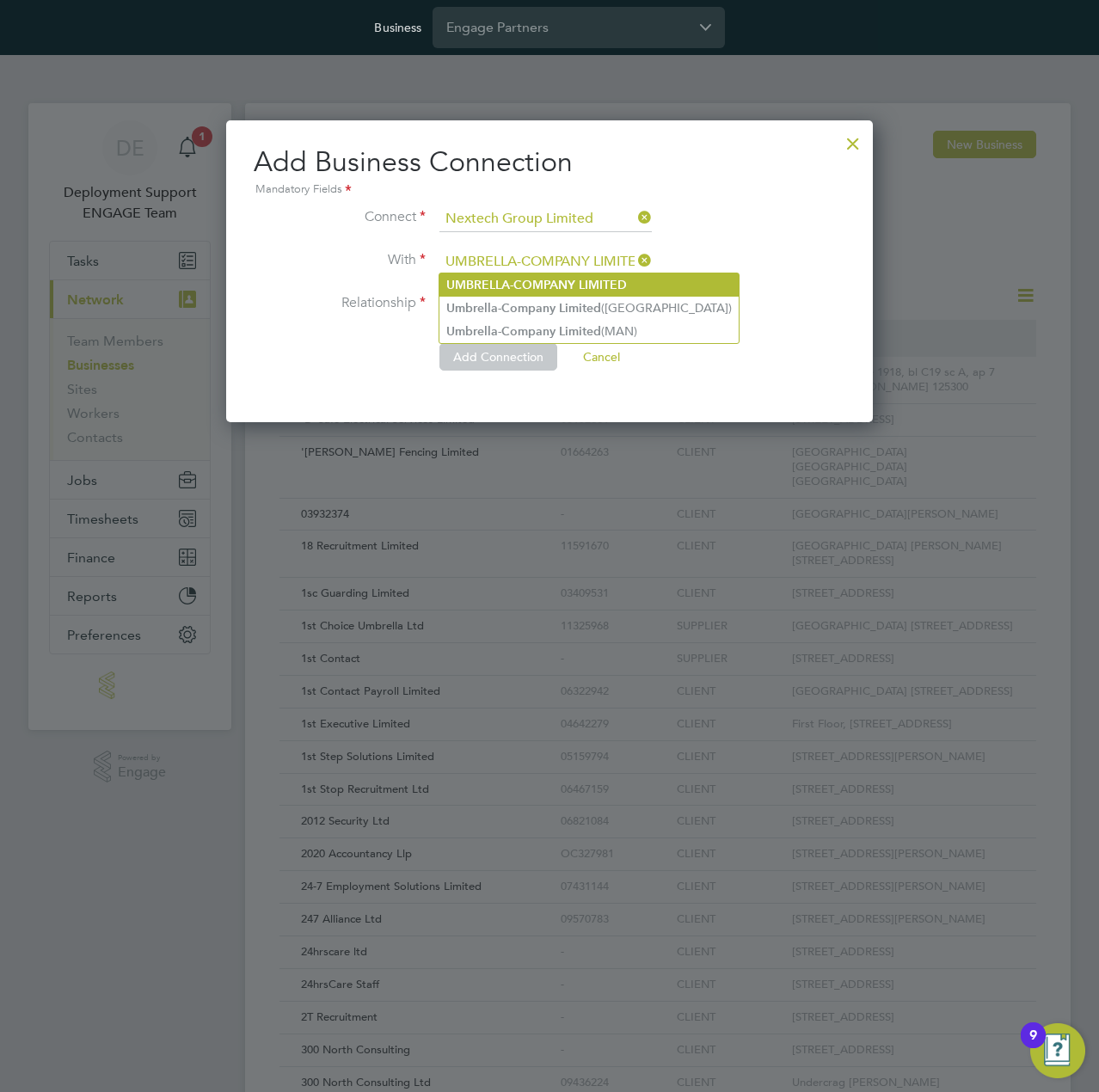
type input "UMBRELLA-COMPANY LIMITED"
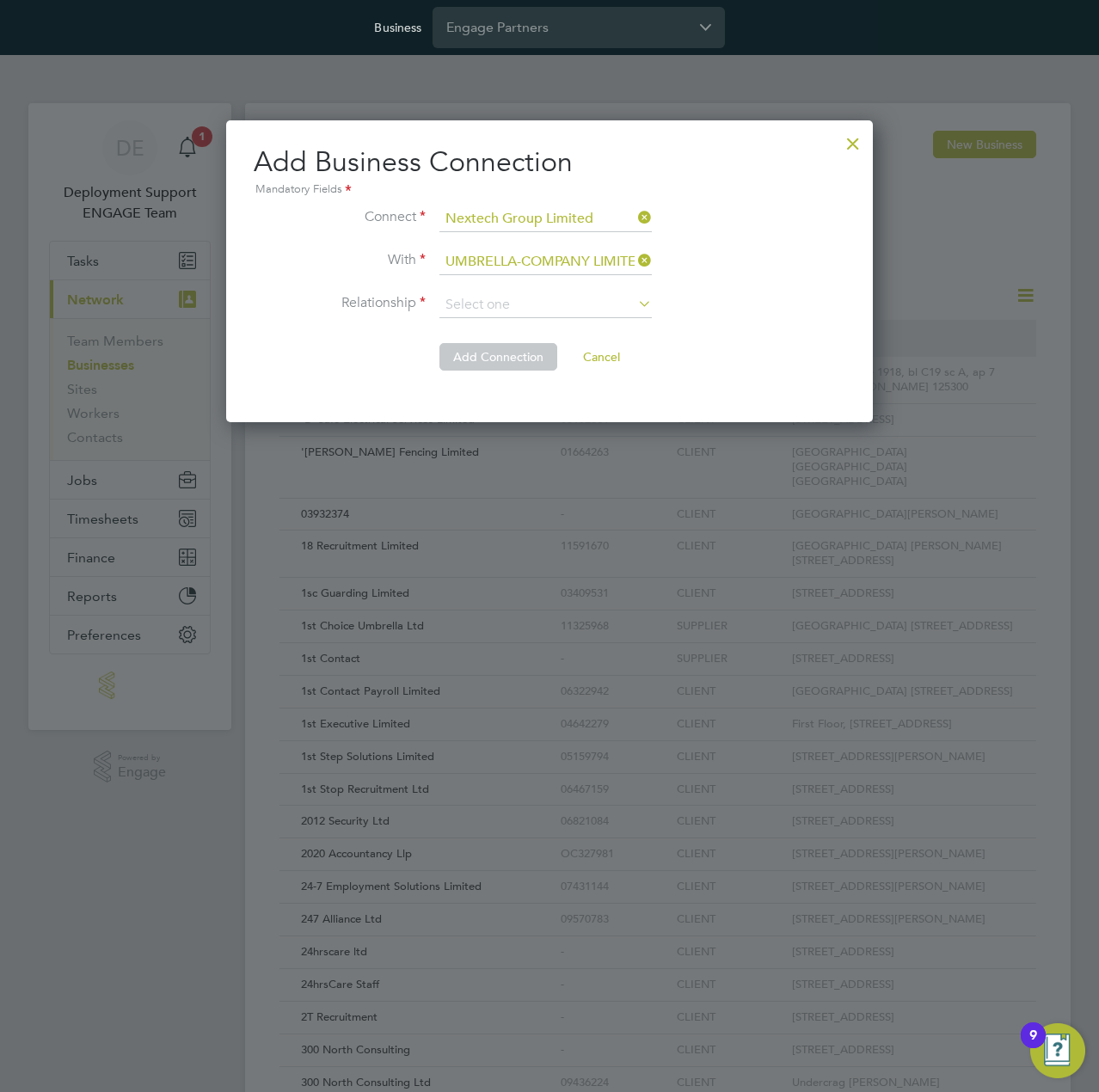
click at [590, 285] on b "LIMITED" at bounding box center [602, 285] width 48 height 14
click at [781, 298] on li "Relationship" at bounding box center [549, 314] width 592 height 43
click at [634, 292] on icon at bounding box center [634, 303] width 0 height 24
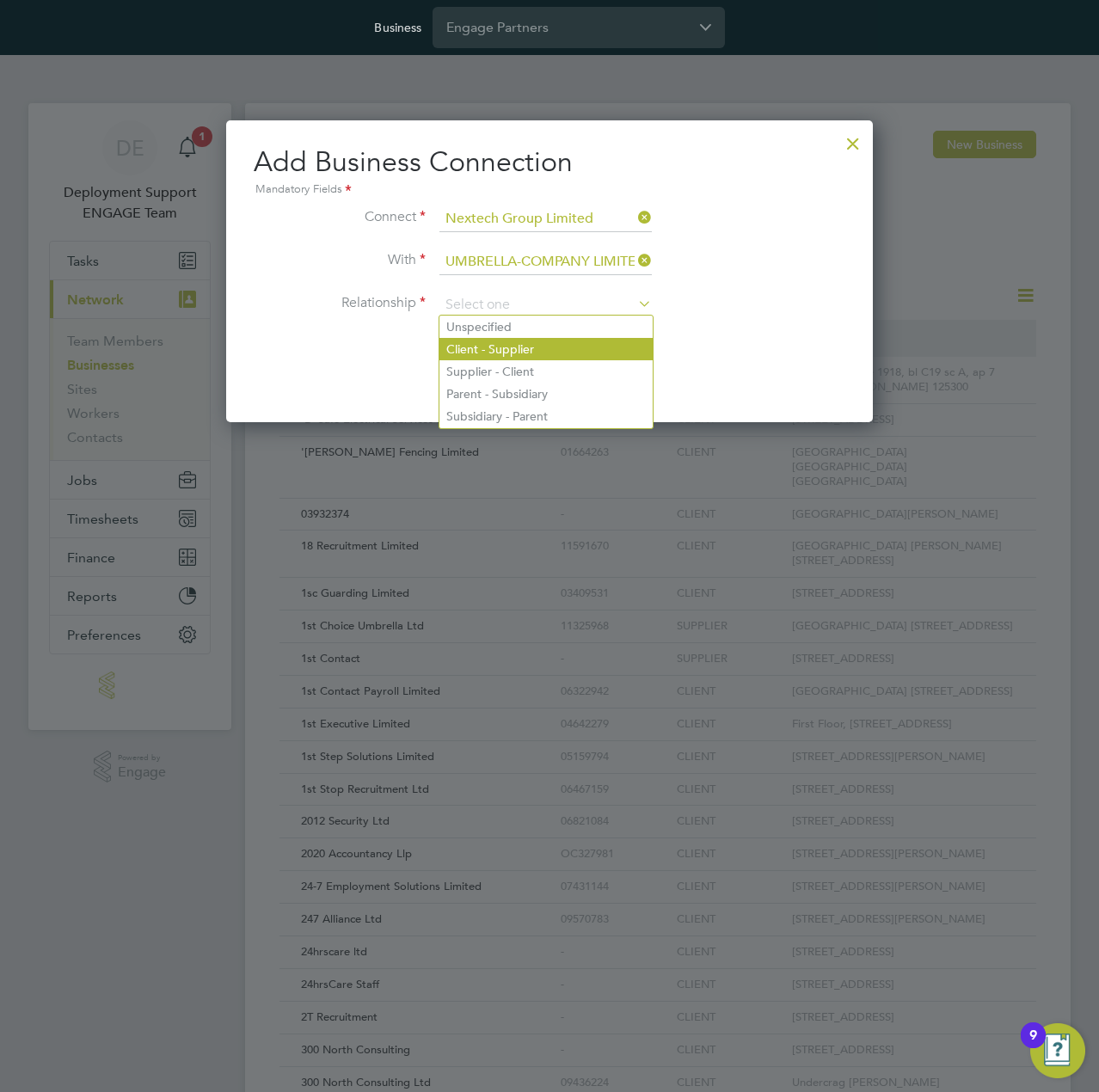
click at [561, 342] on li "Client - Supplier" at bounding box center [546, 349] width 214 height 22
type input "Client - Supplier"
click at [568, 350] on li "Client - Supplier" at bounding box center [546, 349] width 214 height 22
click at [763, 320] on li "Relationship Client - Supplier" at bounding box center [549, 314] width 592 height 43
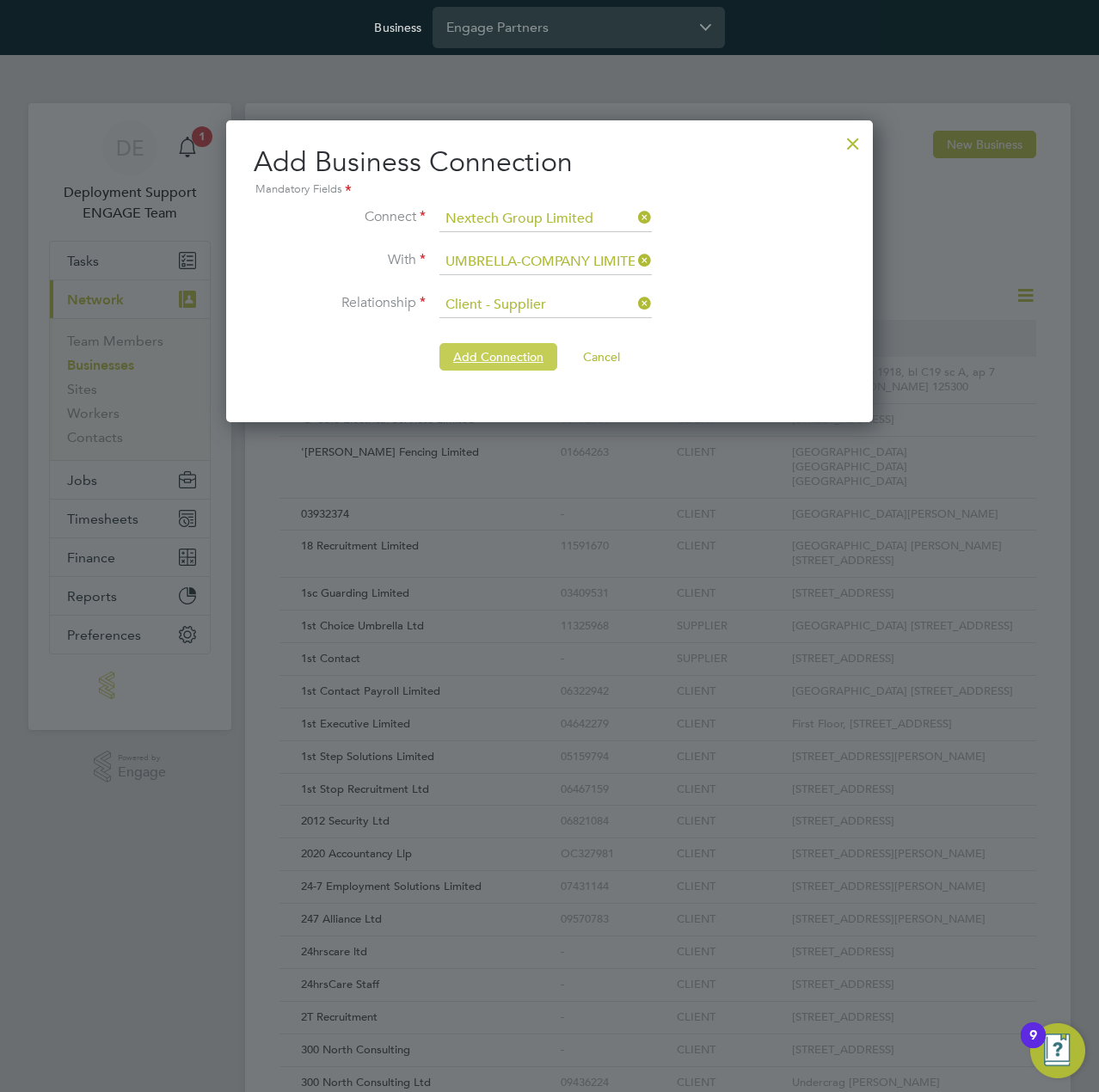
click at [501, 359] on button "Add Connection" at bounding box center [498, 357] width 117 height 28
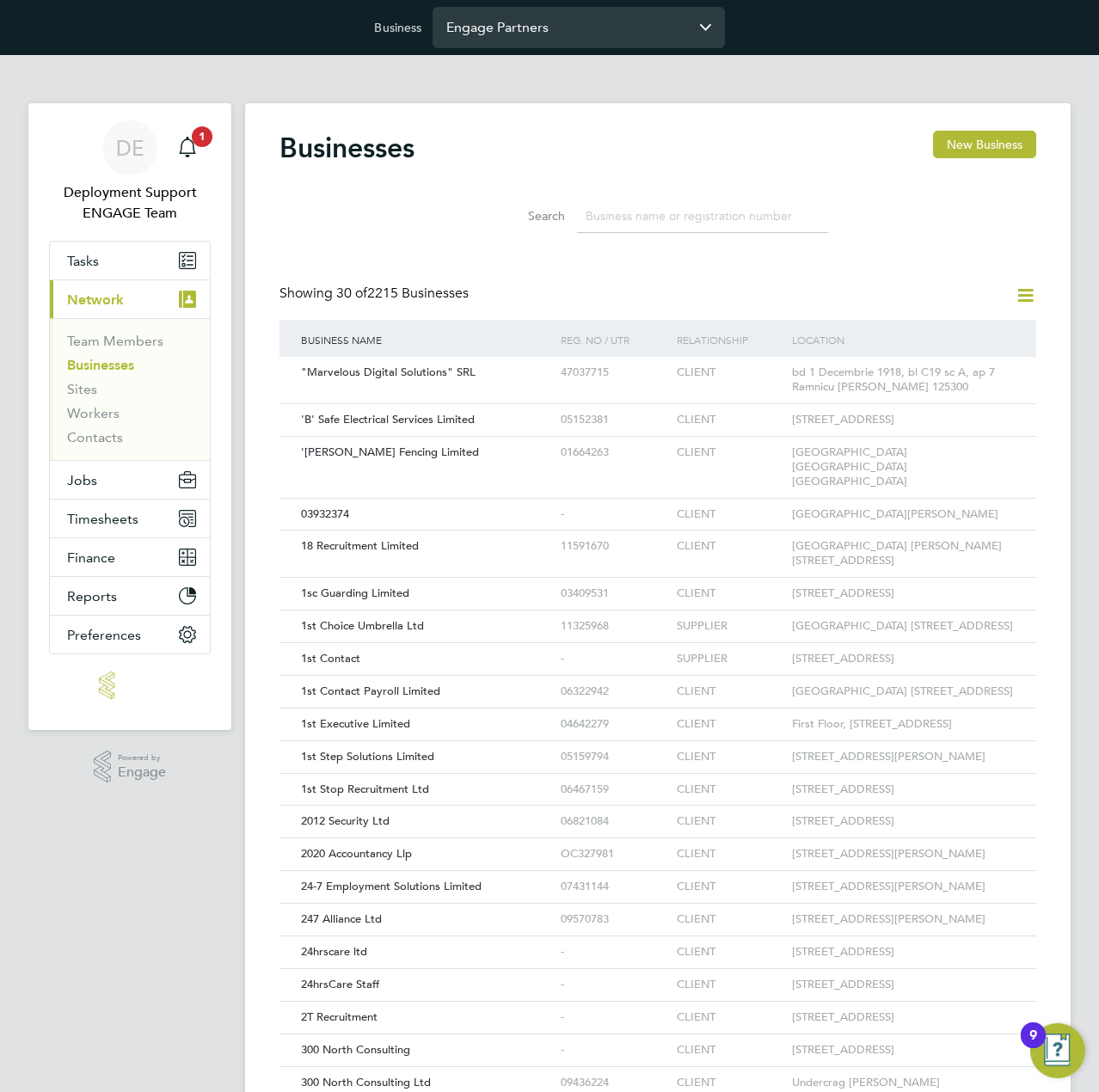
click at [607, 26] on input "Engage Partners" at bounding box center [578, 27] width 293 height 40
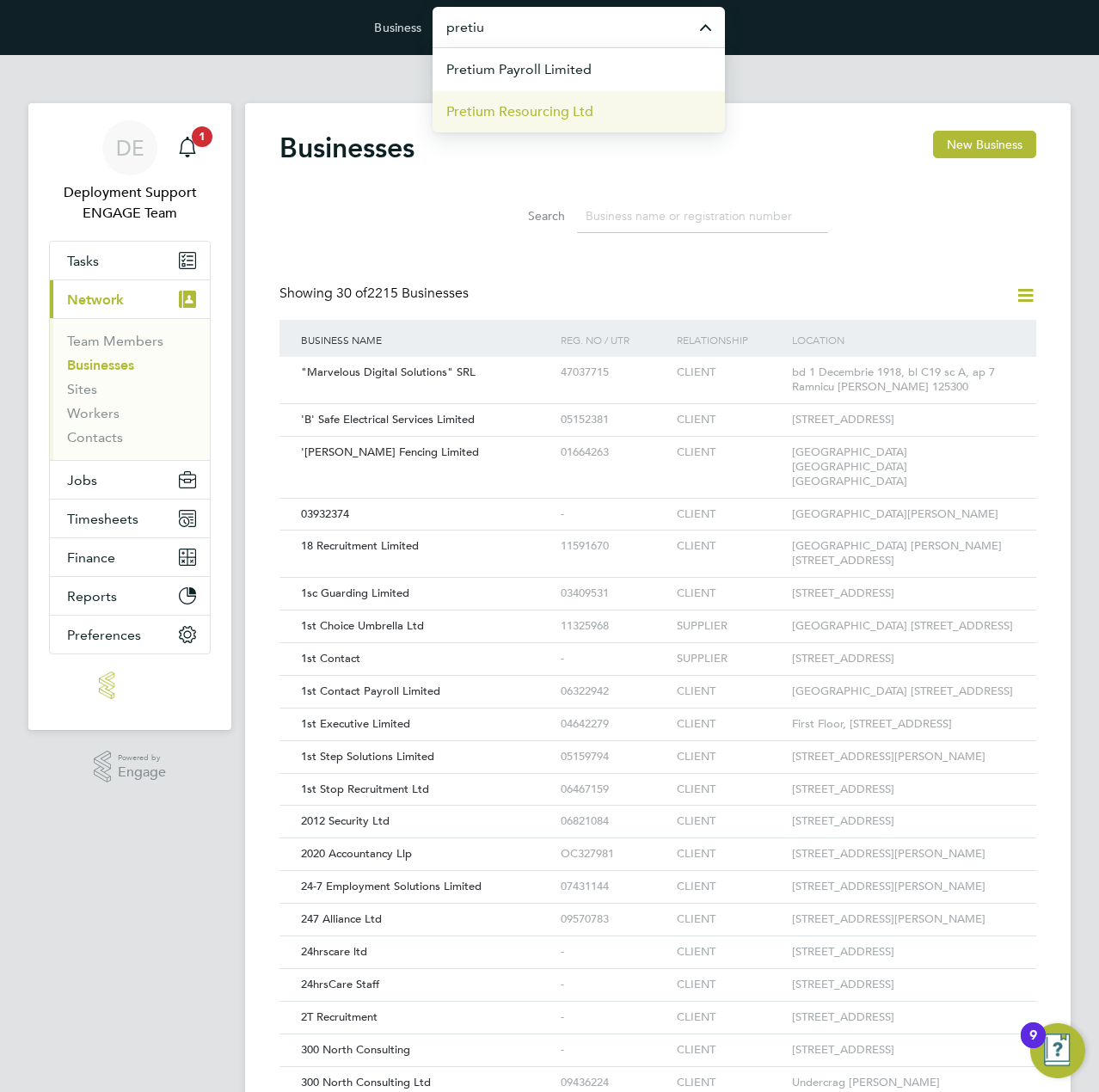
click at [590, 121] on li "Pretium Resourcing Ltd" at bounding box center [578, 110] width 293 height 42
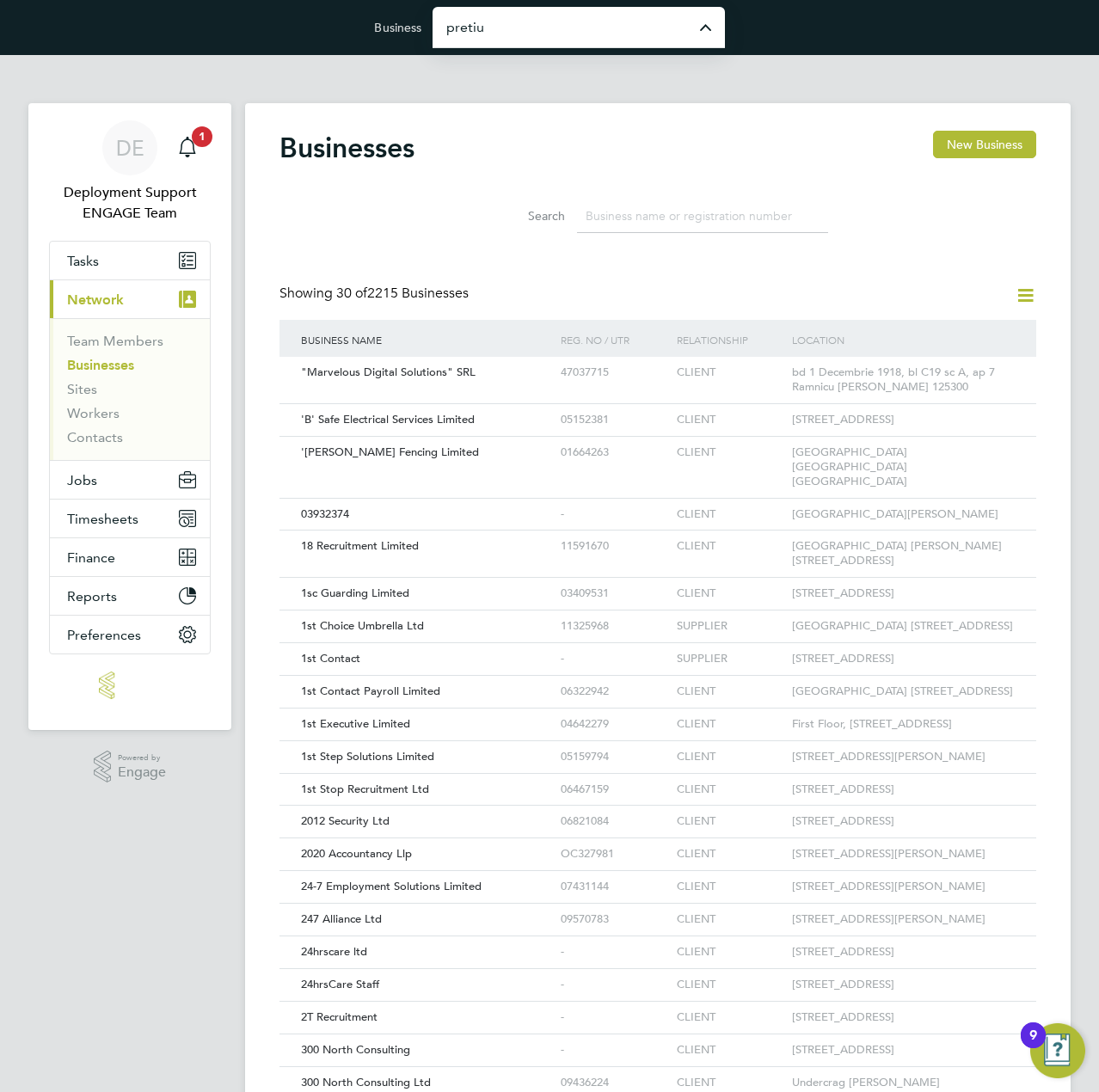
type input "Pretium Resourcing Ltd"
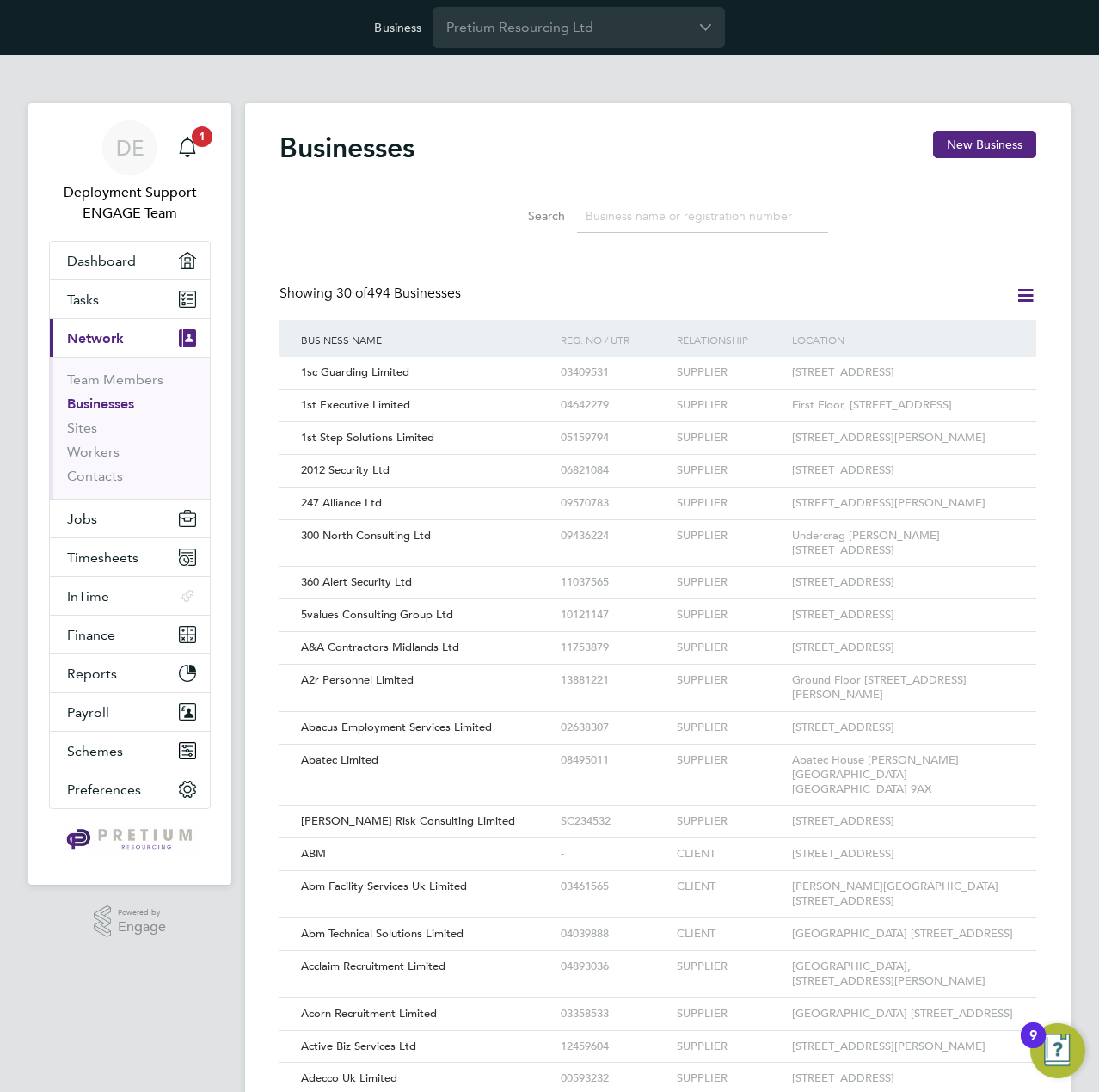
click at [660, 229] on input at bounding box center [702, 216] width 251 height 34
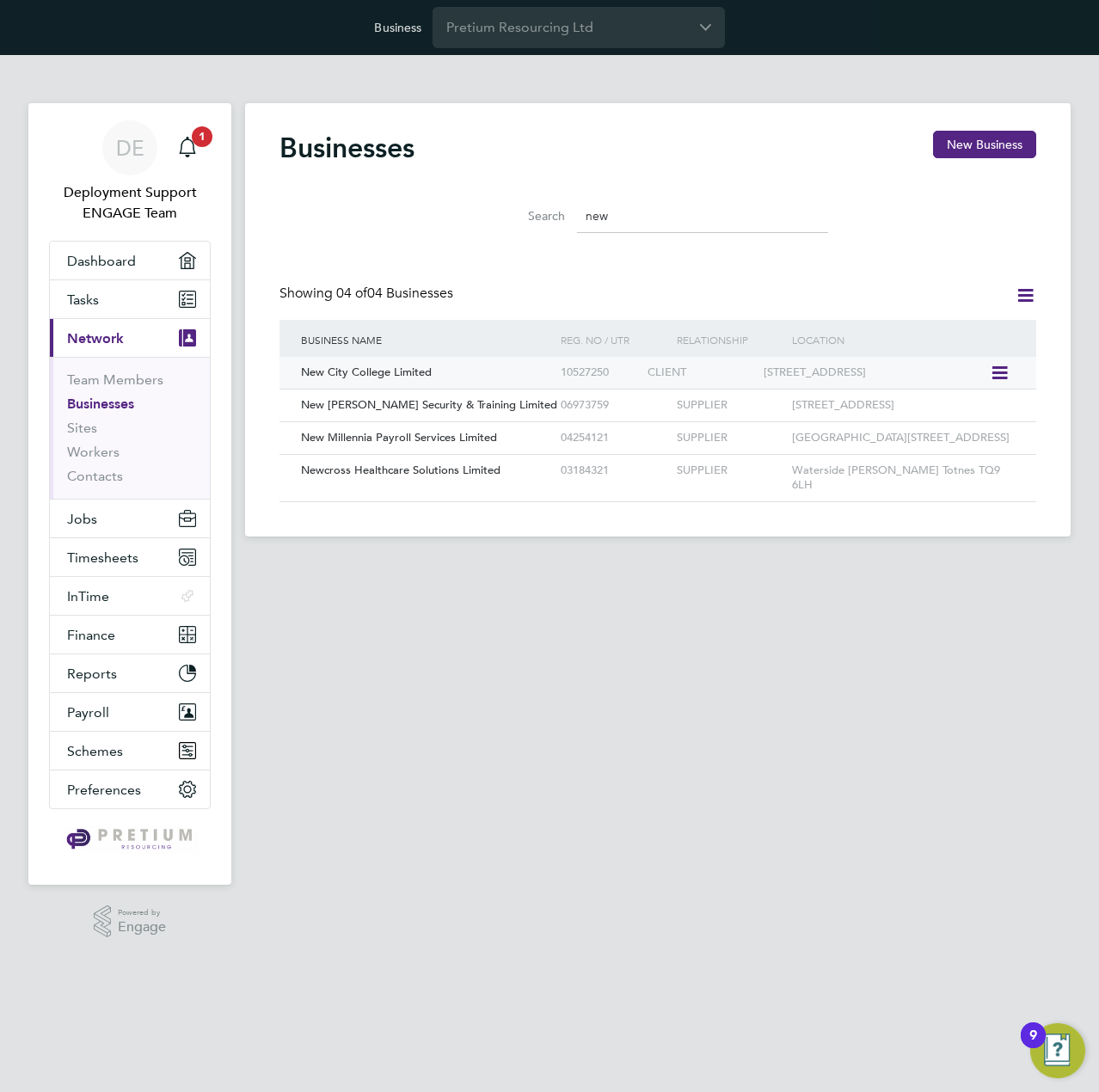
type input "new"
click at [581, 371] on div "10527250" at bounding box center [600, 373] width 87 height 32
click at [999, 369] on icon at bounding box center [998, 373] width 17 height 20
click at [667, 608] on main "Businesses New Business Search new Showing 04 of 04 Businesses Business Name [P…" at bounding box center [658, 507] width 826 height 904
click at [430, 371] on span "New City College Limited" at bounding box center [366, 372] width 131 height 14
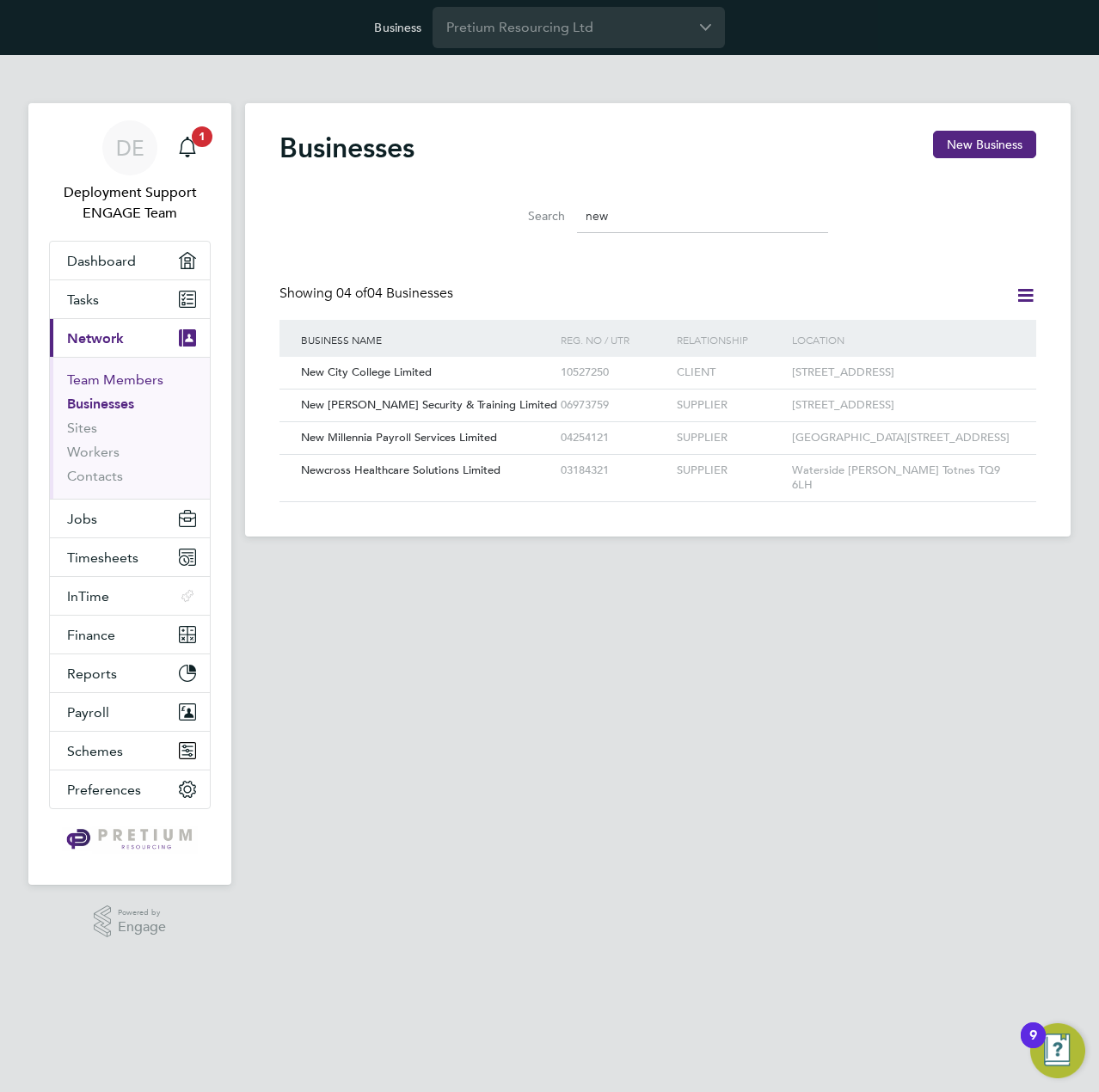
click at [96, 374] on link "Team Members" at bounding box center [115, 379] width 96 height 16
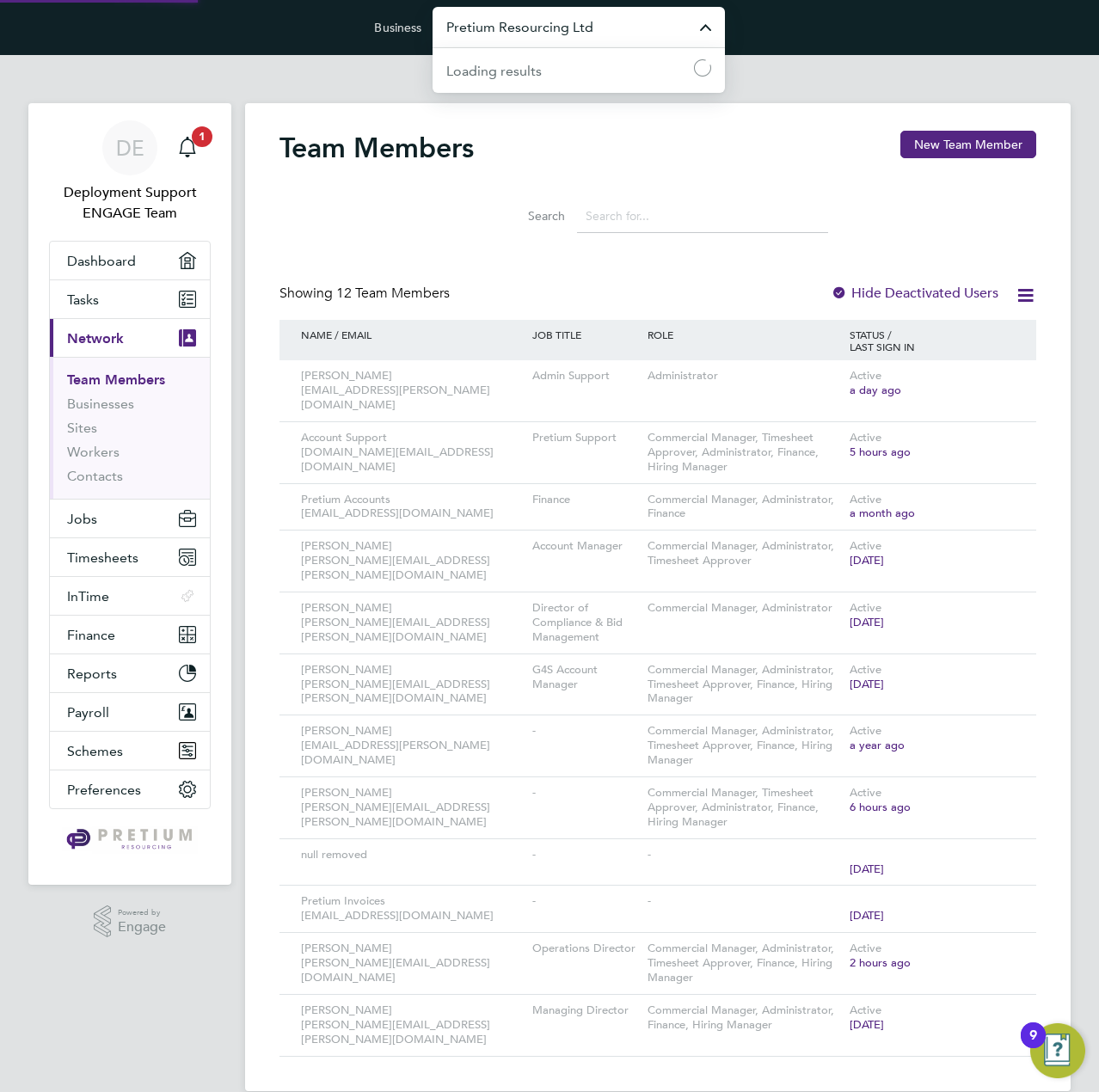
click at [468, 21] on input "Pretium Resourcing Ltd" at bounding box center [578, 27] width 293 height 40
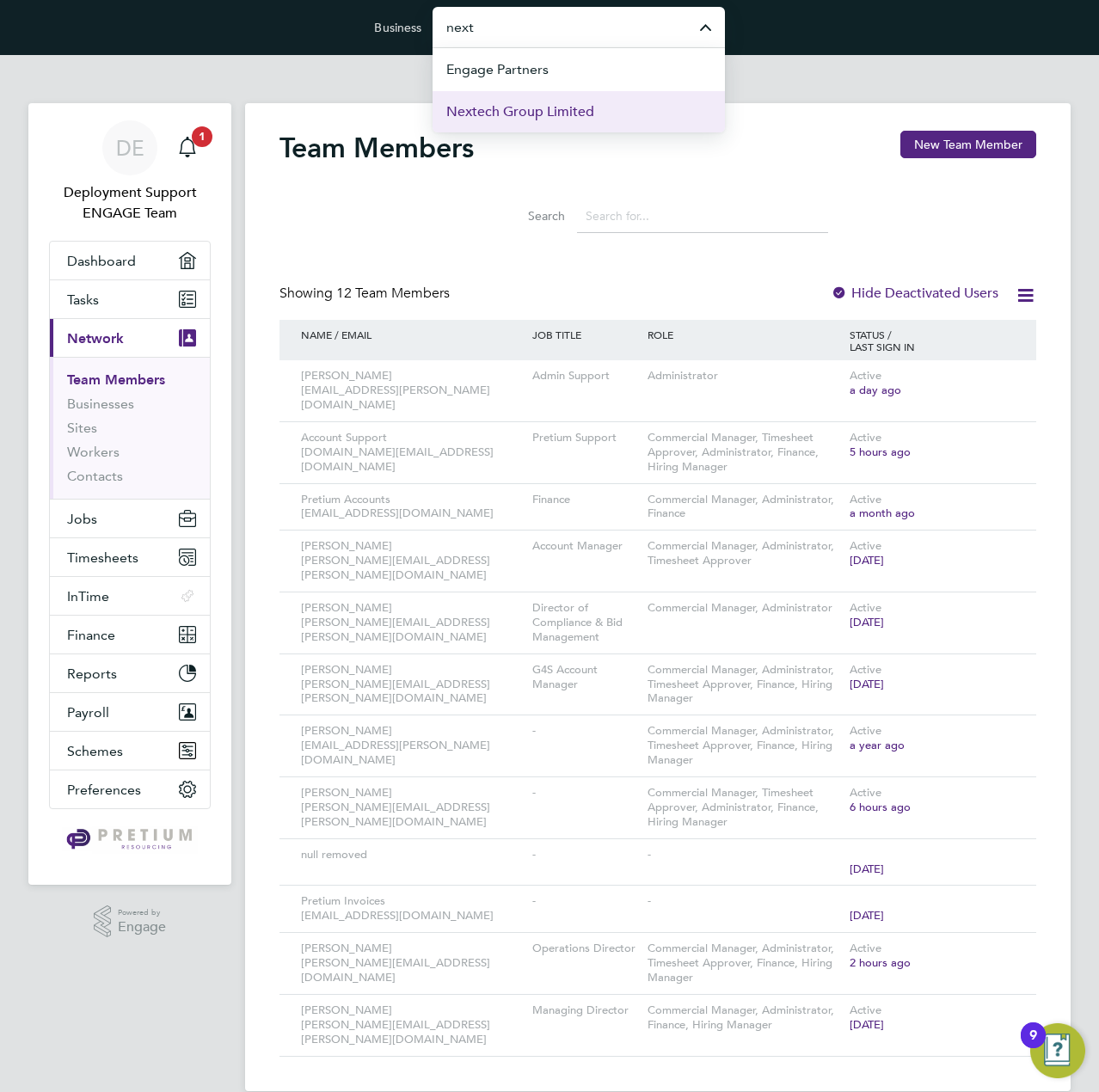
click at [514, 106] on span "Nextech Group Limited" at bounding box center [521, 111] width 148 height 20
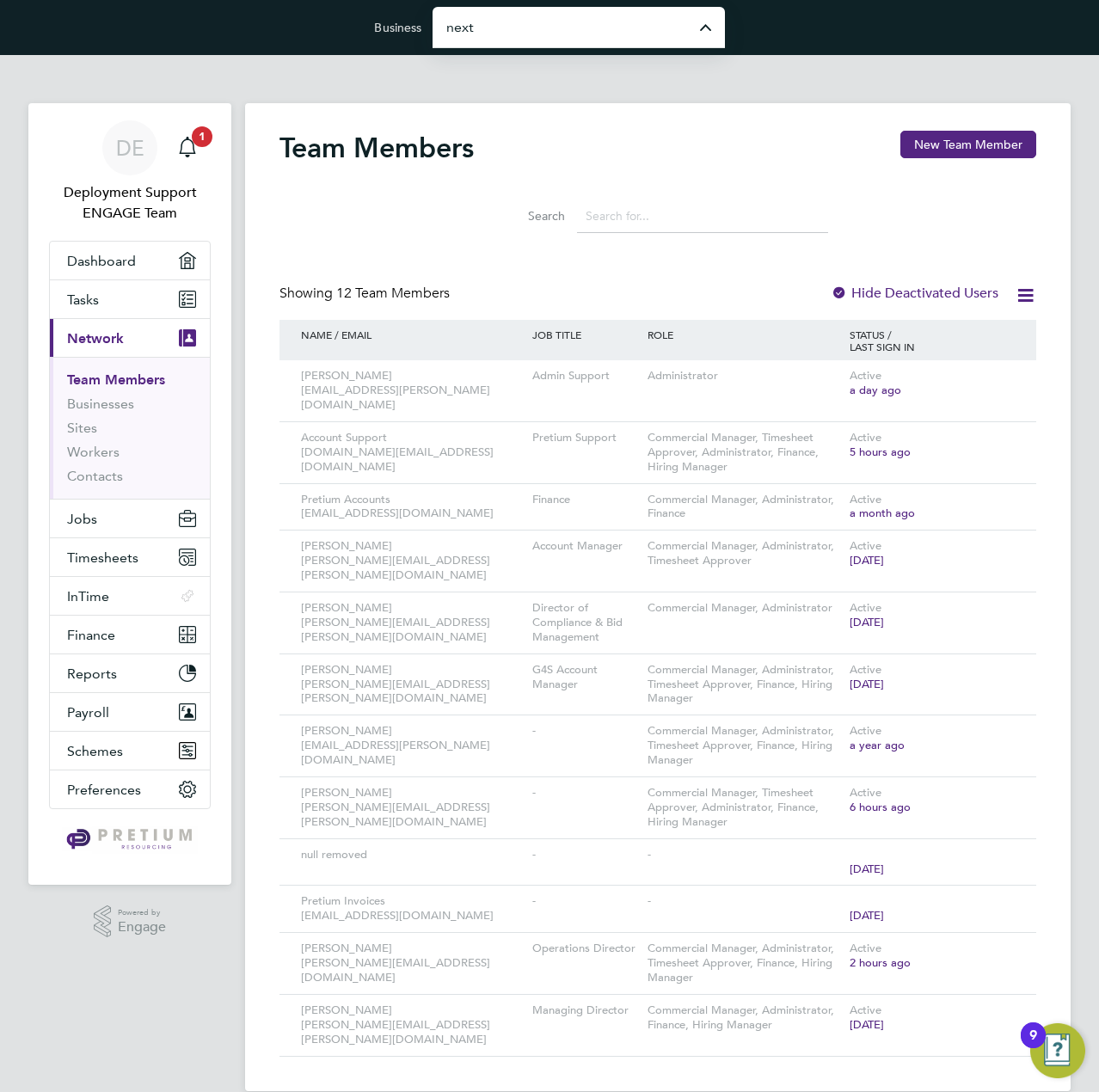
type input "Nextech Group Limited"
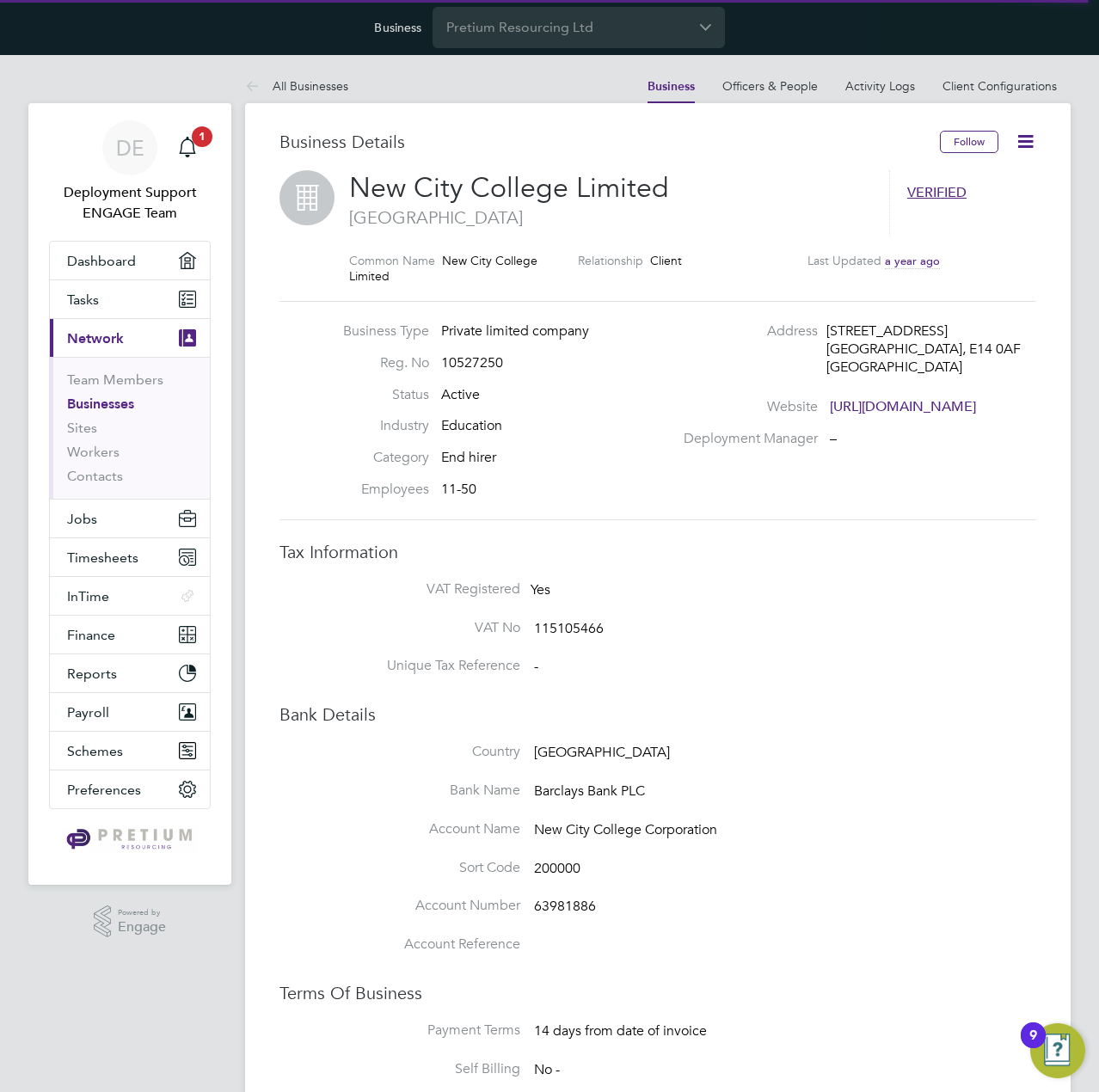
click at [1029, 137] on icon at bounding box center [1025, 142] width 21 height 21
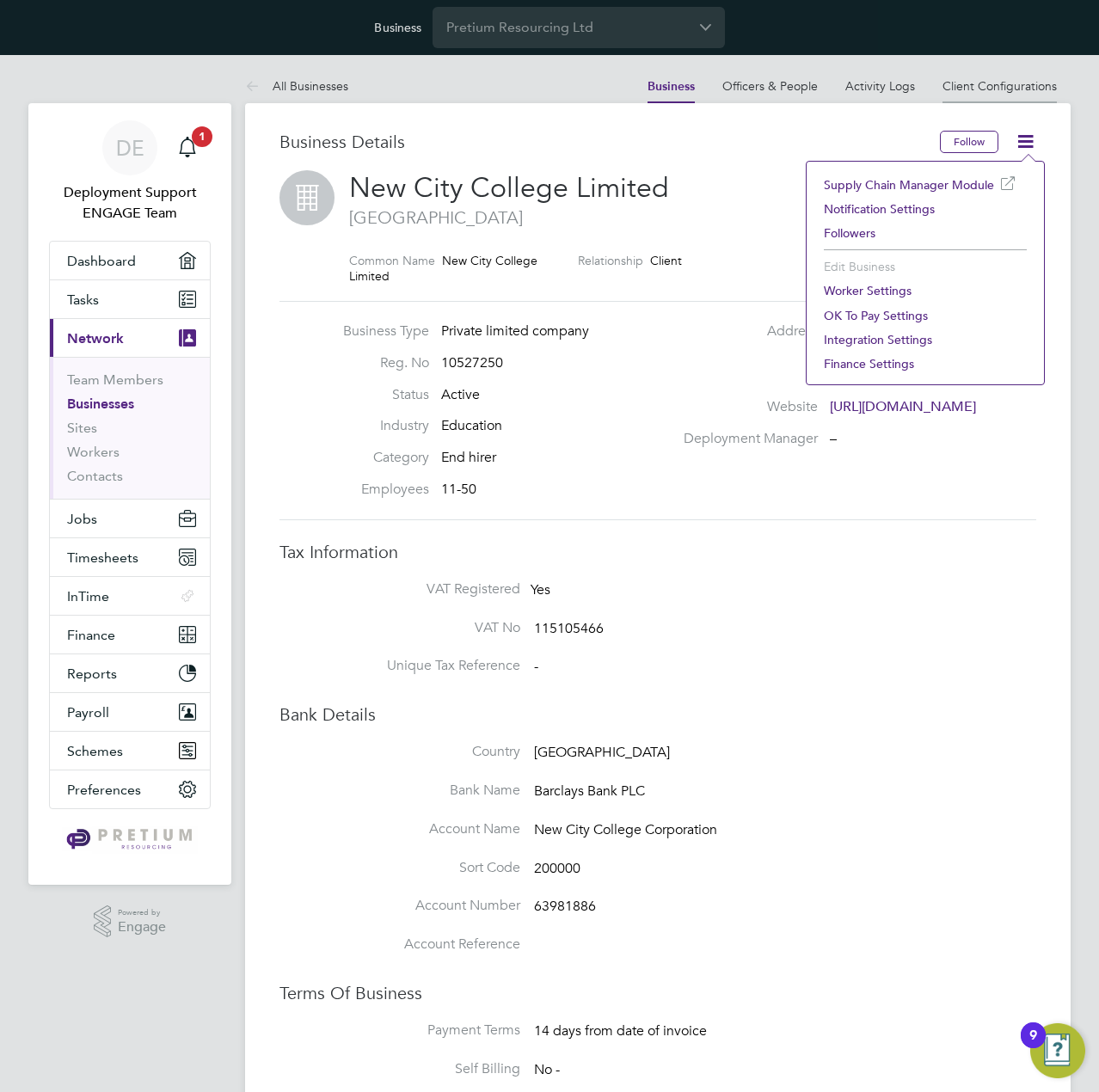
click at [990, 79] on link "Client Configurations" at bounding box center [999, 85] width 115 height 15
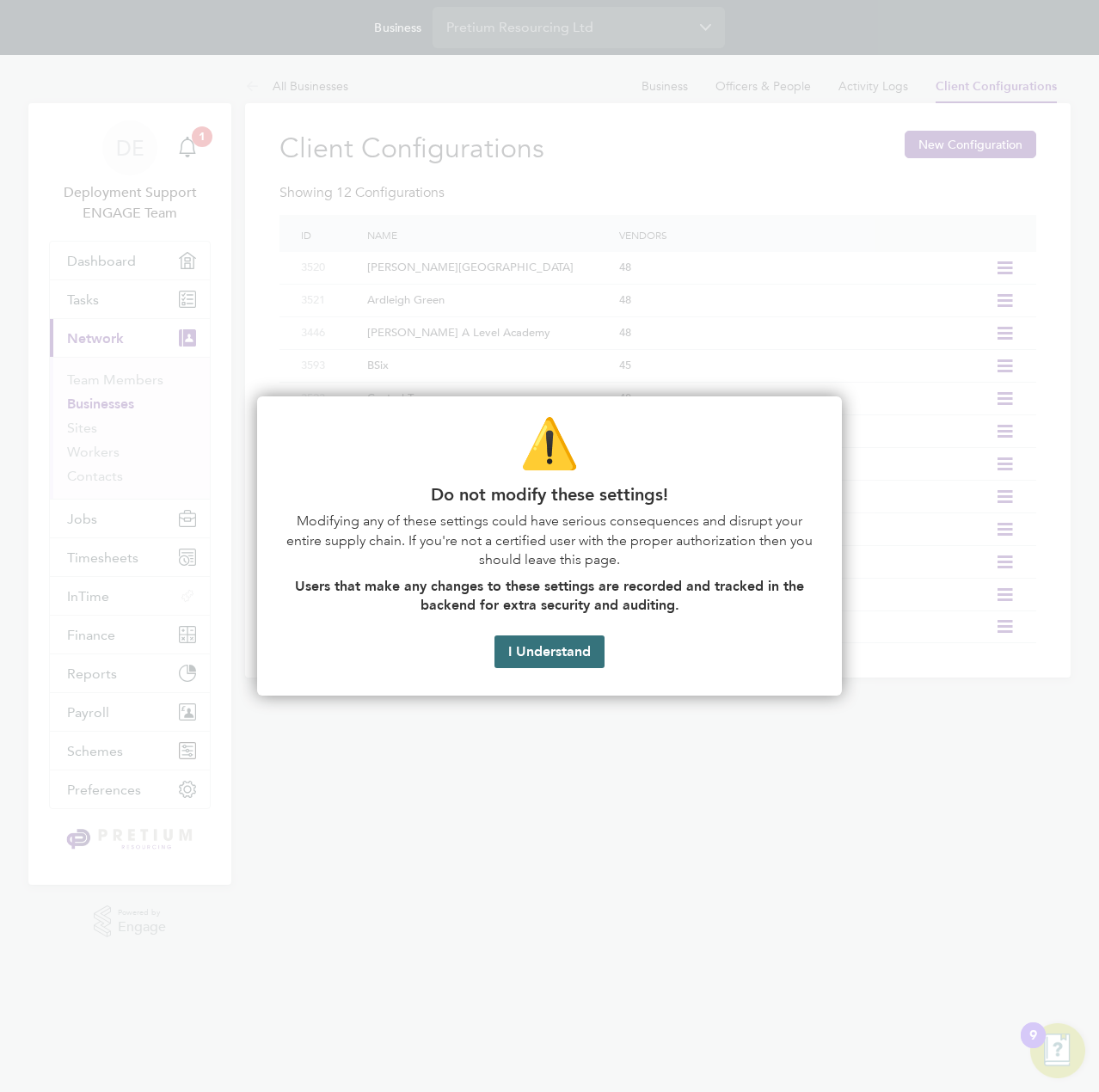
click at [580, 648] on button "I Understand" at bounding box center [550, 651] width 110 height 33
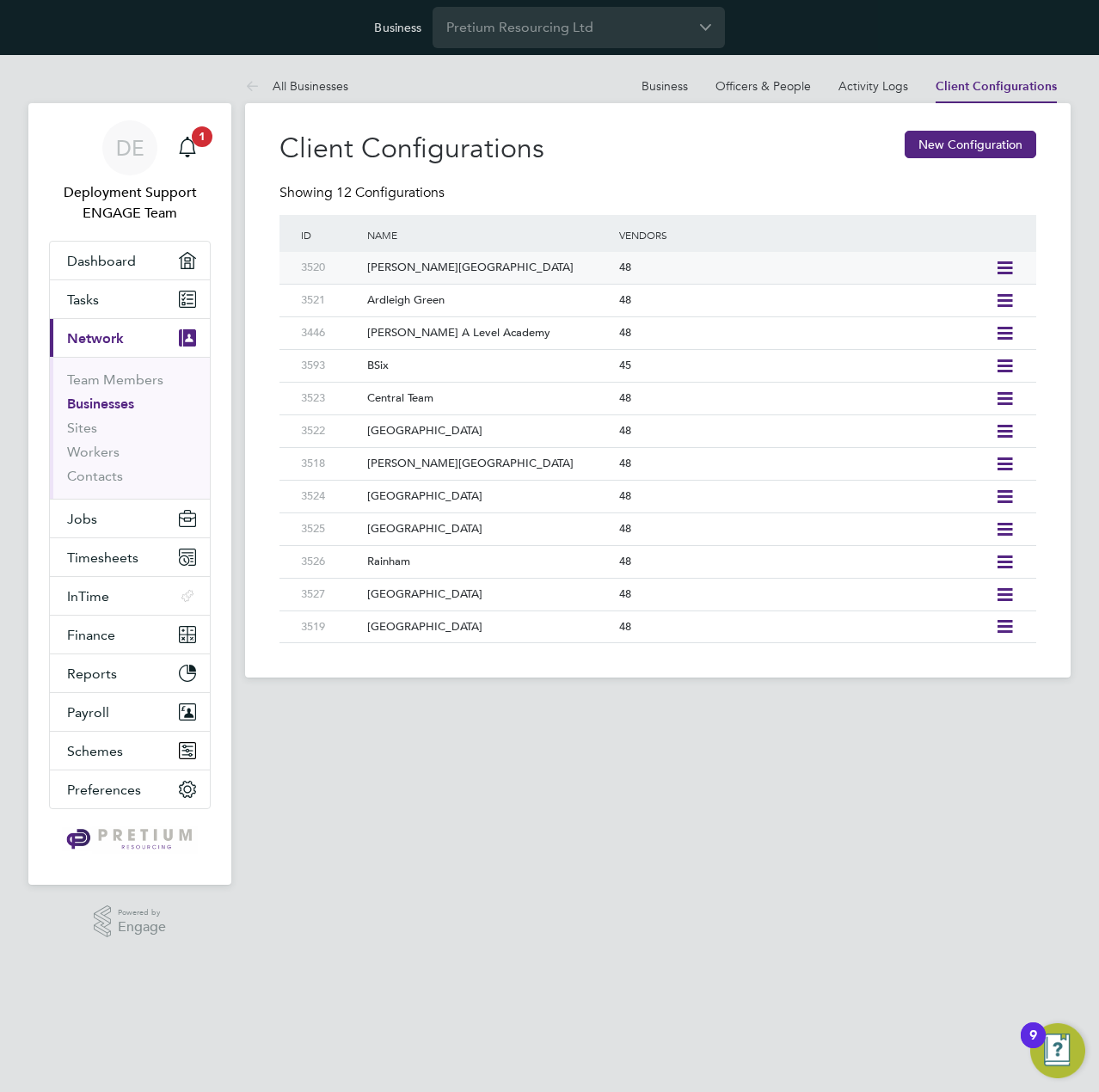
click at [1005, 265] on icon at bounding box center [1005, 268] width 21 height 13
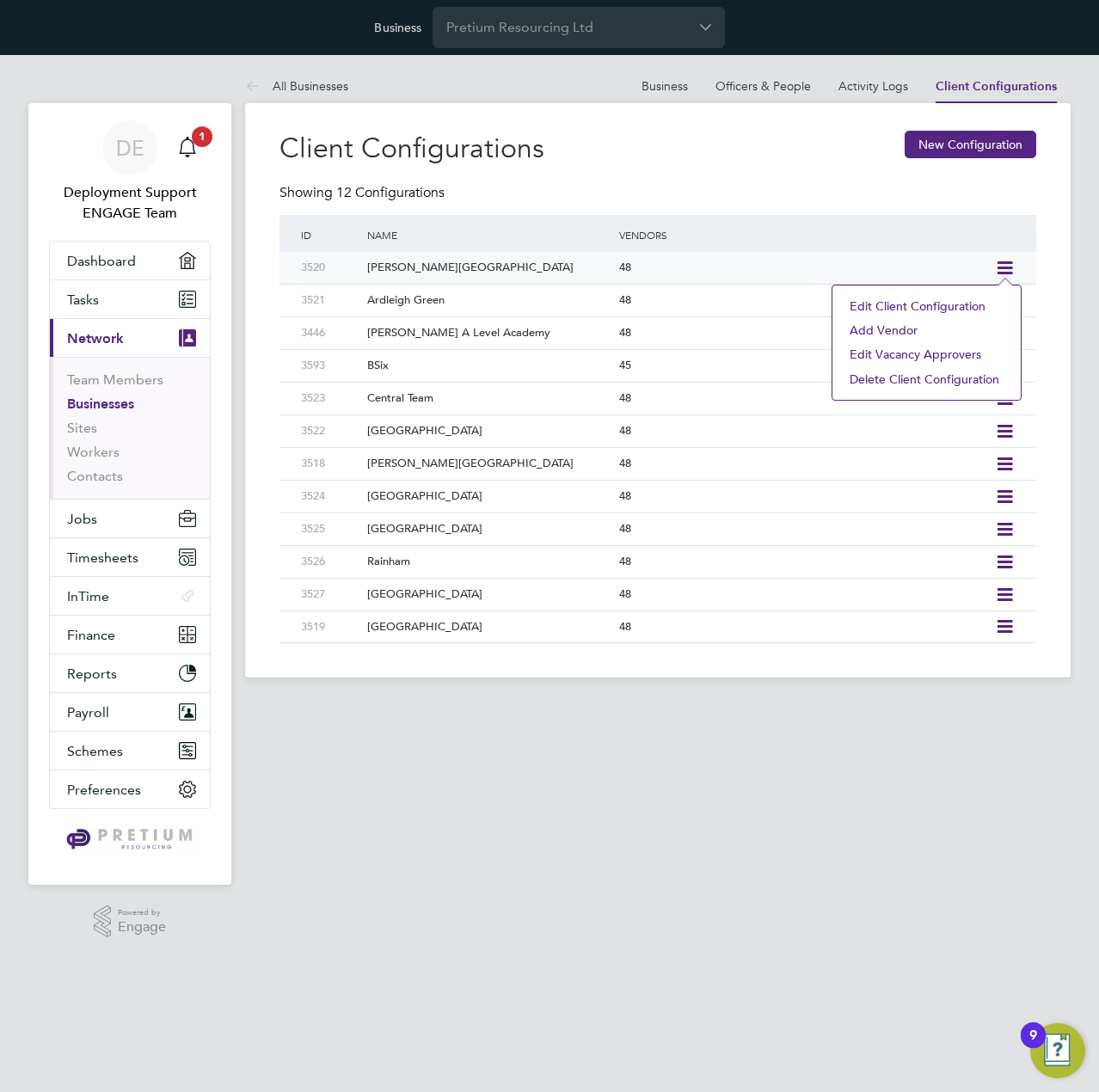
click at [900, 328] on li "Add Vendor" at bounding box center [926, 330] width 171 height 24
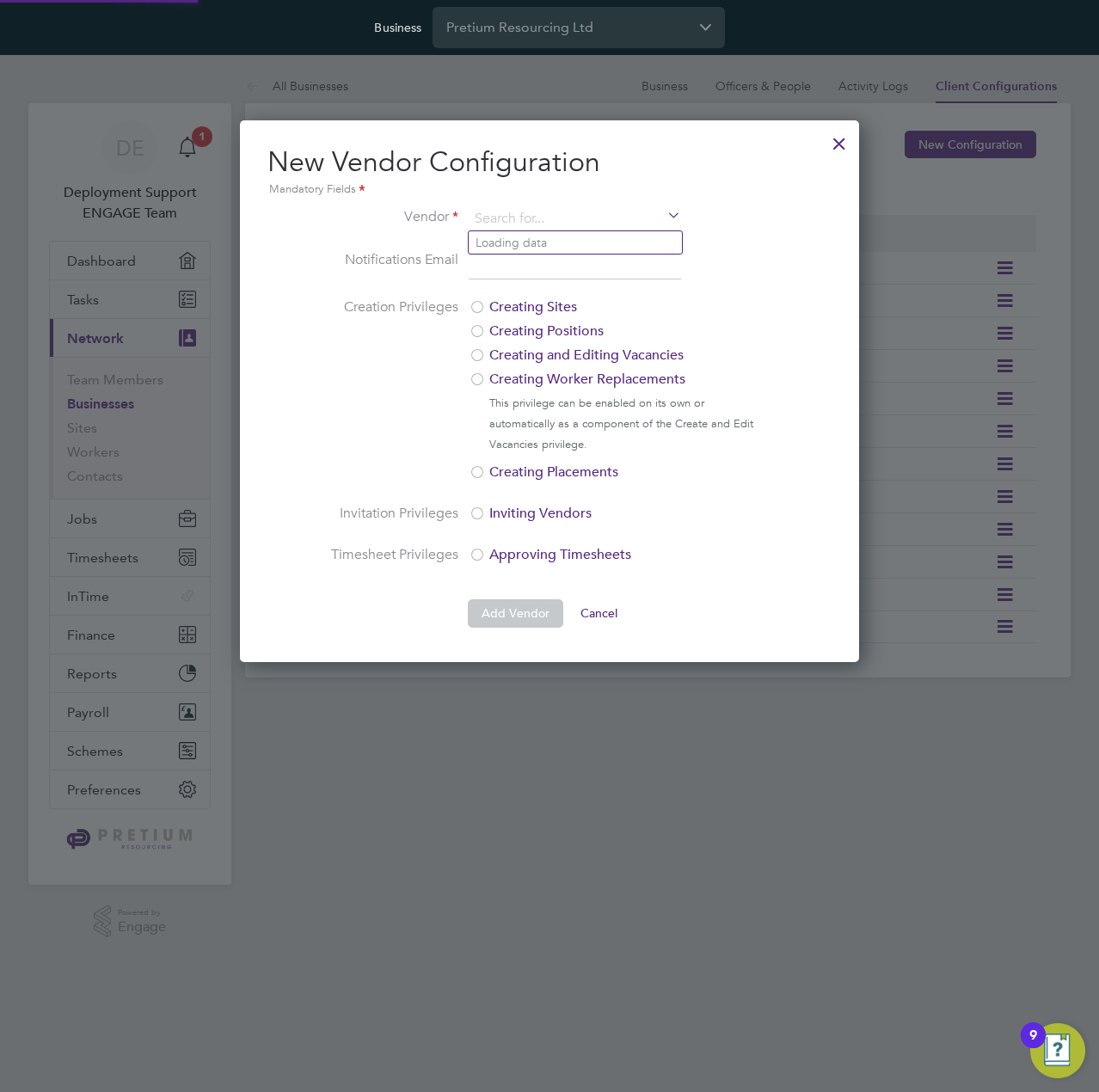
scroll to position [540, 619]
click at [764, 269] on li "Notifications Email" at bounding box center [549, 273] width 440 height 48
click at [835, 131] on div at bounding box center [839, 139] width 31 height 31
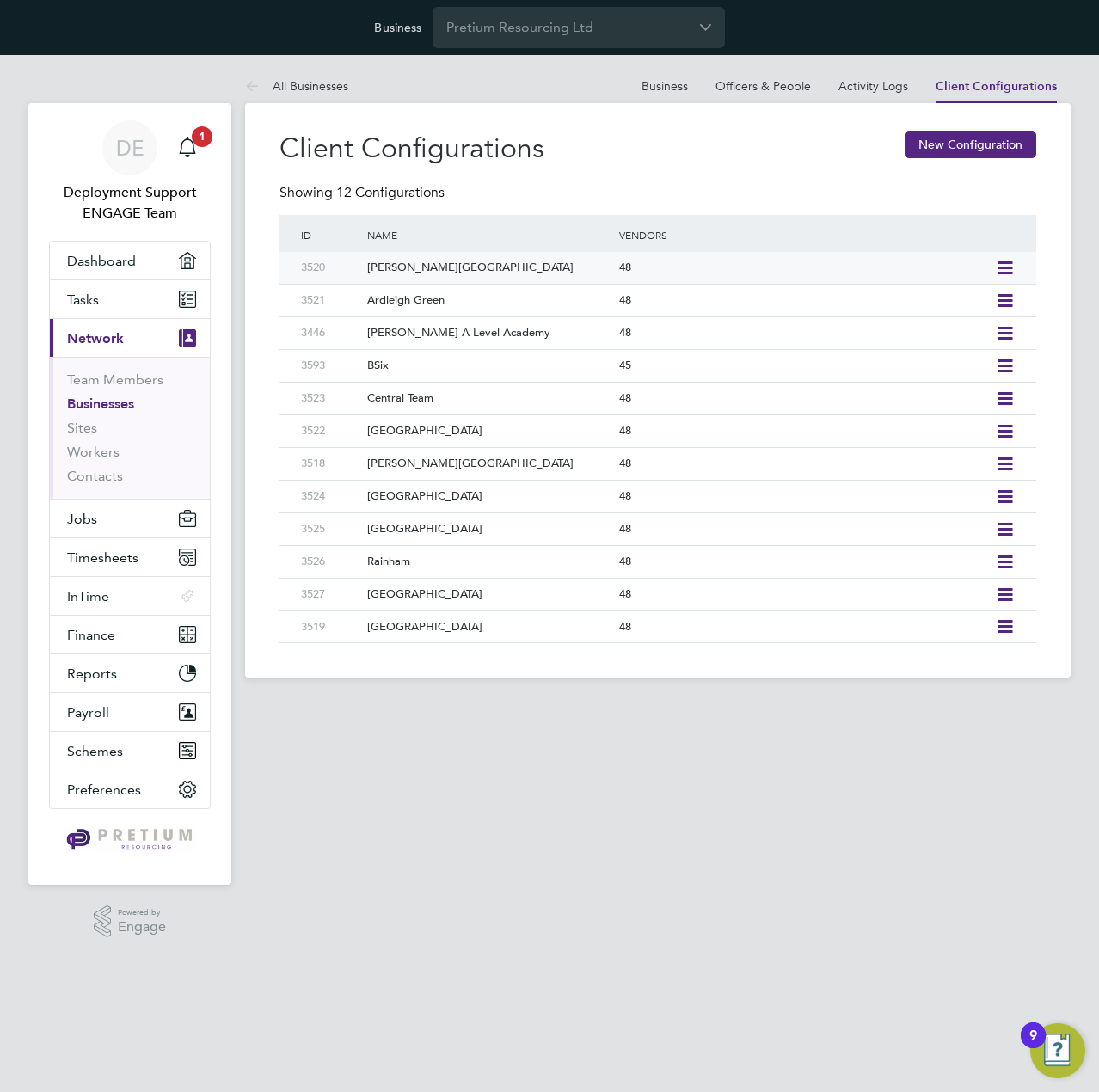
click at [832, 271] on div "48" at bounding box center [803, 268] width 376 height 32
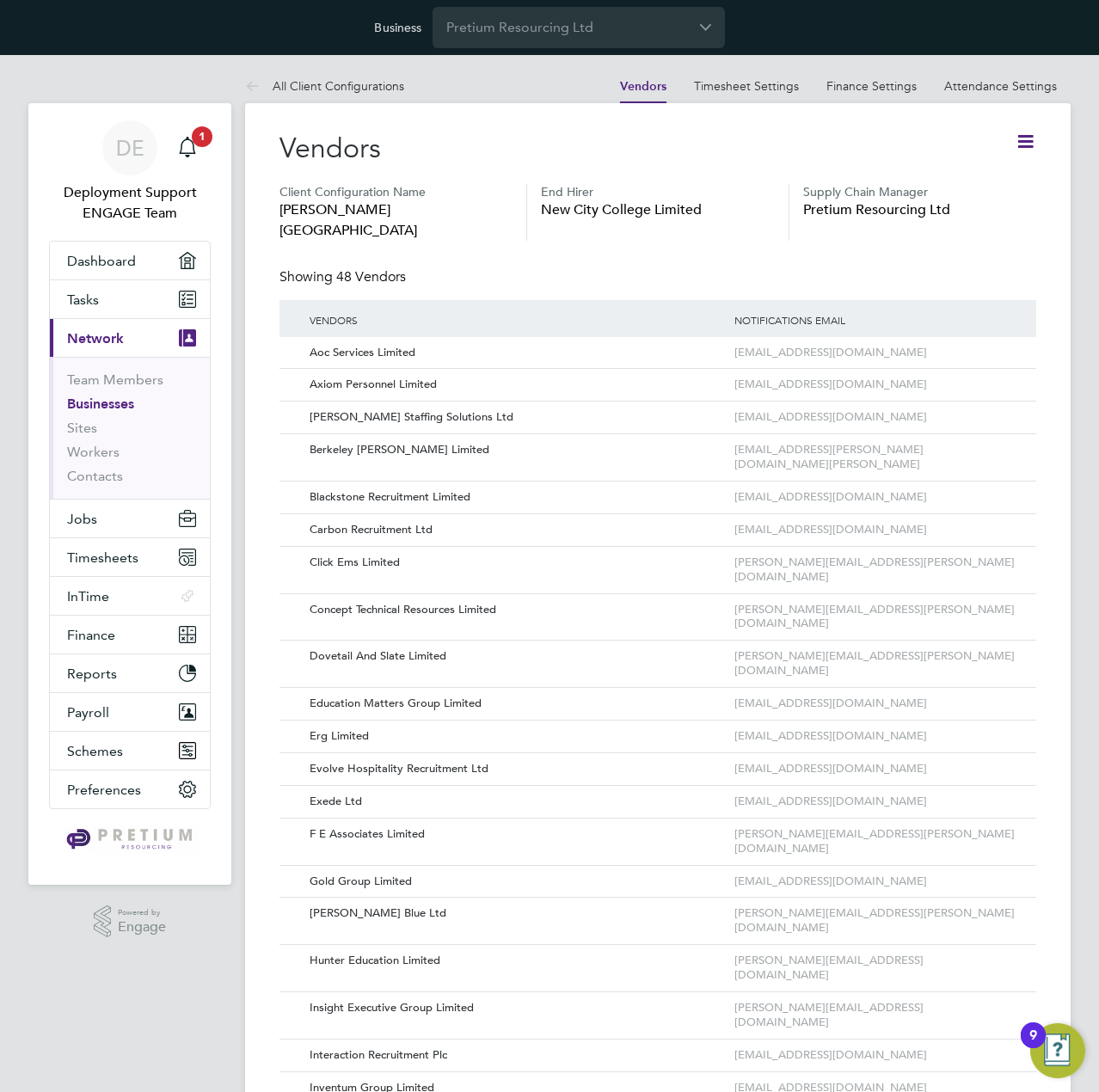
click at [1025, 131] on icon at bounding box center [1025, 142] width 21 height 21
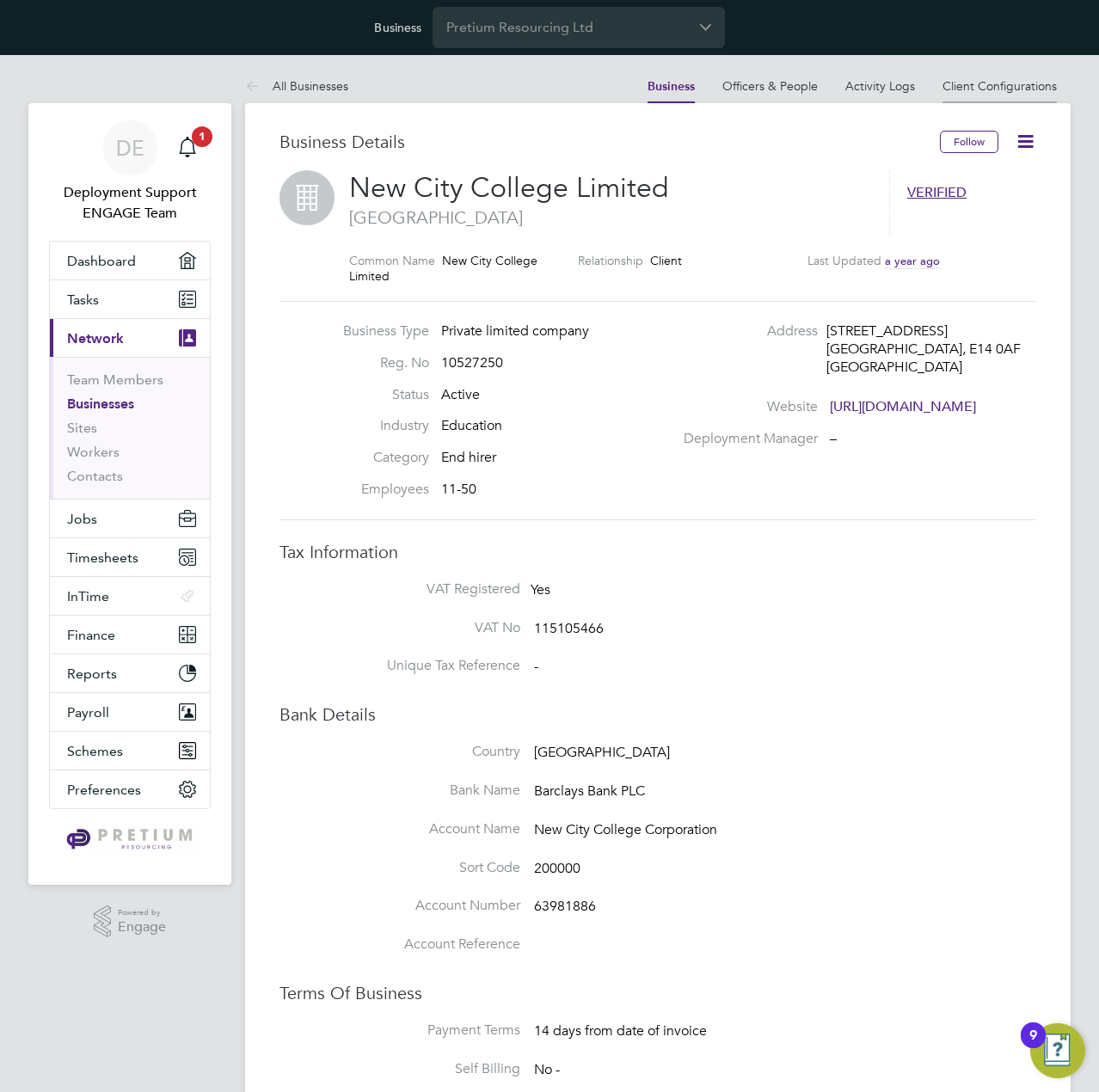
click at [1012, 84] on link "Client Configurations" at bounding box center [999, 85] width 115 height 15
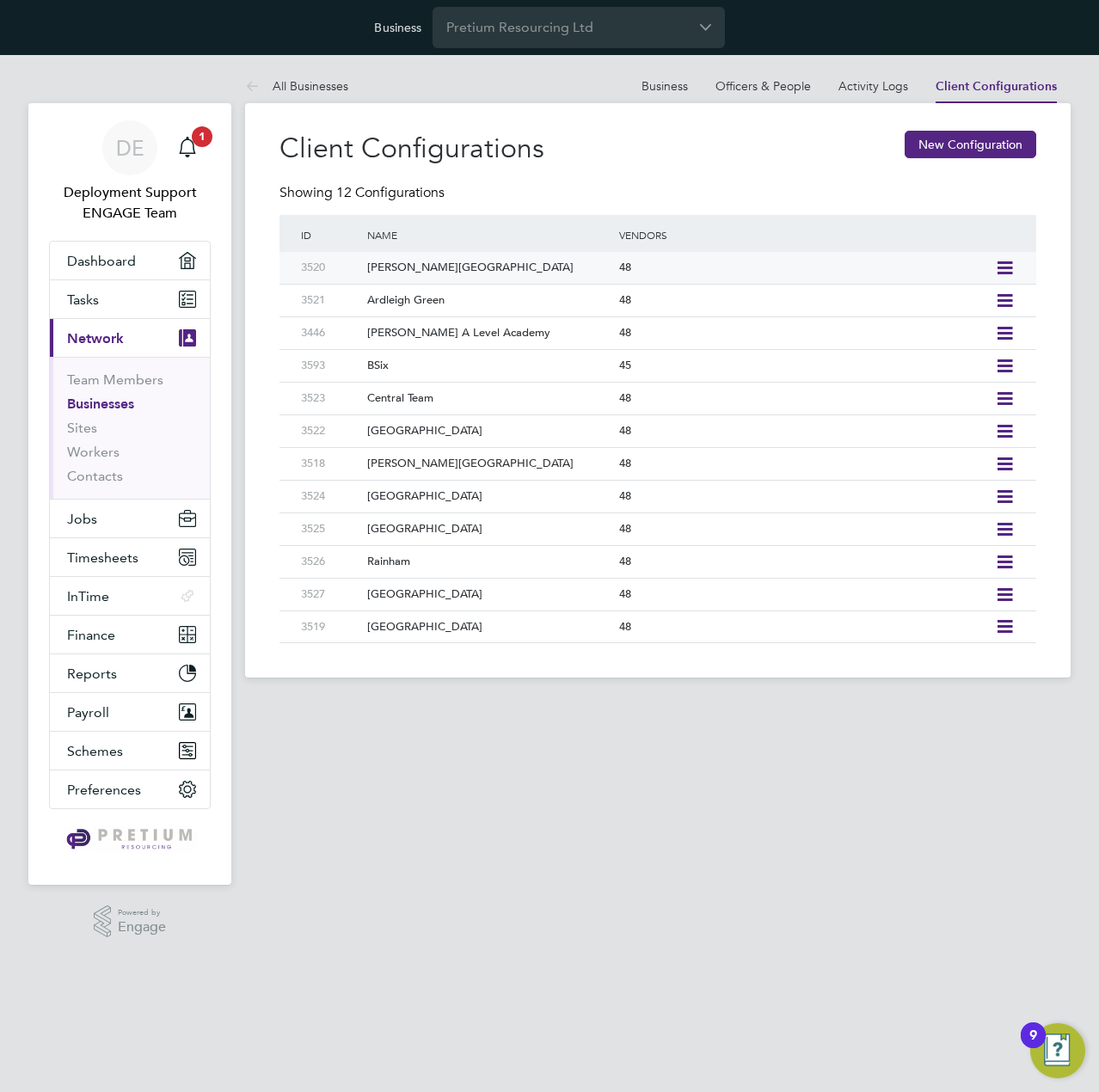
click at [1015, 265] on icon at bounding box center [1005, 268] width 21 height 13
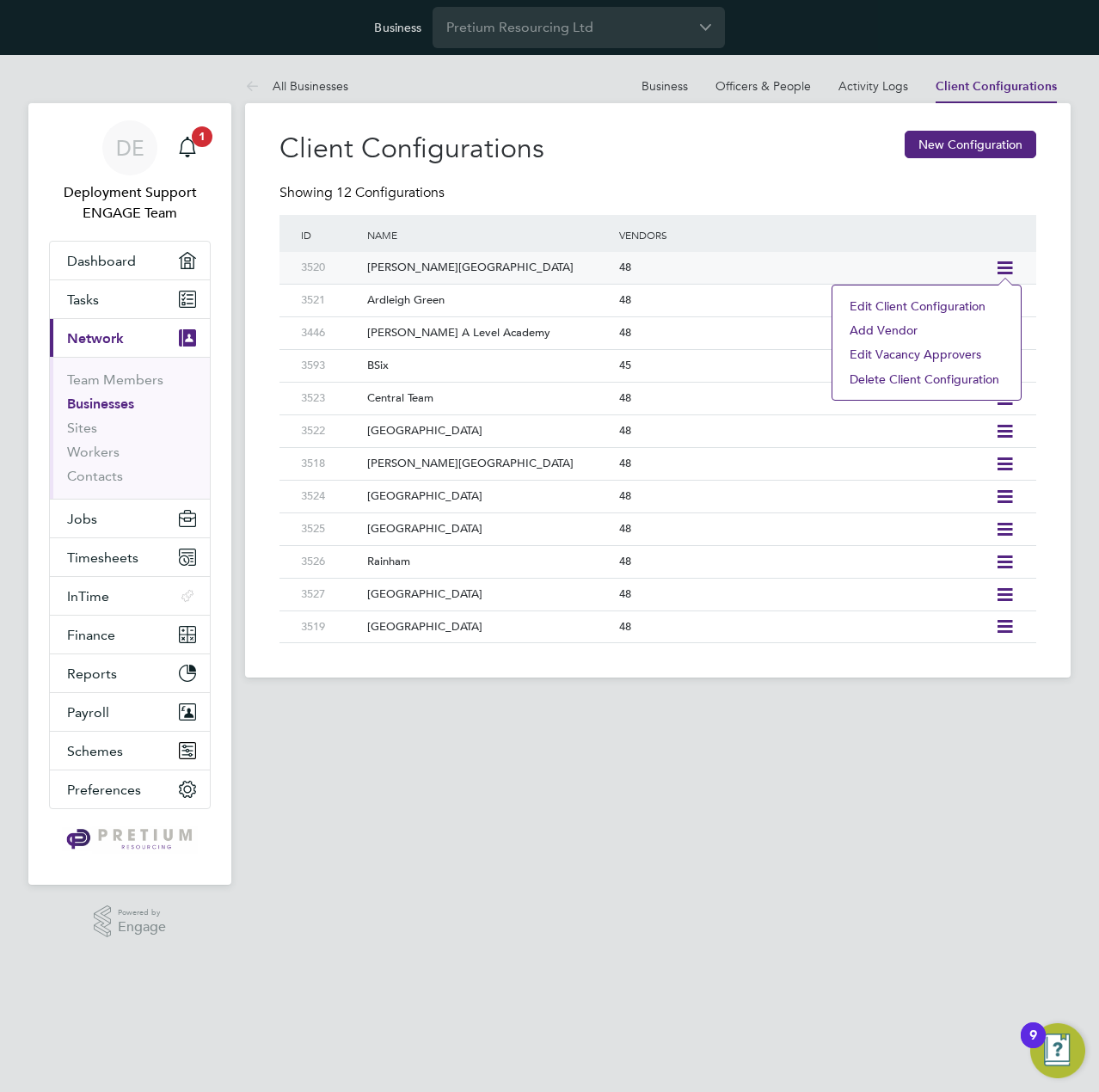
click at [942, 331] on li "Add Vendor" at bounding box center [926, 330] width 171 height 24
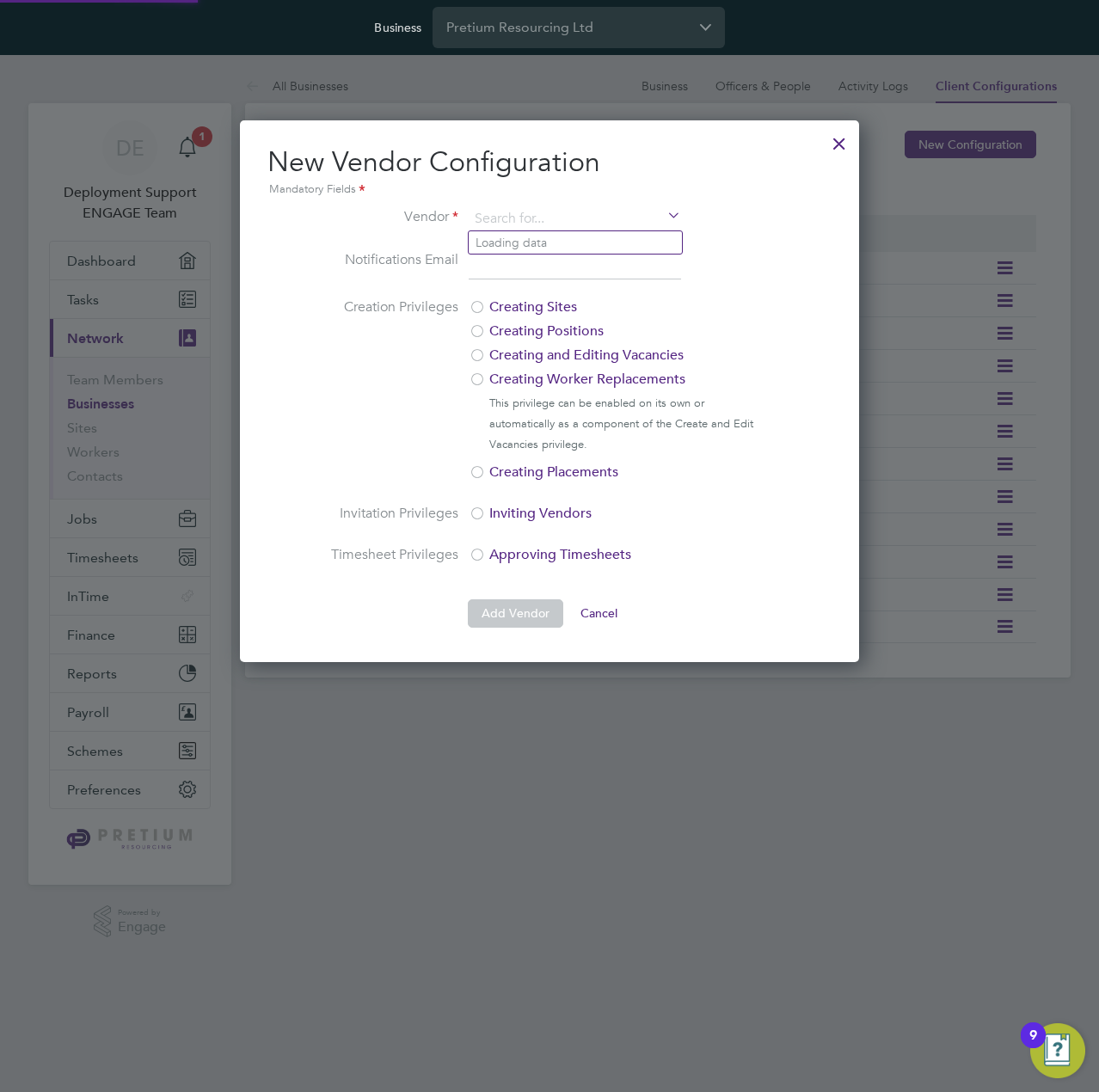
scroll to position [540, 619]
click at [587, 221] on input at bounding box center [575, 219] width 213 height 26
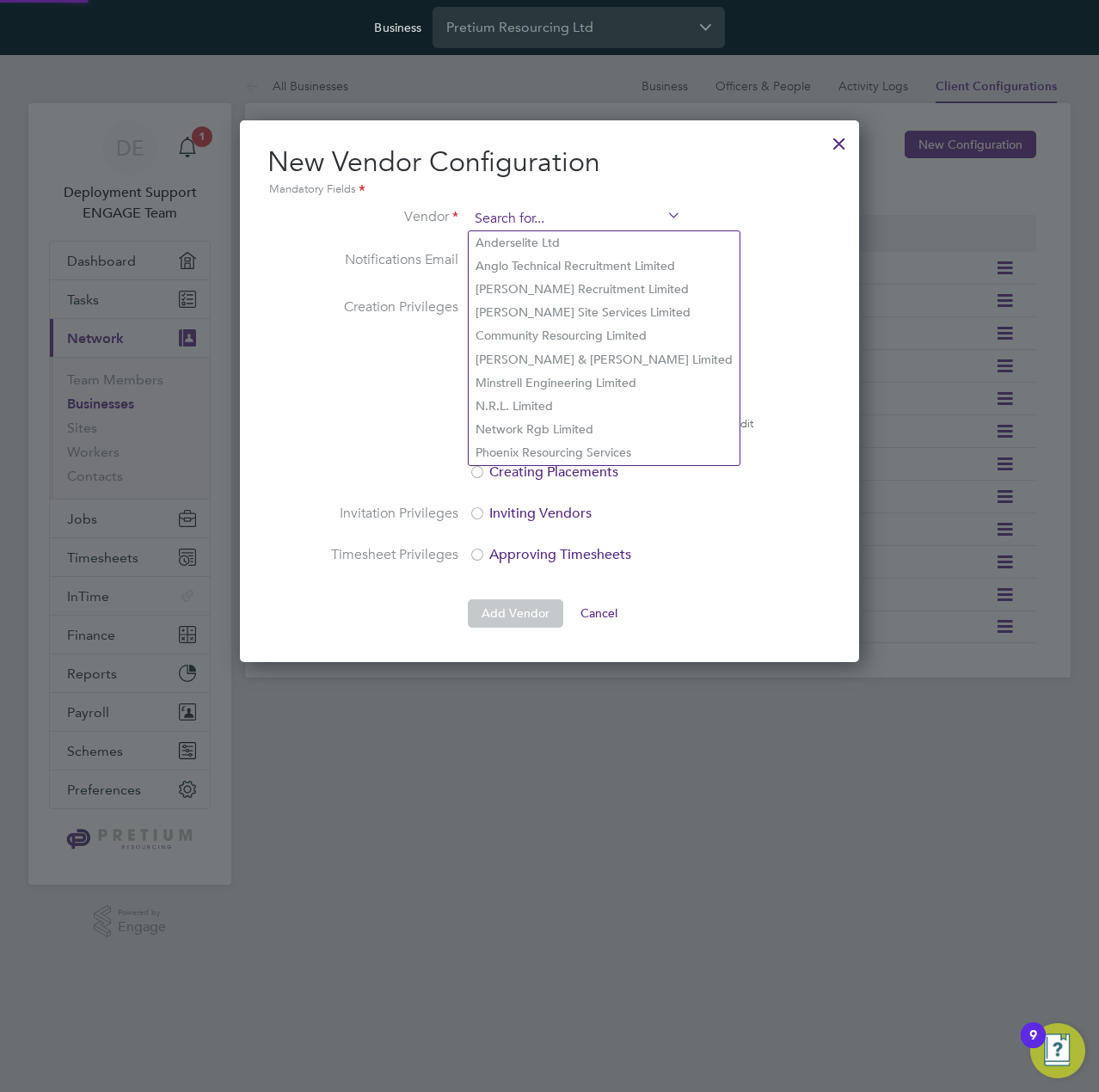
paste input "Nextech Group Limited"
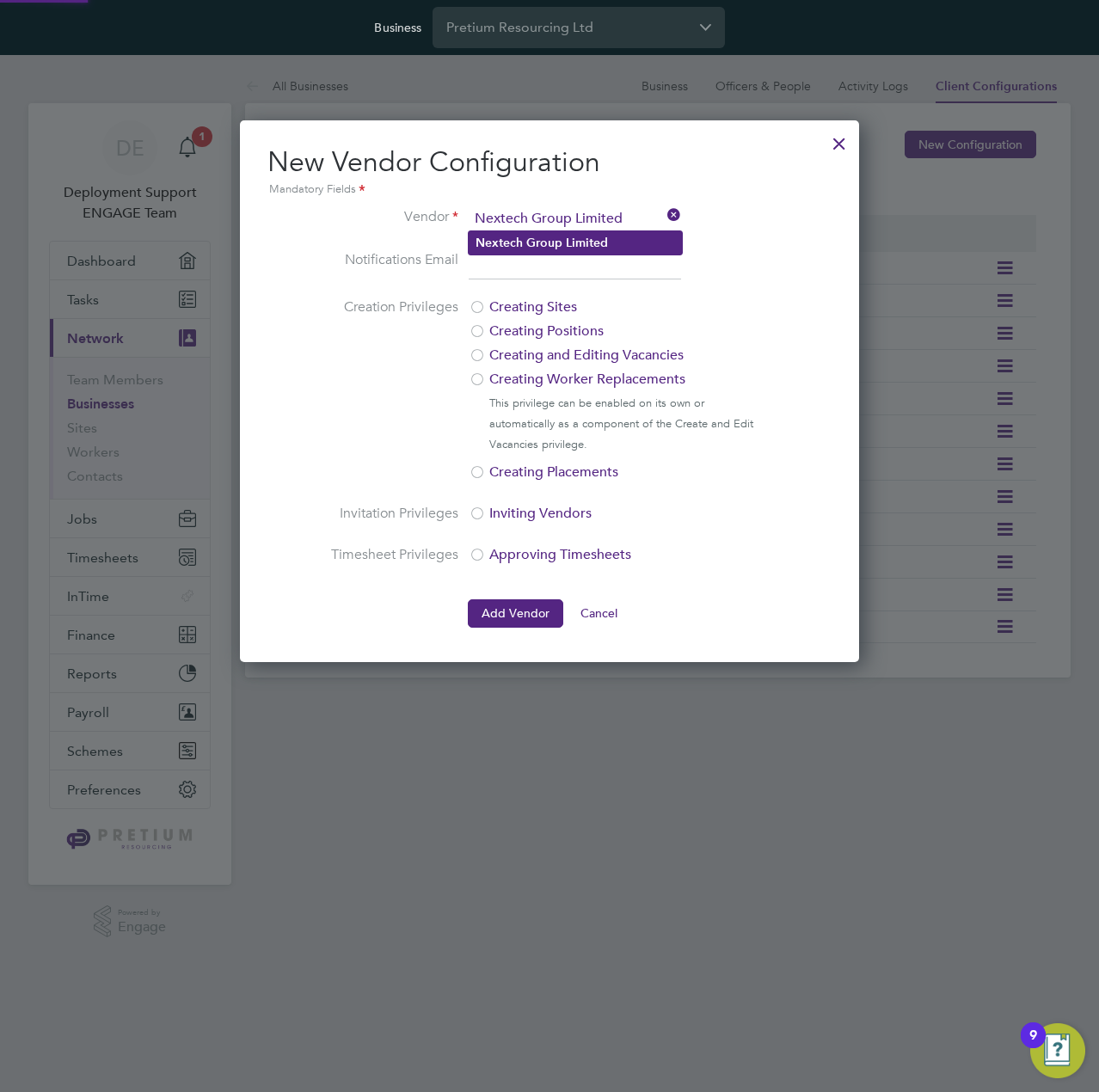
type input "Nextech Group Limited"
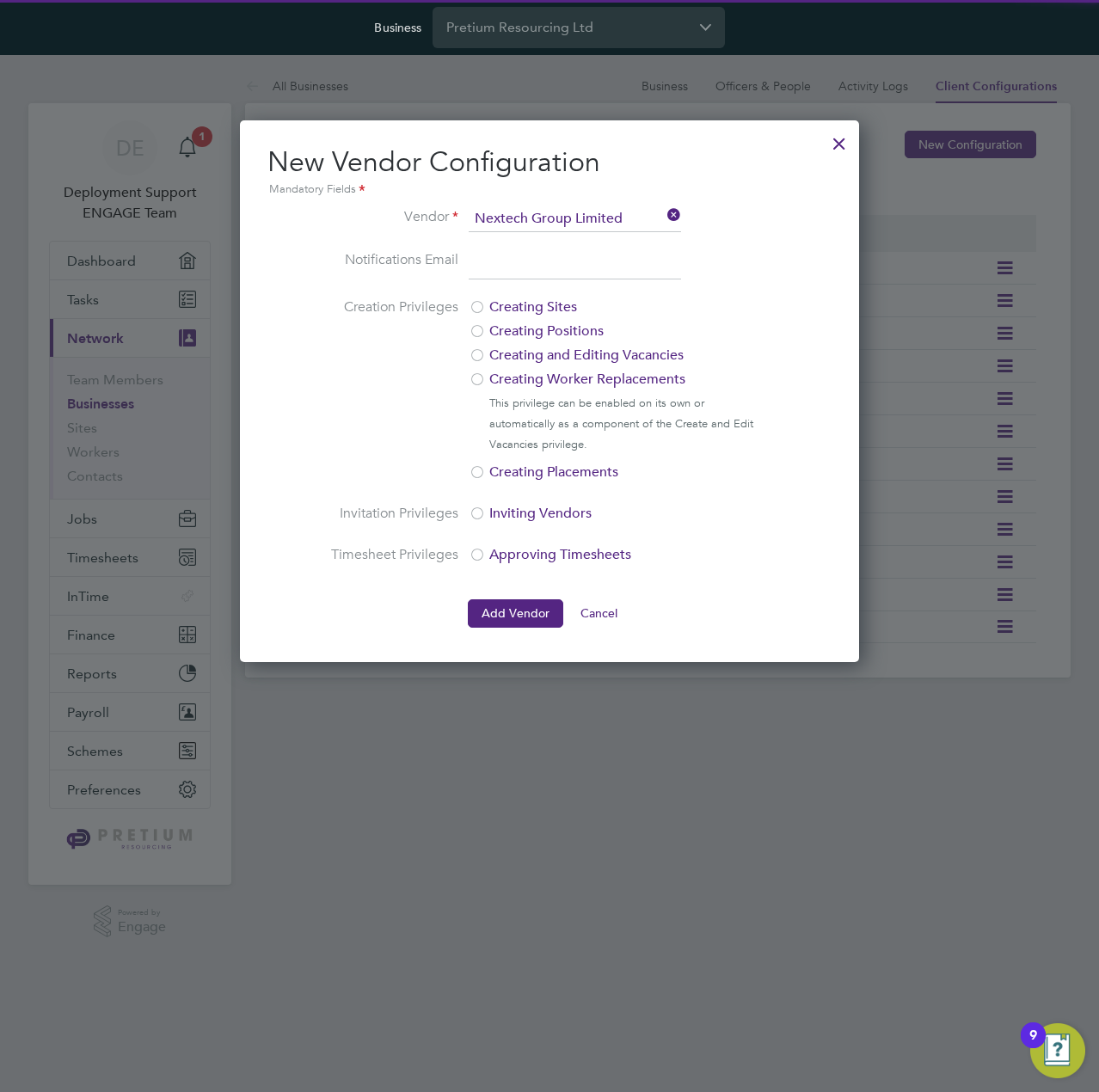
click at [616, 236] on li "Nextech Group Limited" at bounding box center [576, 243] width 214 height 23
click at [774, 252] on ng-form "Vendor Nextech Group Limited Notifications Email Creation Privileges Creating S…" at bounding box center [550, 417] width 564 height 422
click at [664, 210] on icon at bounding box center [664, 216] width 0 height 24
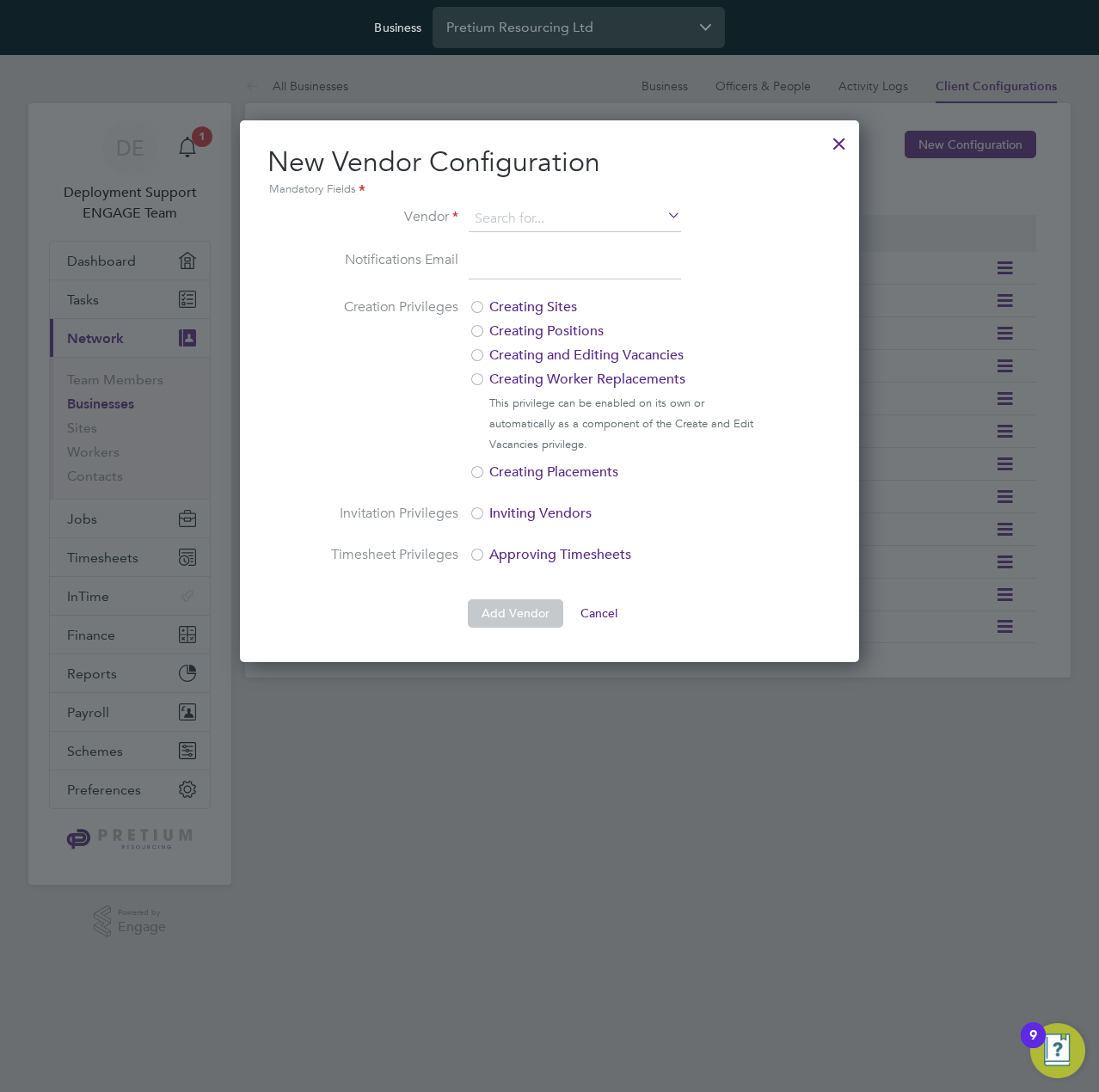
click at [836, 142] on div at bounding box center [839, 139] width 31 height 31
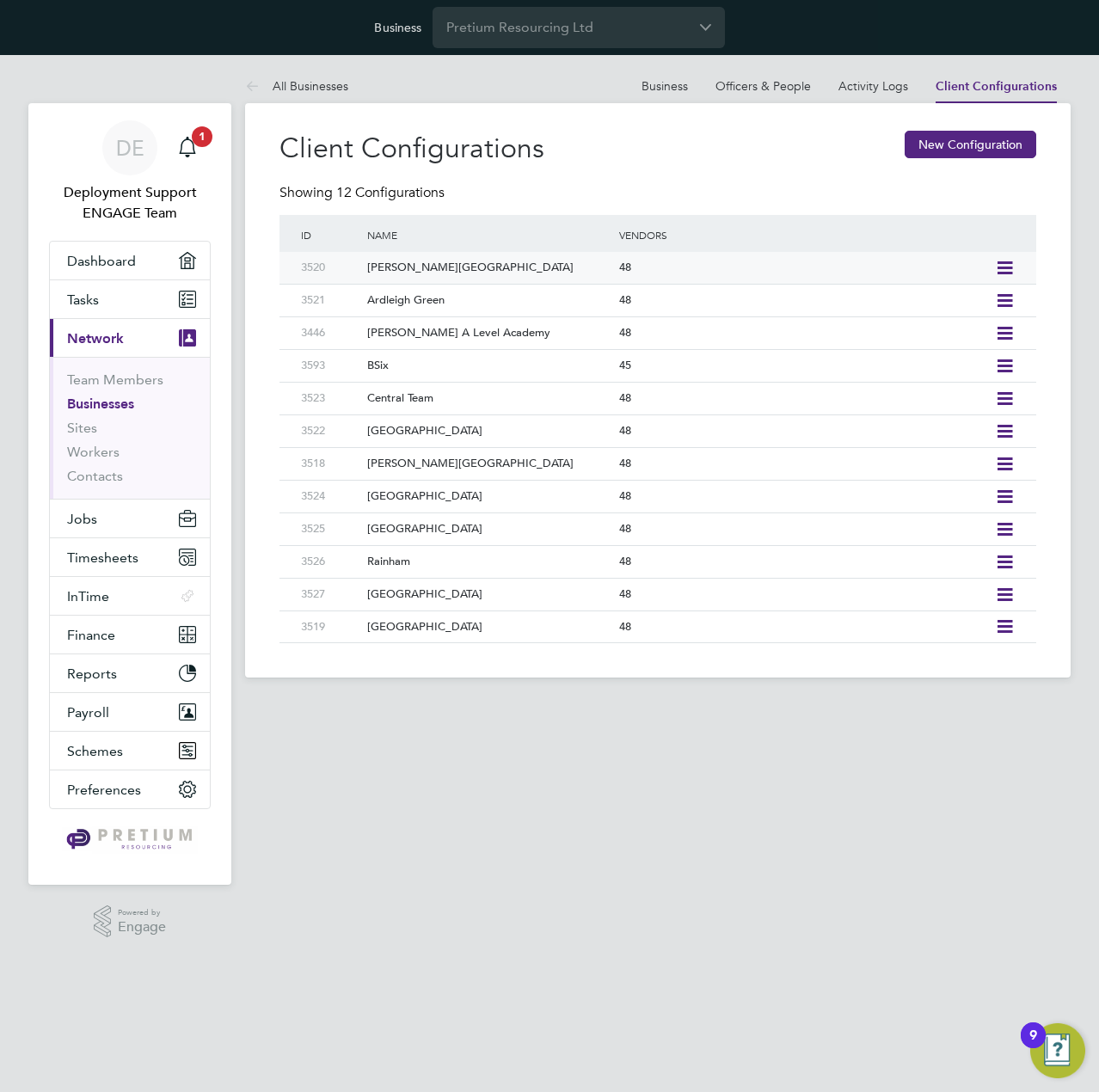
click at [1006, 271] on icon at bounding box center [1005, 268] width 21 height 13
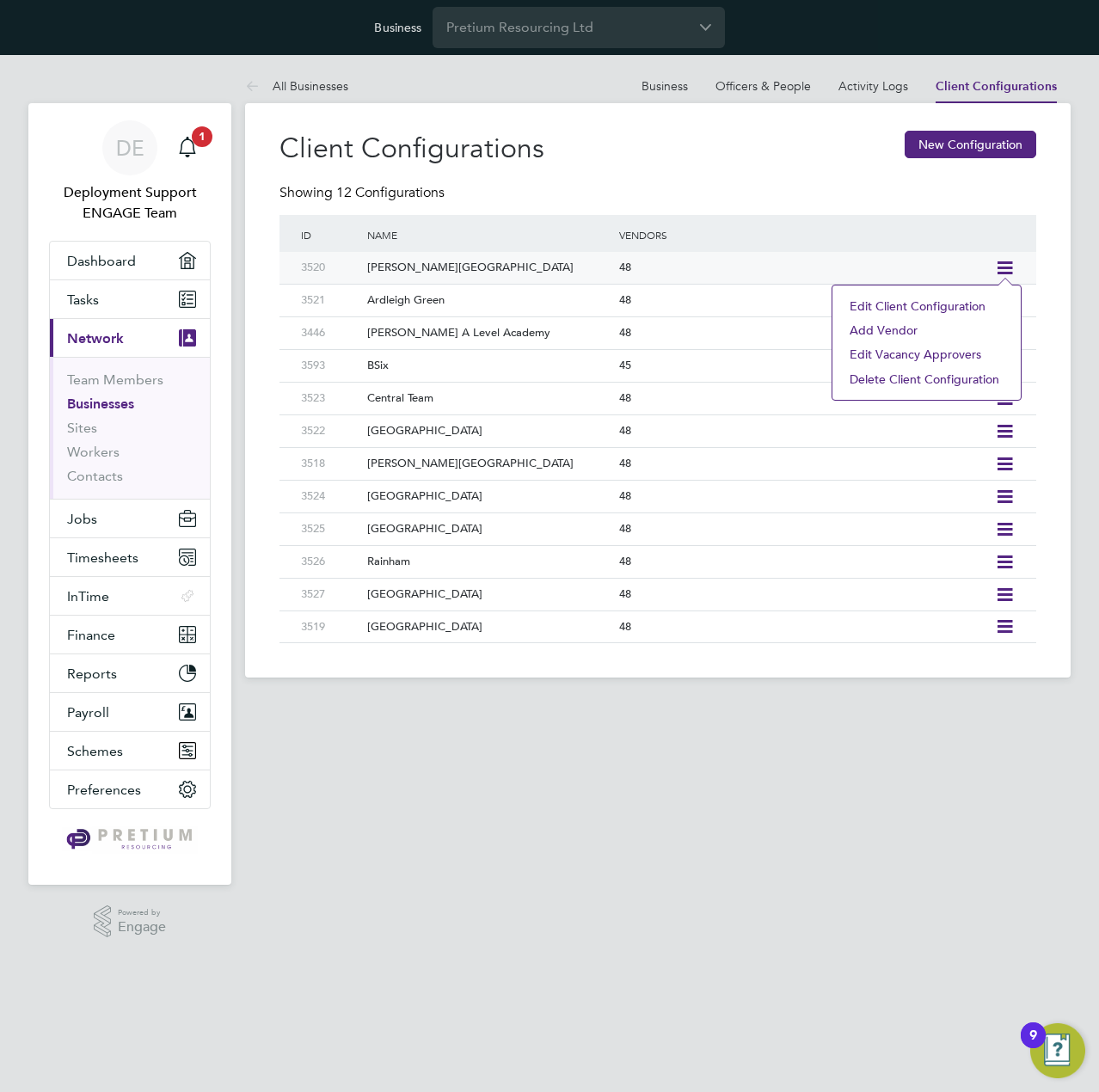
click at [850, 197] on div "Showing 12 Configurations" at bounding box center [658, 200] width 756 height 32
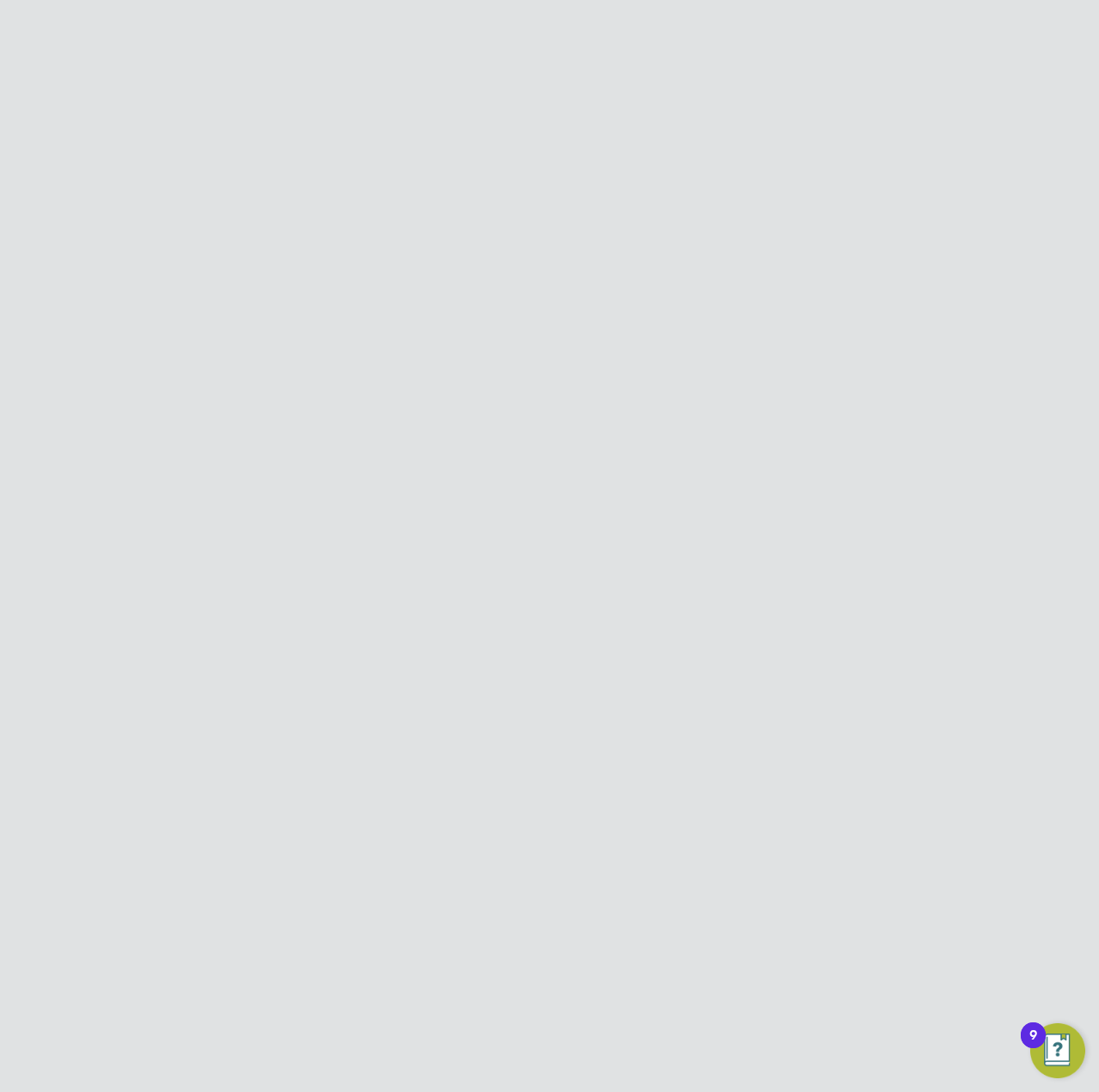
click at [978, 86] on link "Client Configurations" at bounding box center [999, 85] width 115 height 15
click at [1010, 266] on icon at bounding box center [1005, 268] width 21 height 13
click at [765, 186] on div "Showing 12 Configurations" at bounding box center [658, 200] width 756 height 32
click at [747, 279] on div "48" at bounding box center [803, 268] width 376 height 32
click at [418, 337] on div "Aoc Services Limited" at bounding box center [513, 353] width 433 height 32
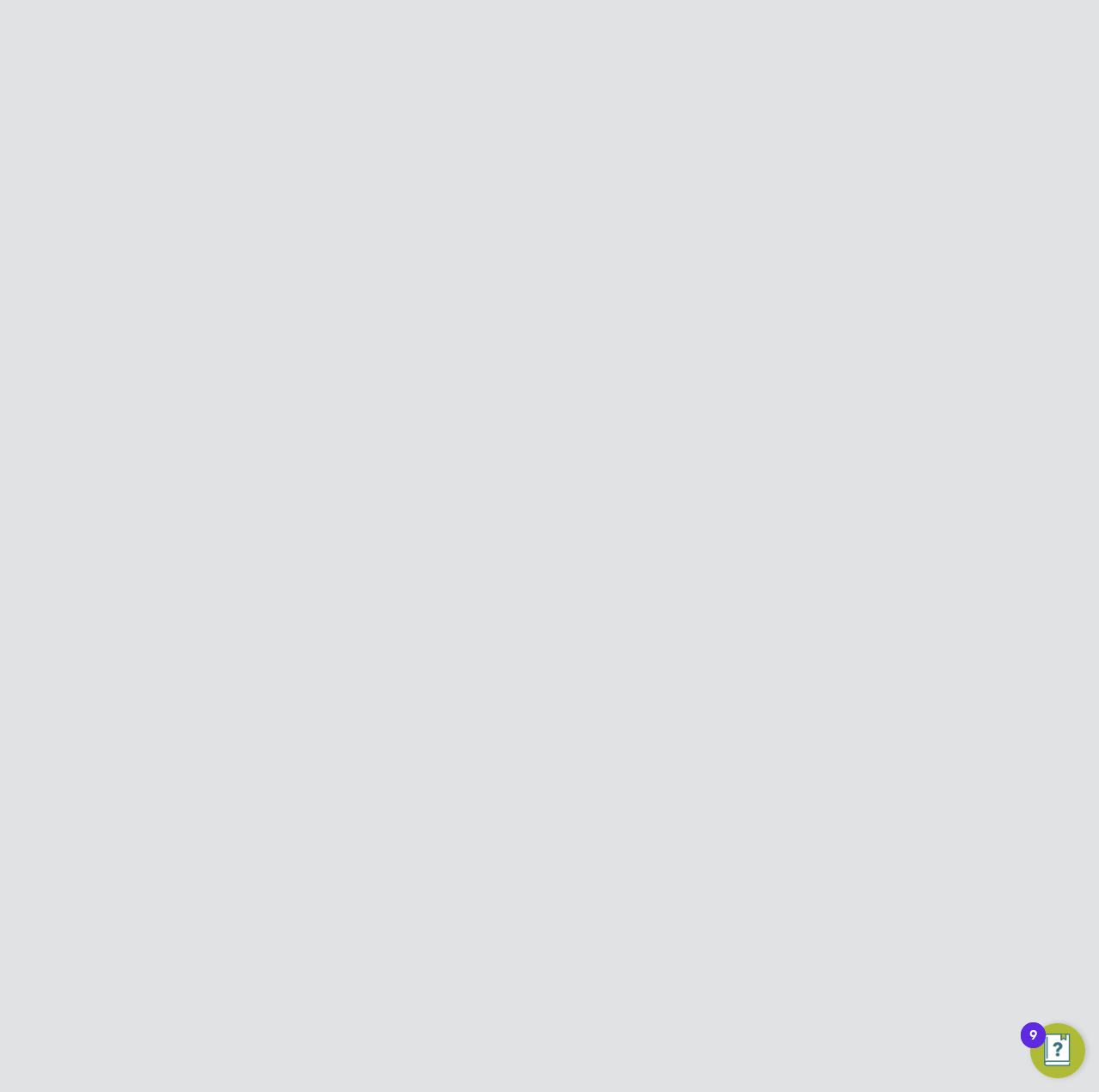
click at [1007, 344] on icon at bounding box center [998, 353] width 17 height 20
click at [931, 300] on div "Notifications Email" at bounding box center [874, 320] width 289 height 39
click at [1025, 139] on icon at bounding box center [1025, 142] width 21 height 21
click at [1003, 269] on icon at bounding box center [1005, 268] width 21 height 13
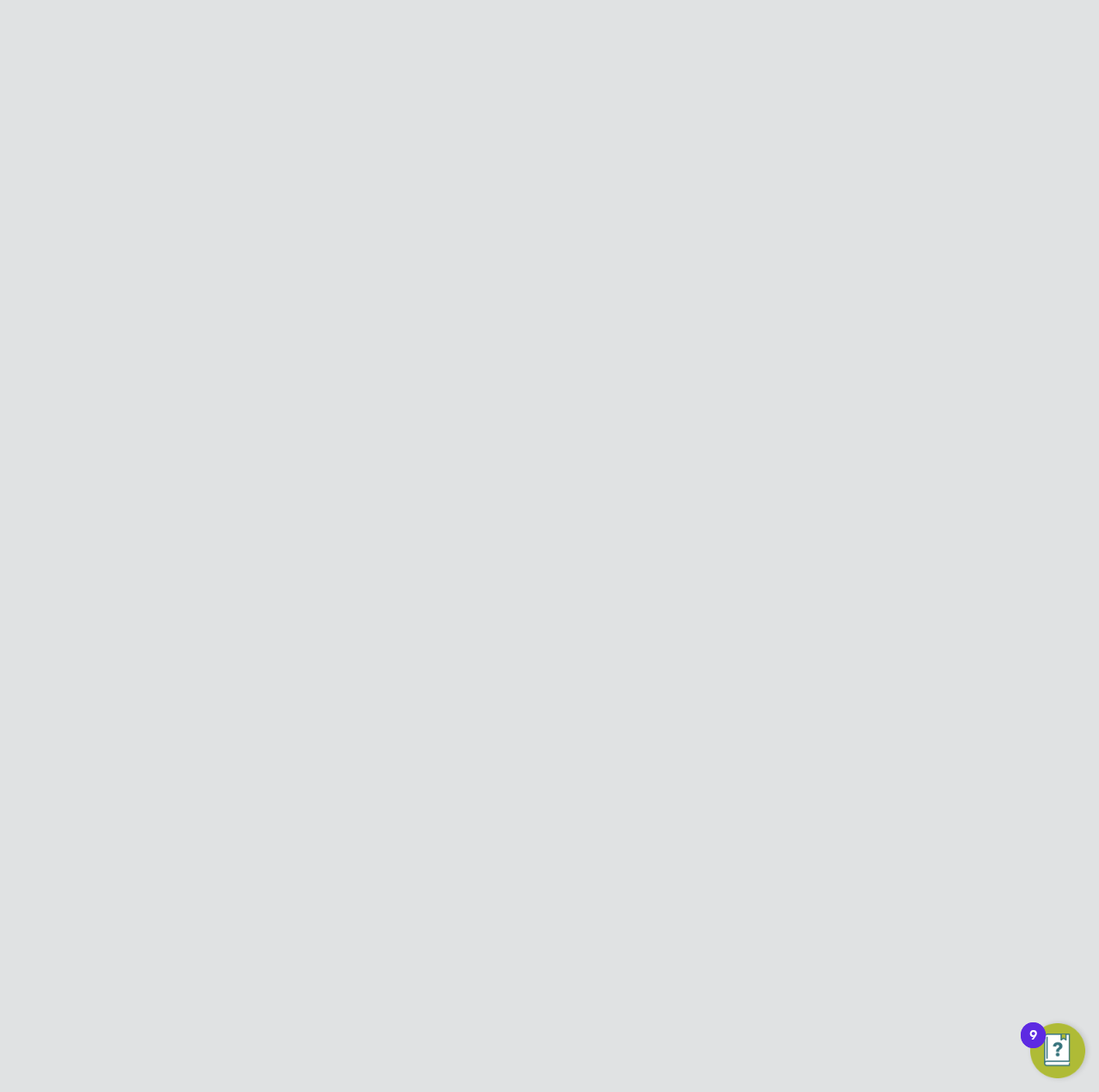
click at [894, 331] on li "Add Vendor" at bounding box center [926, 330] width 171 height 24
click at [352, 405] on label "Creation Privileges" at bounding box center [393, 389] width 129 height 186
click at [703, 763] on div at bounding box center [549, 546] width 1099 height 1092
click at [842, 141] on div at bounding box center [839, 139] width 31 height 31
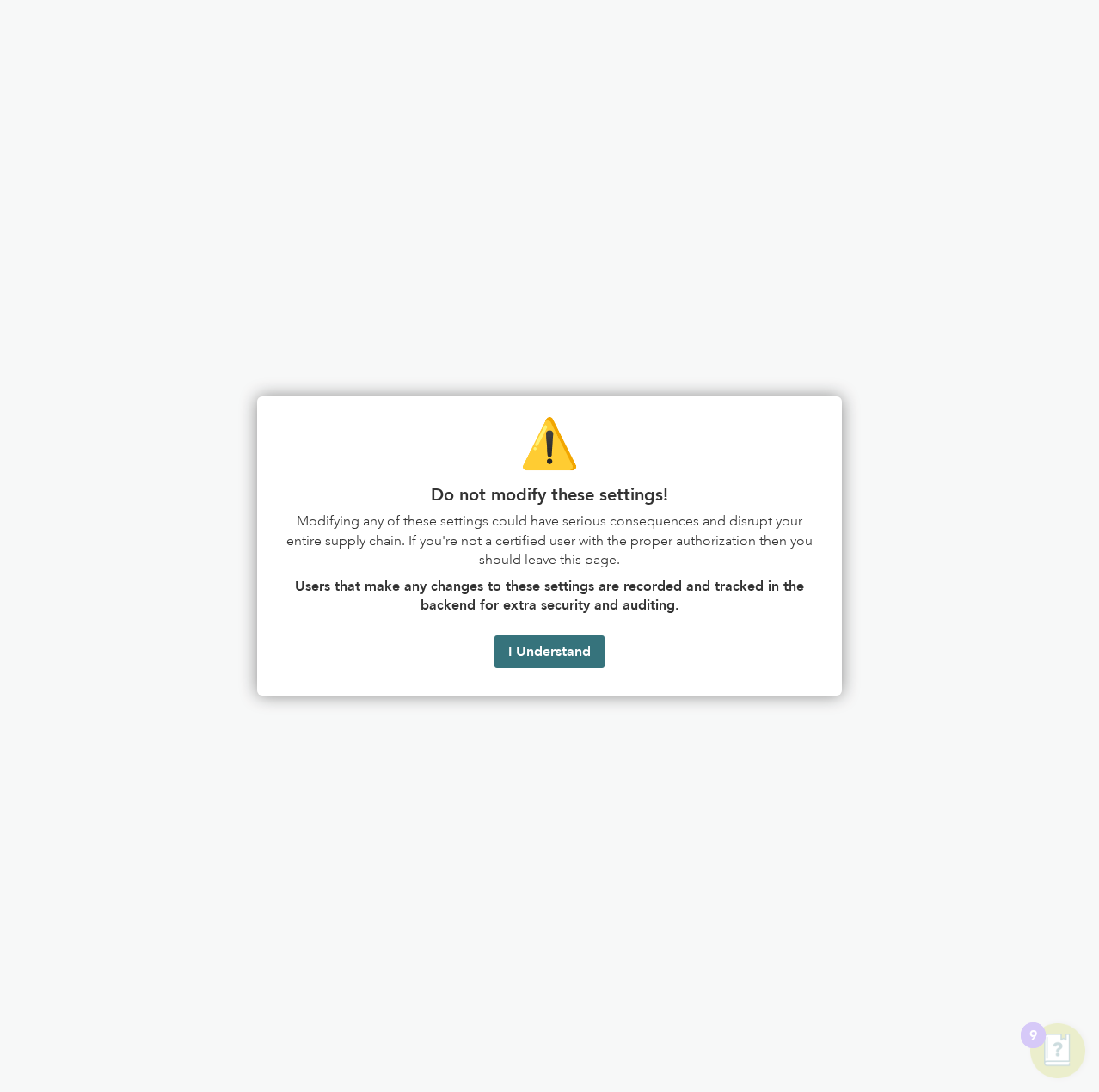
click at [545, 649] on button "I Understand" at bounding box center [550, 651] width 110 height 33
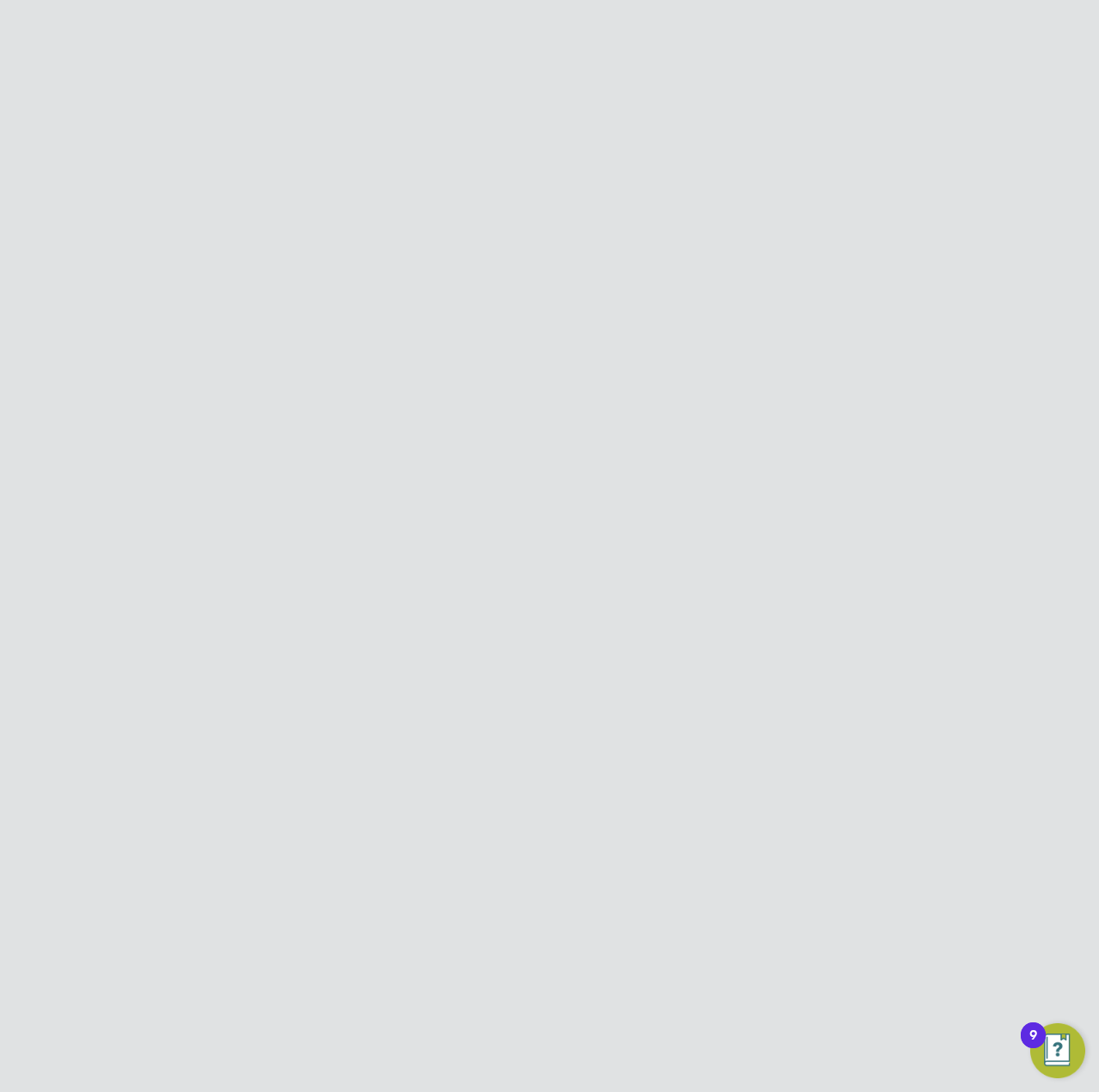
click at [657, 888] on main "All Businesses Business Officers & People Activity Logs Client Configurations B…" at bounding box center [658, 507] width 826 height 904
click at [564, 822] on main "All Businesses Business Officers & People Activity Logs Client Configurations B…" at bounding box center [658, 507] width 826 height 904
click at [1012, 266] on icon at bounding box center [1005, 268] width 21 height 13
click at [738, 259] on div "48" at bounding box center [803, 268] width 376 height 32
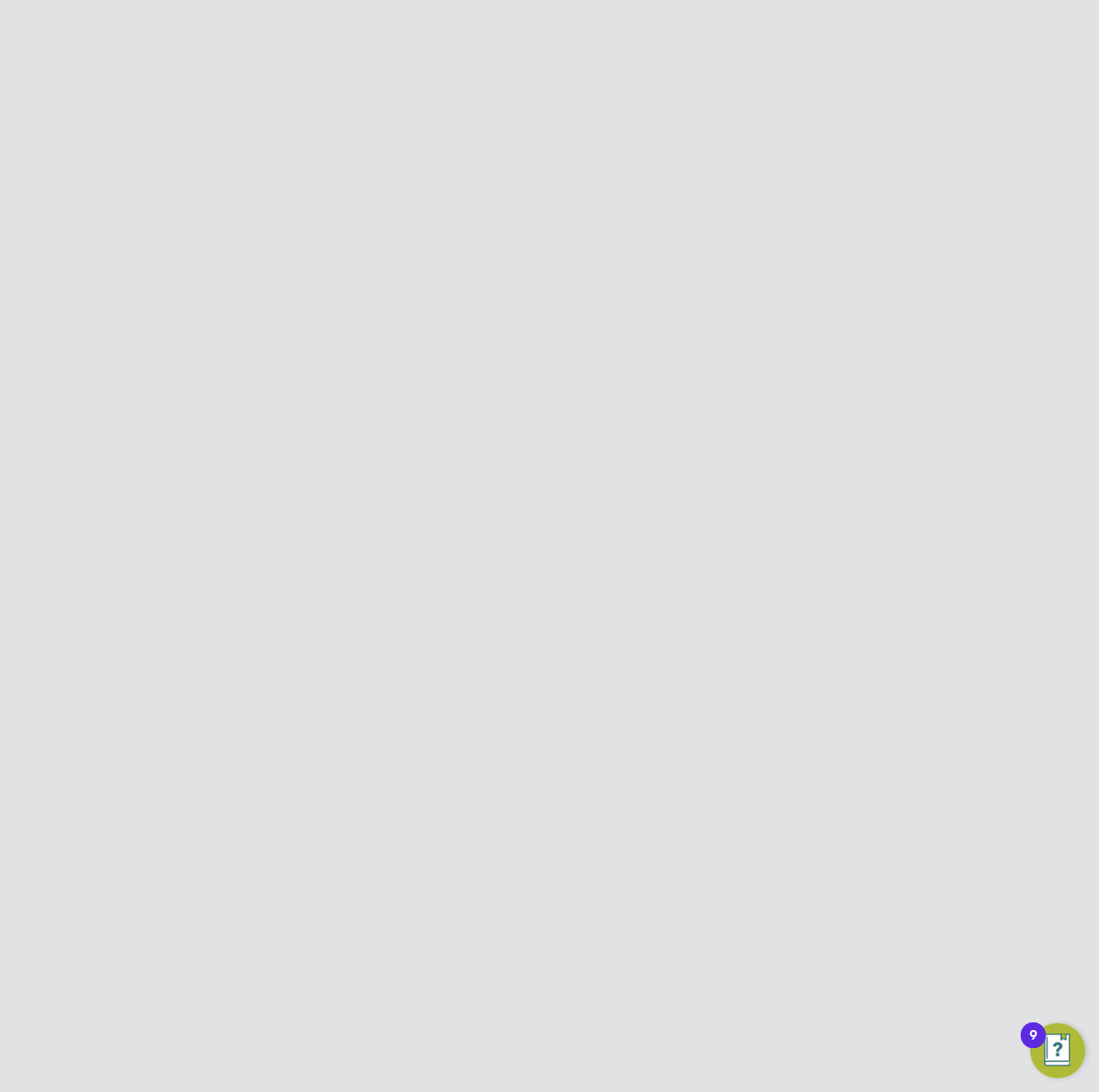
click at [736, 733] on div "[PERSON_NAME][EMAIL_ADDRESS][PERSON_NAME][DOMAIN_NAME]" at bounding box center [860, 756] width 260 height 46
click at [999, 740] on icon at bounding box center [998, 749] width 17 height 20
click at [154, 527] on app-navbar "DE Deployment Support ENGAGE Team Notifications 1 Applications: Dashboard Tasks…" at bounding box center [130, 431] width 203 height 2167
click at [860, 635] on div "[PERSON_NAME][EMAIL_ADDRESS][PERSON_NAME][DOMAIN_NAME]" at bounding box center [860, 659] width 260 height 46
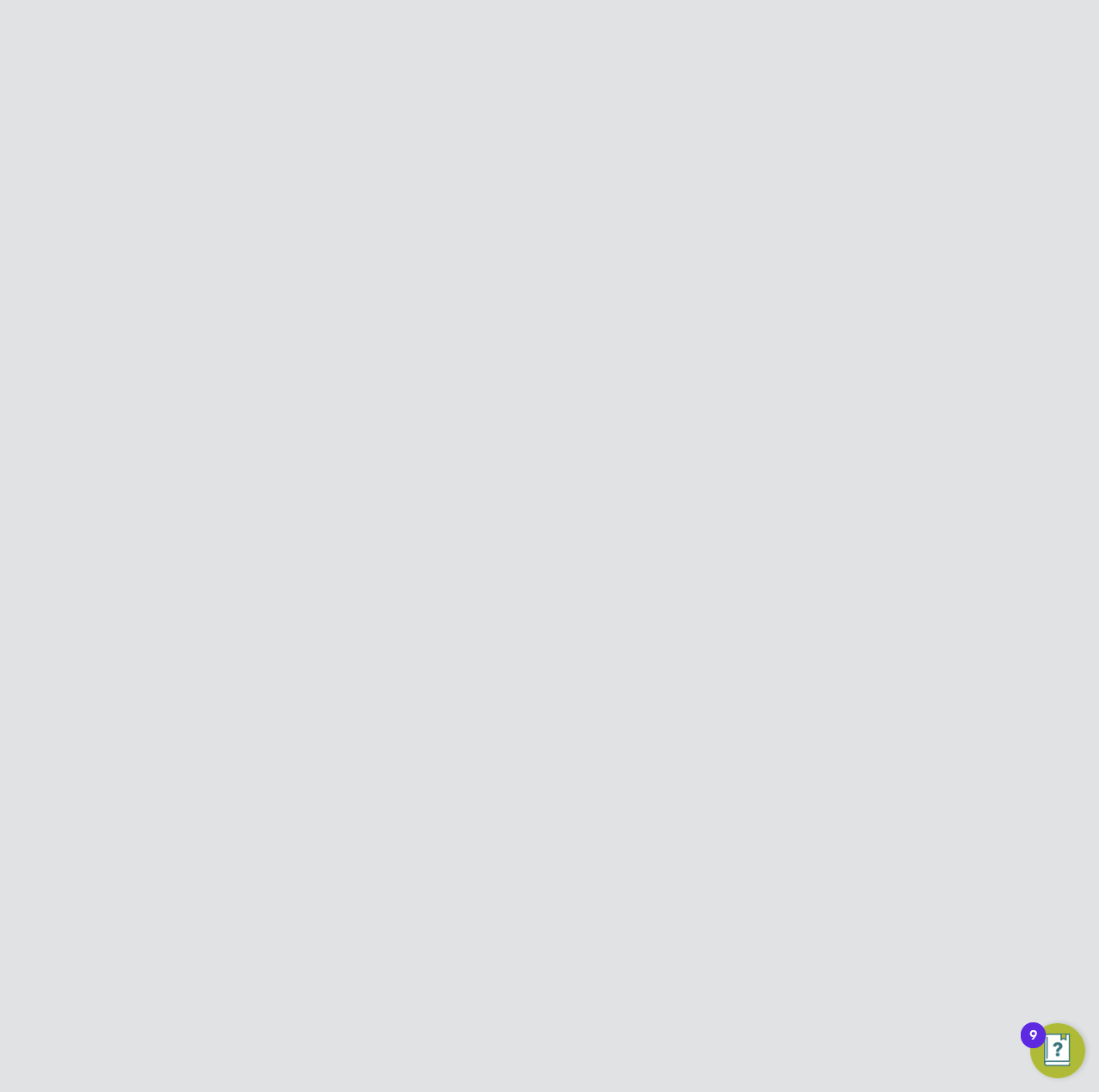
click at [990, 642] on icon at bounding box center [998, 651] width 17 height 20
click at [168, 458] on app-navbar "DE Deployment Support ENGAGE Team Notifications 1 Applications: Dashboard Tasks…" at bounding box center [130, 333] width 203 height 2167
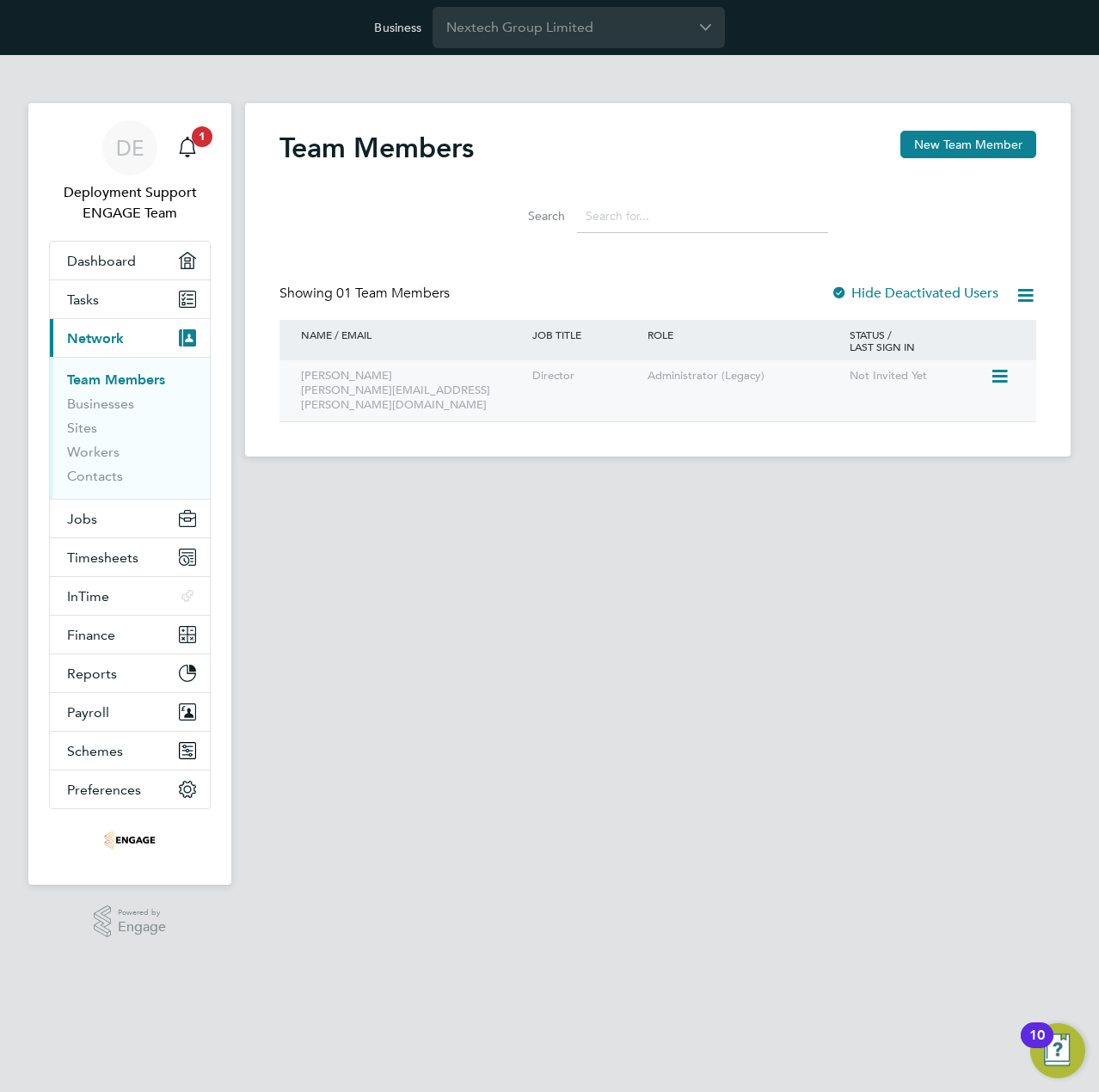
click at [965, 365] on div "Not Invited Yet" at bounding box center [917, 376] width 144 height 32
click at [1001, 376] on icon at bounding box center [998, 376] width 17 height 20
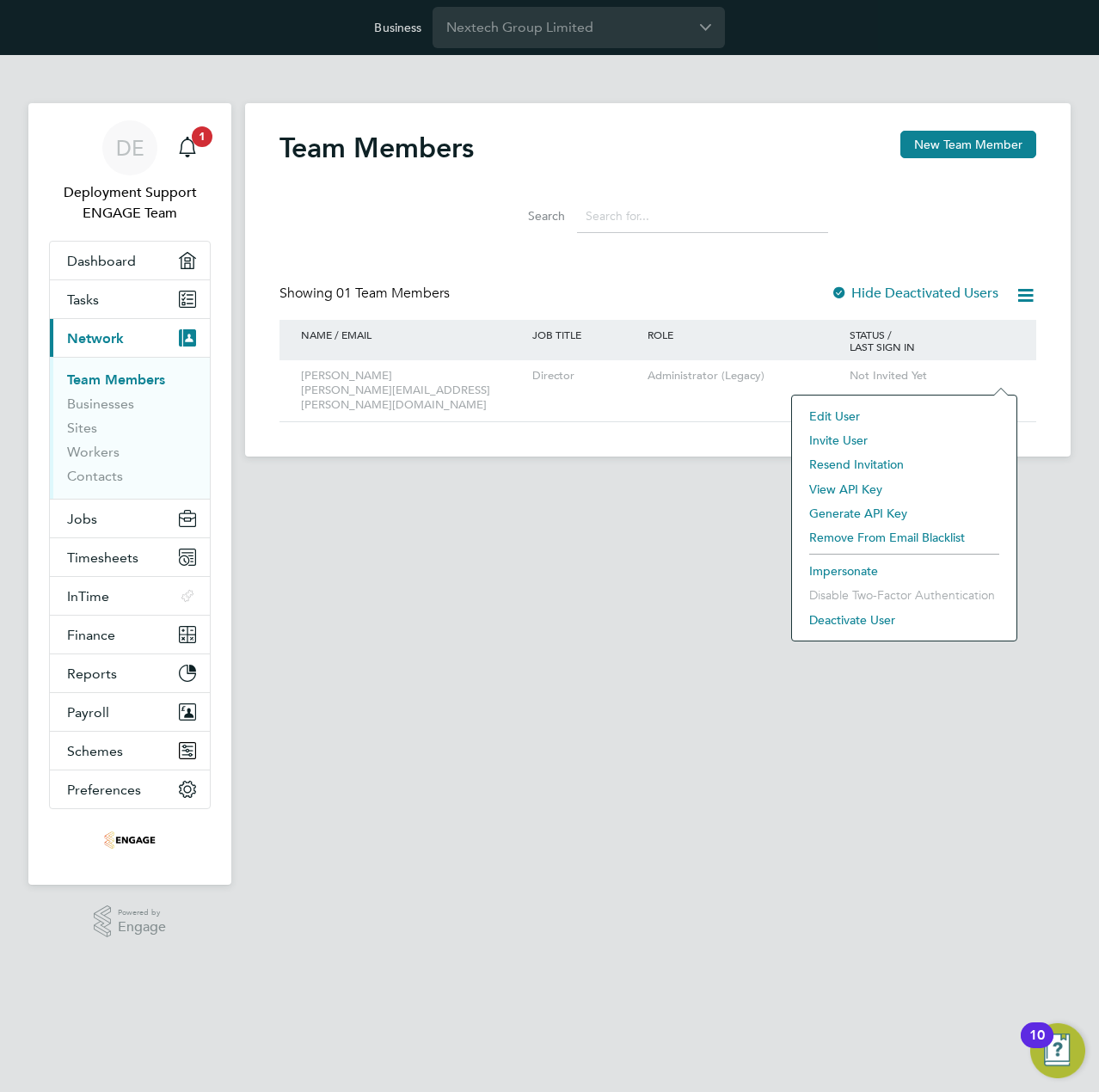
click at [577, 457] on app-footer at bounding box center [658, 470] width 826 height 28
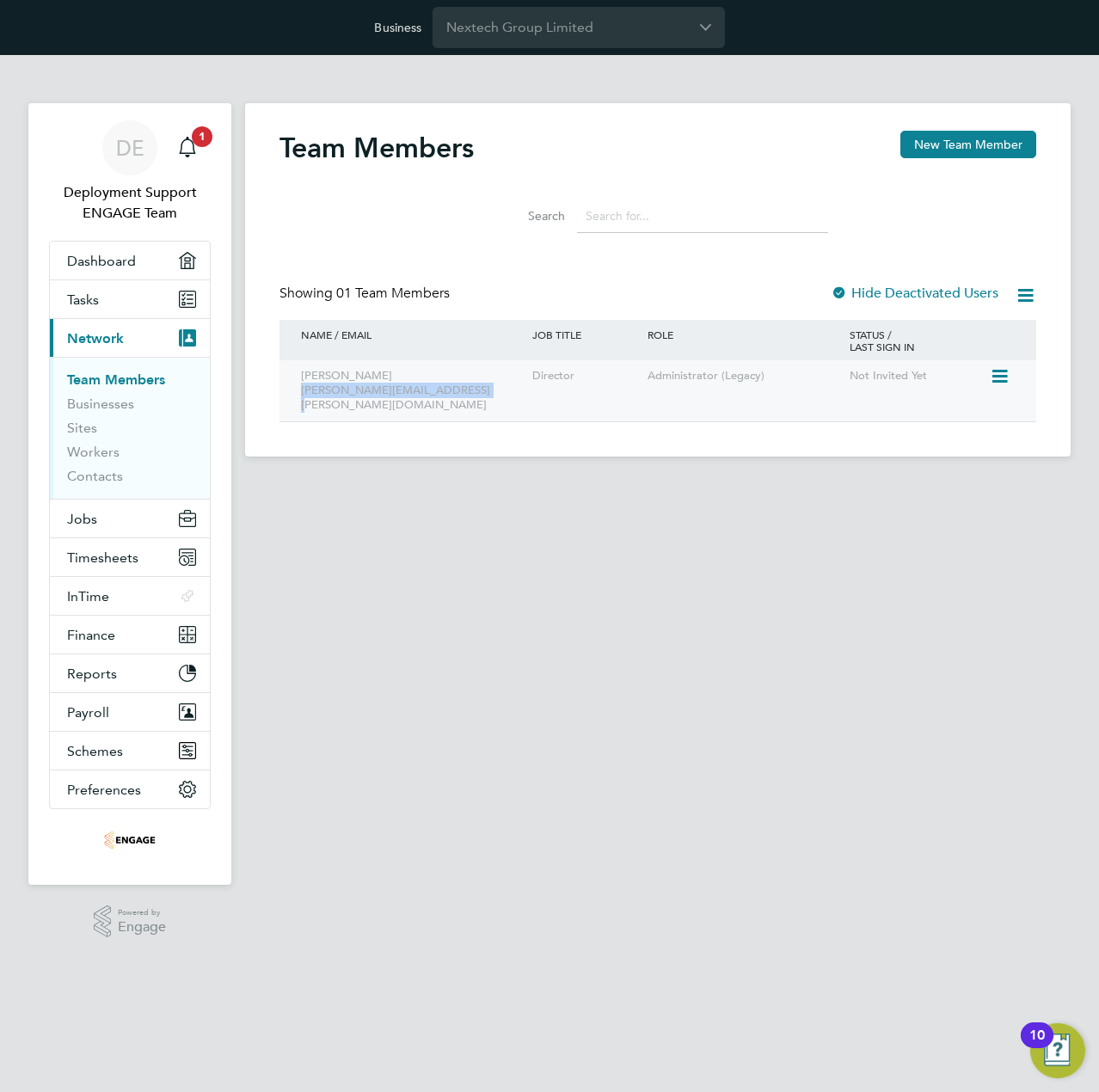
drag, startPoint x: 473, startPoint y: 397, endPoint x: 299, endPoint y: 396, distance: 174.0
click at [299, 396] on div "[PERSON_NAME] [PERSON_NAME][EMAIL_ADDRESS][PERSON_NAME][DOMAIN_NAME]" at bounding box center [412, 391] width 231 height 61
copy div "[PERSON_NAME][EMAIL_ADDRESS][PERSON_NAME][DOMAIN_NAME]"
click at [994, 380] on icon at bounding box center [998, 376] width 17 height 20
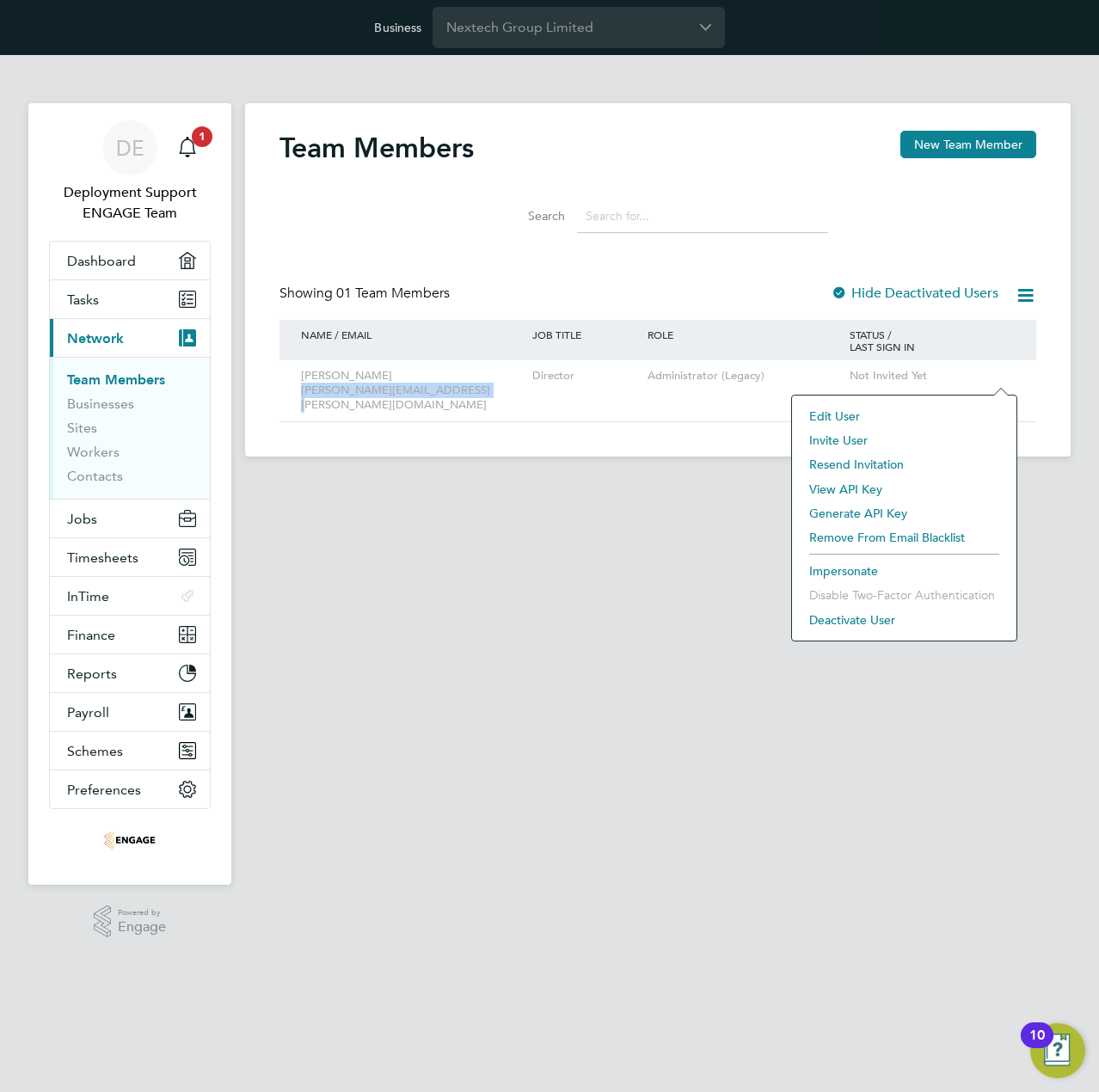
click at [853, 440] on li "Invite User" at bounding box center [904, 440] width 207 height 24
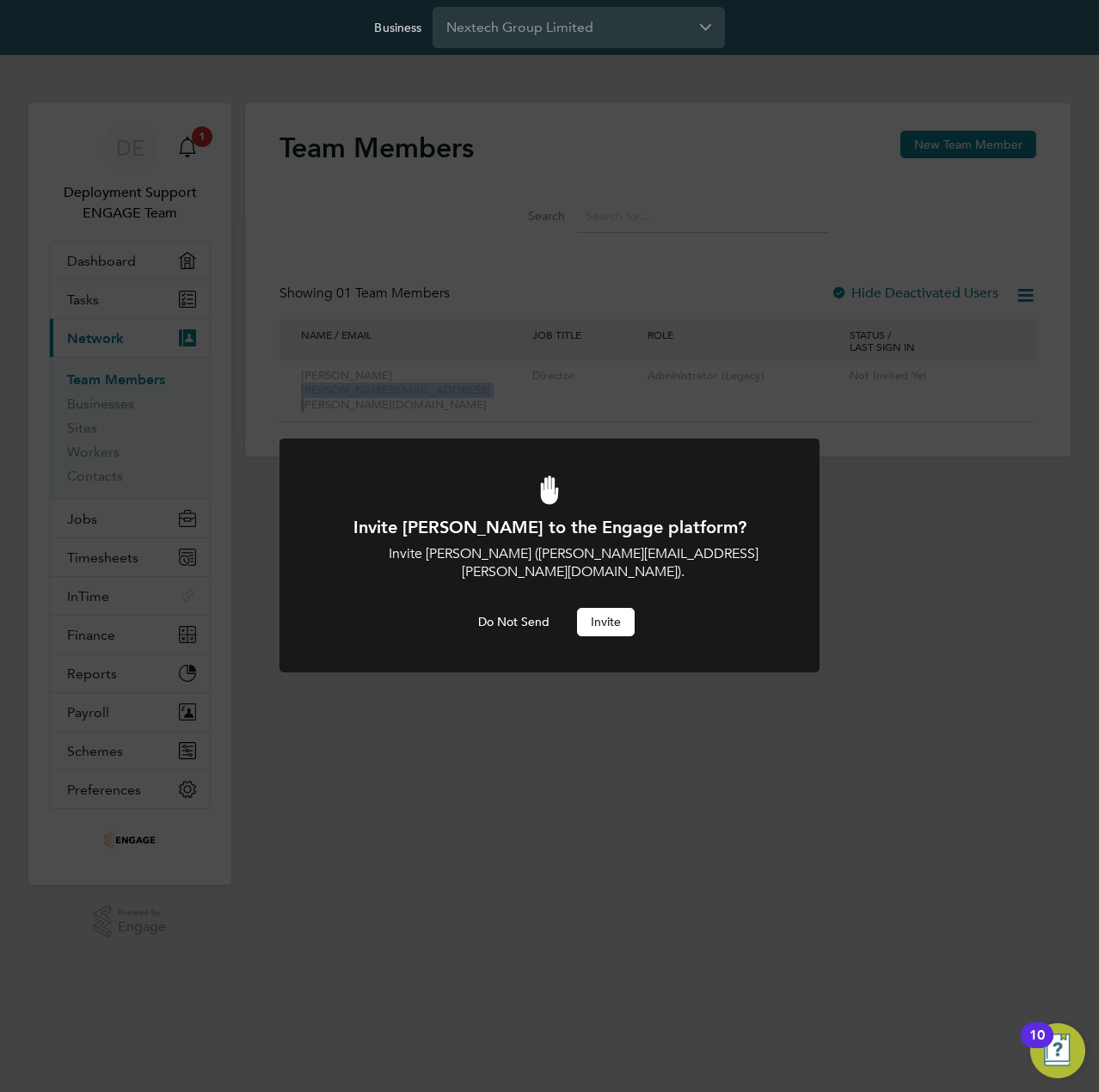
click at [617, 608] on button "Invite" at bounding box center [605, 621] width 58 height 28
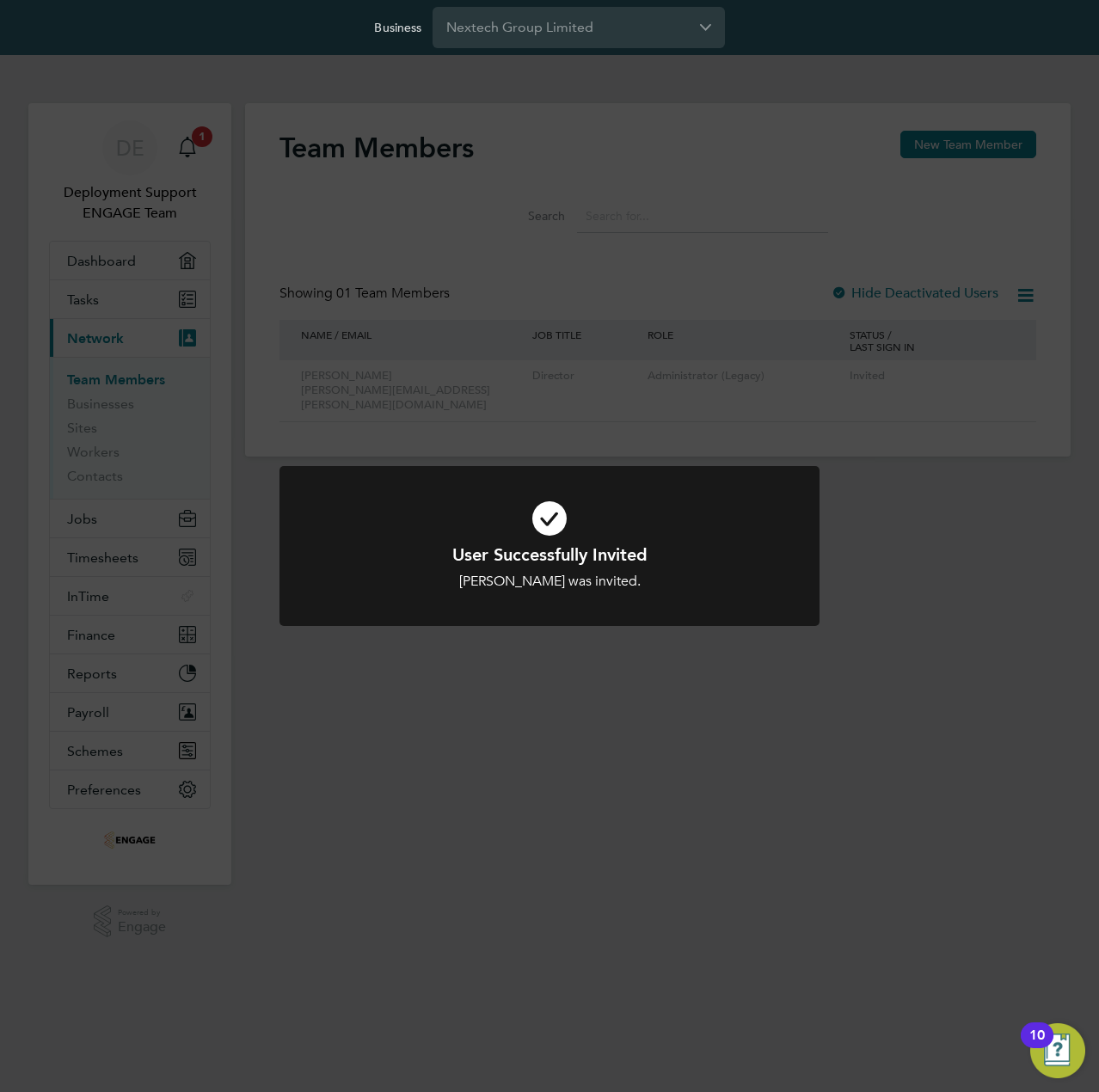
click at [918, 560] on div "User Successfully Invited [PERSON_NAME] was invited. Cancel Okay" at bounding box center [549, 546] width 1099 height 1092
